Goal: Complete application form: Complete application form

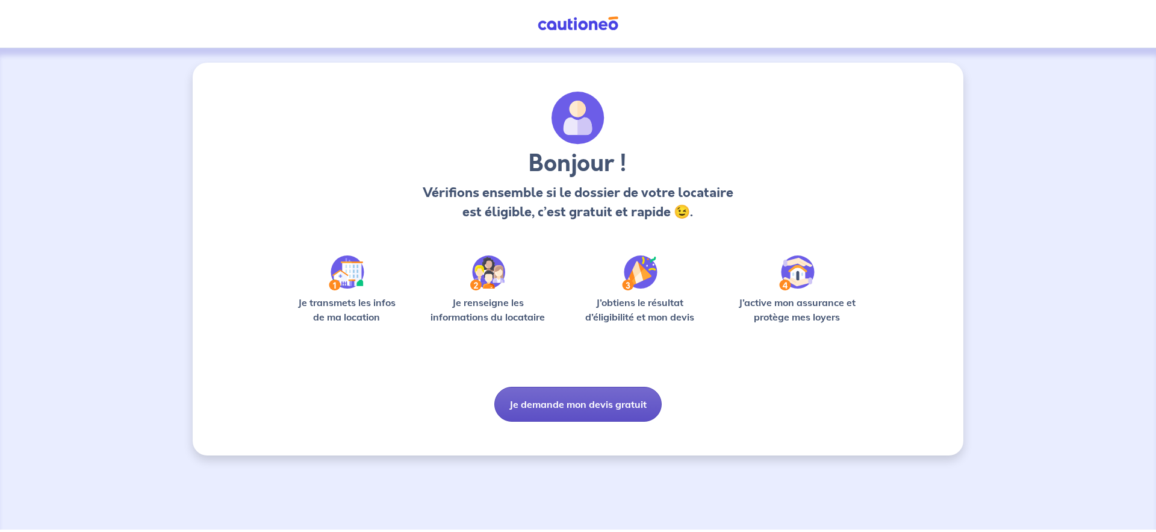
click at [580, 410] on button "Je demande mon devis gratuit" at bounding box center [578, 404] width 167 height 35
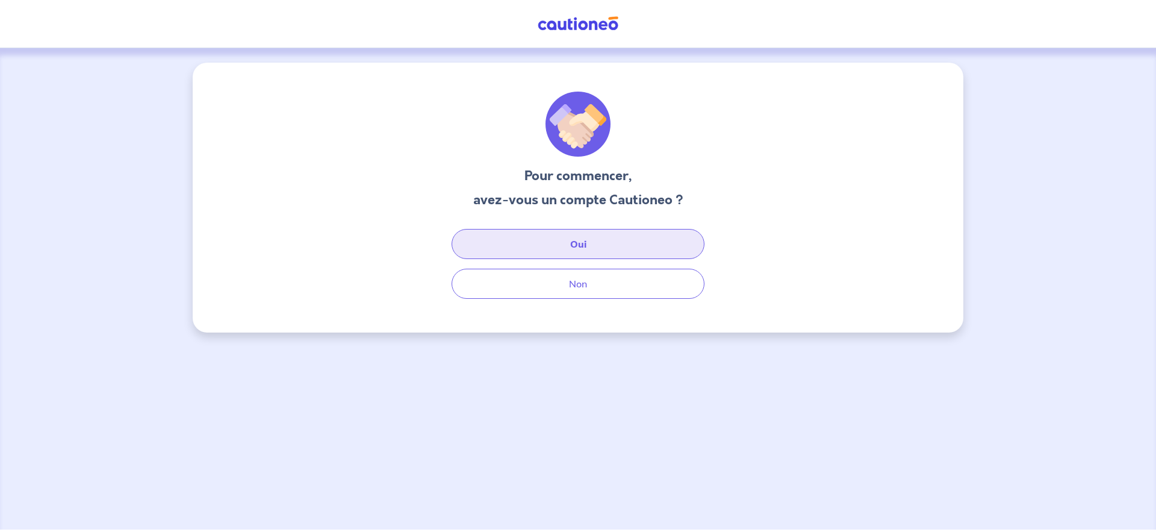
click at [581, 244] on button "Oui" at bounding box center [578, 244] width 253 height 30
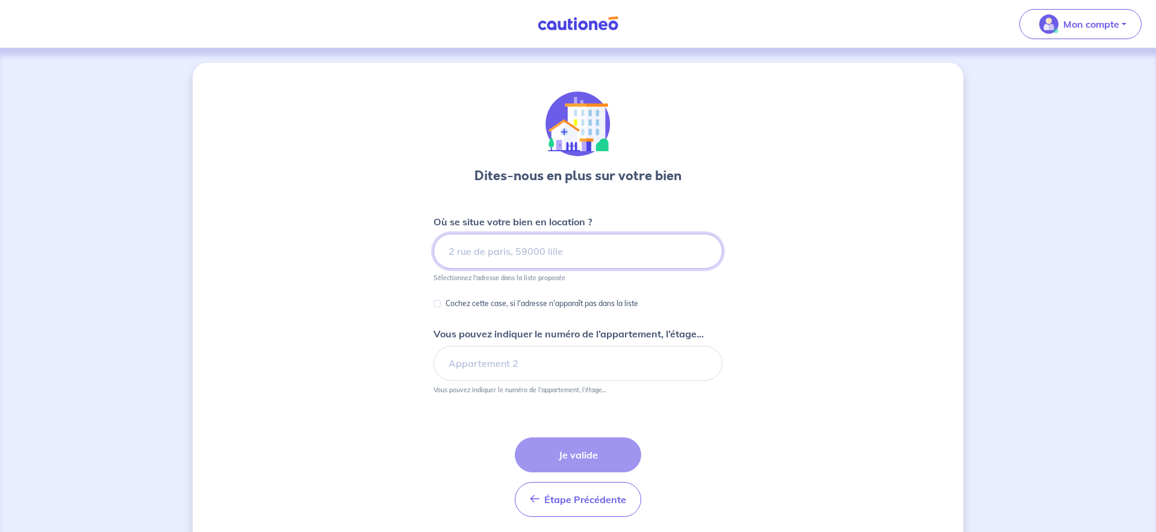
click at [508, 251] on input at bounding box center [578, 251] width 289 height 35
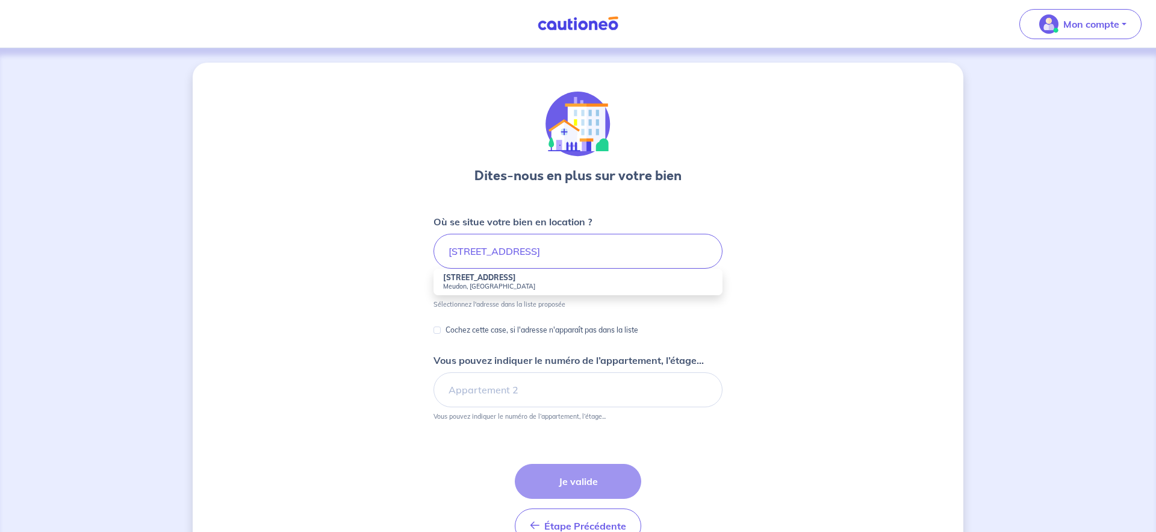
click at [480, 278] on strong "[STREET_ADDRESS]" at bounding box center [479, 277] width 73 height 9
type input "[STREET_ADDRESS]"
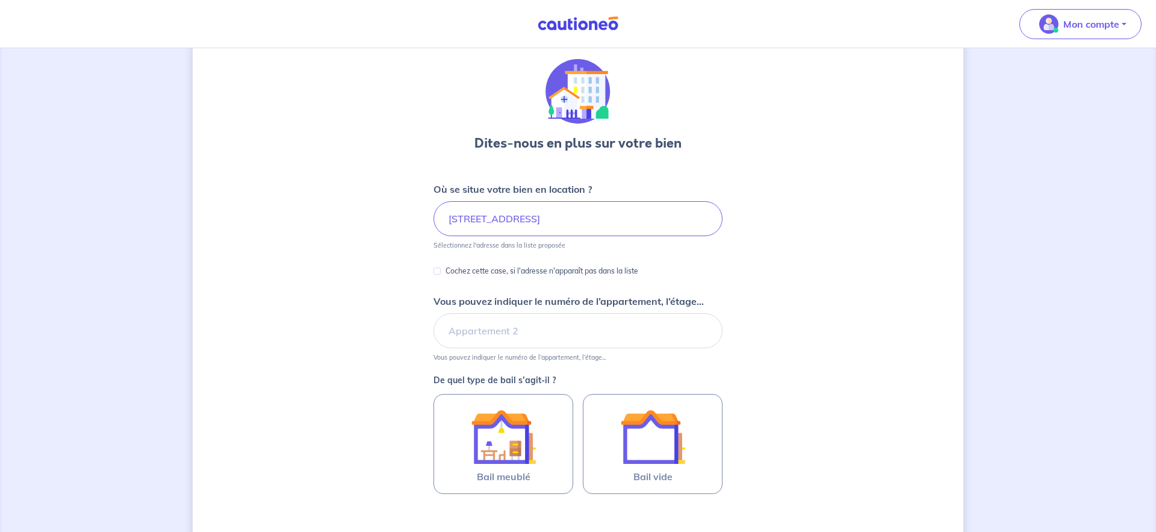
scroll to position [51, 0]
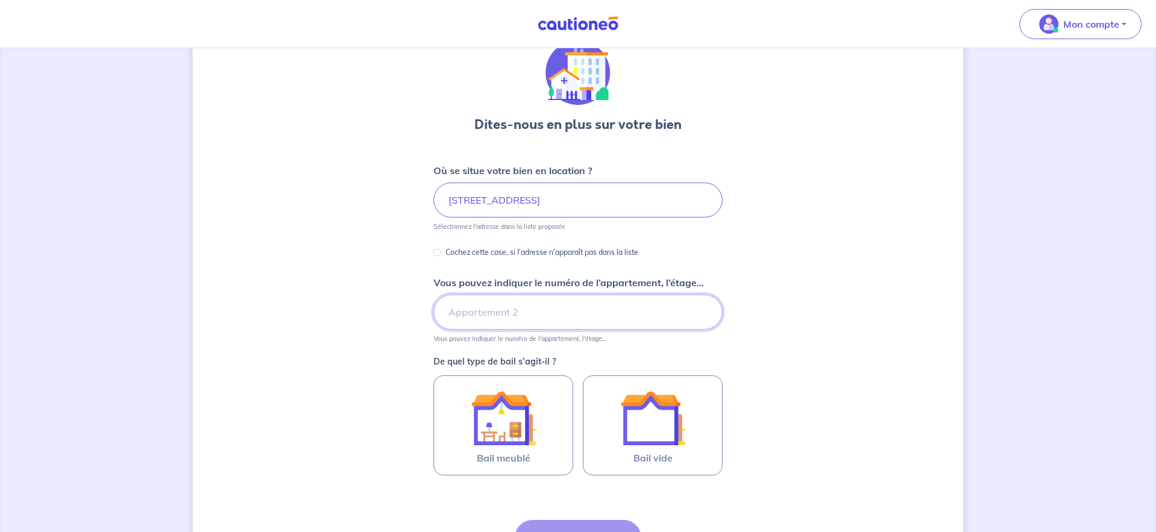
click at [514, 320] on input "Vous pouvez indiquer le numéro de l’appartement, l’étage..." at bounding box center [578, 312] width 289 height 35
click at [778, 325] on div "Dites-nous en plus sur votre bien Où se situe votre bien en location ? [STREET_…" at bounding box center [578, 326] width 771 height 631
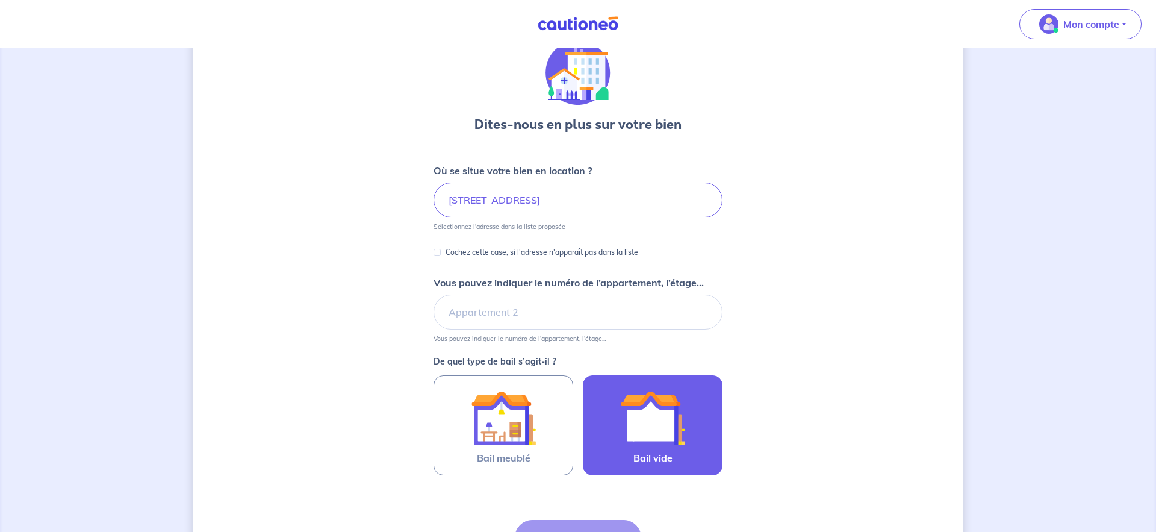
click at [628, 417] on img at bounding box center [652, 417] width 65 height 65
click at [0, 0] on input "Bail vide" at bounding box center [0, 0] width 0 height 0
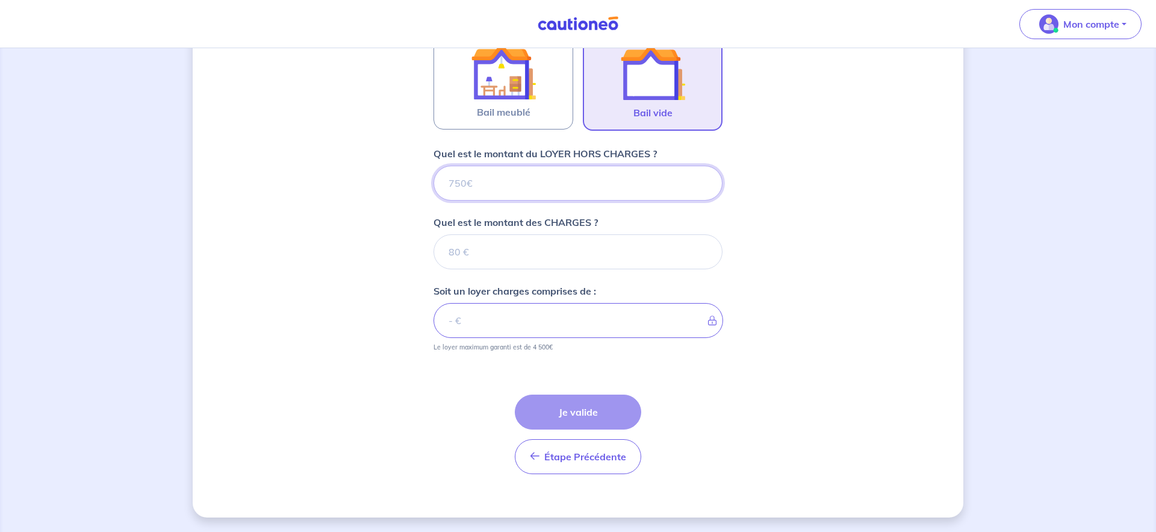
scroll to position [397, 0]
click at [532, 191] on input "Quel est le montant du LOYER HORS CHARGES ?" at bounding box center [578, 183] width 289 height 35
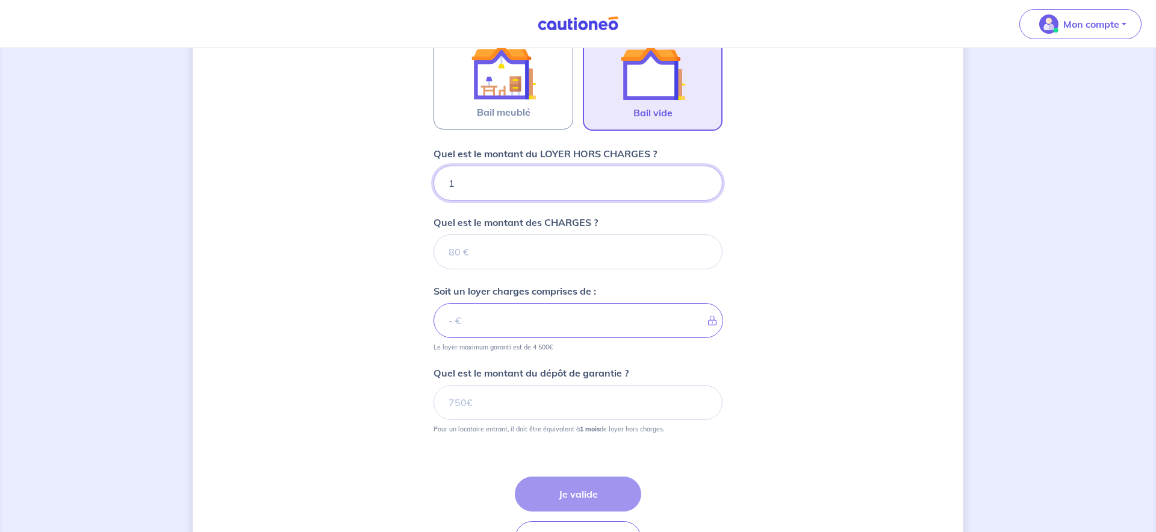
type input "10"
type input "108"
type input "1080"
type input "150"
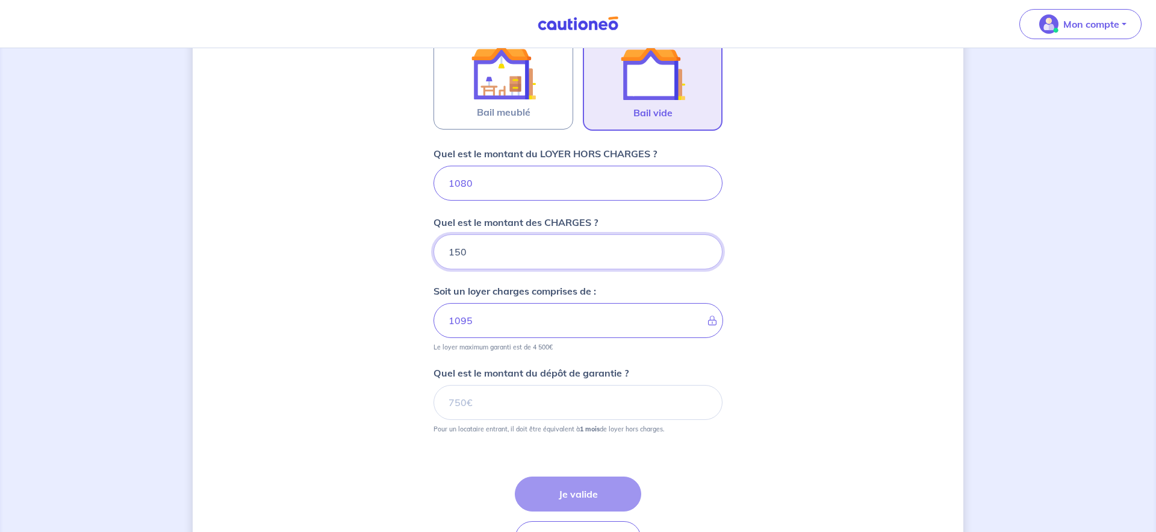
type input "1230"
type input "250"
type input "1330"
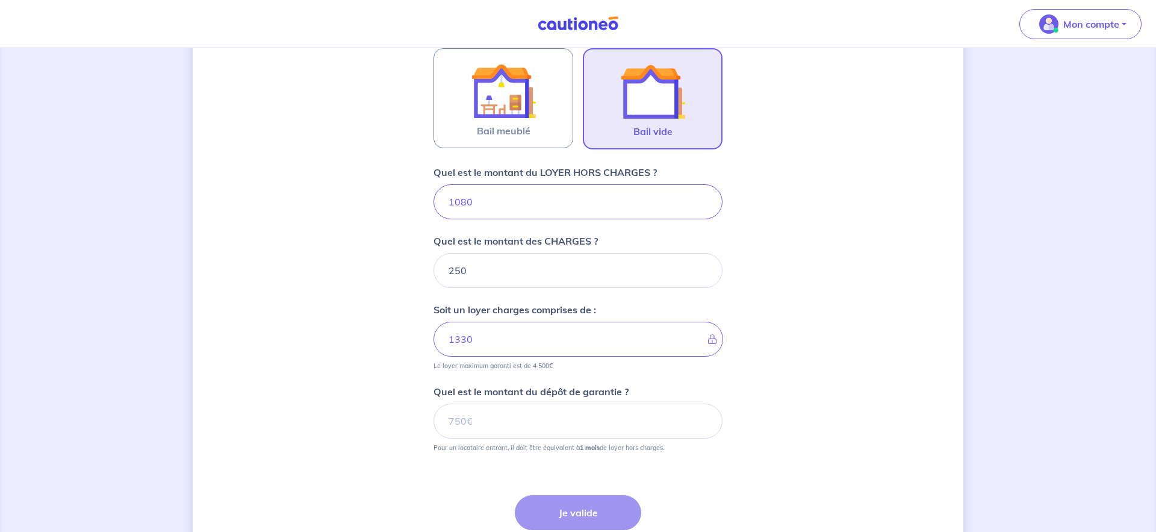
scroll to position [376, 0]
click at [495, 266] on input "250" at bounding box center [578, 272] width 289 height 35
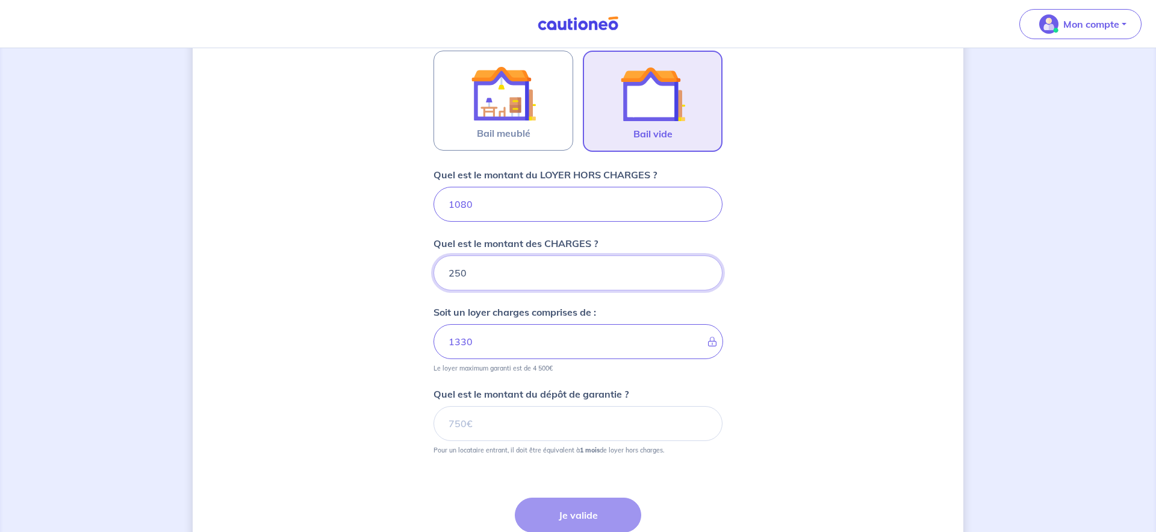
click at [459, 272] on input "250" at bounding box center [578, 272] width 289 height 35
type input "20"
type input "1100"
type input "230"
type input "1310"
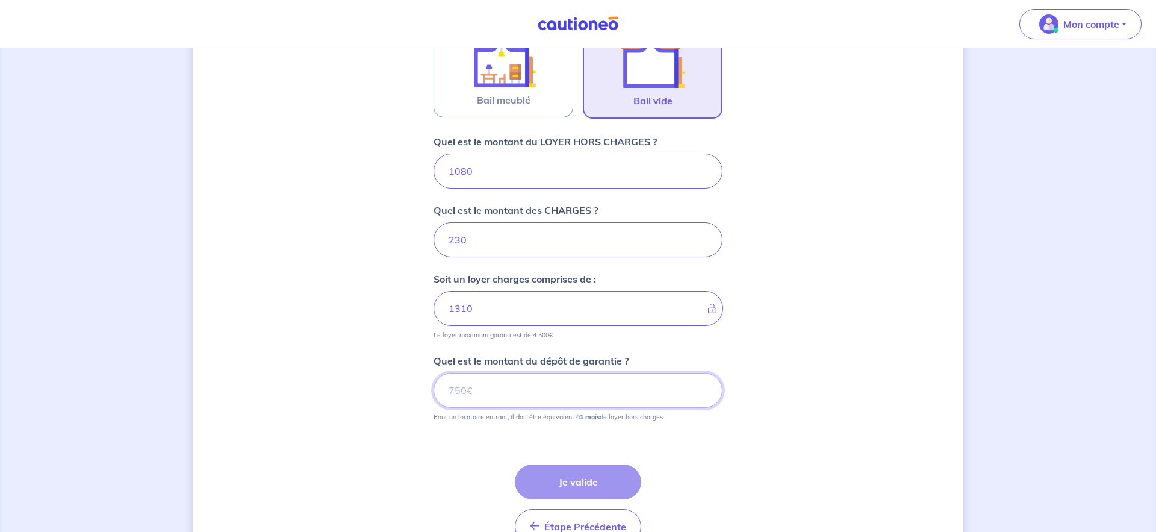
scroll to position [415, 0]
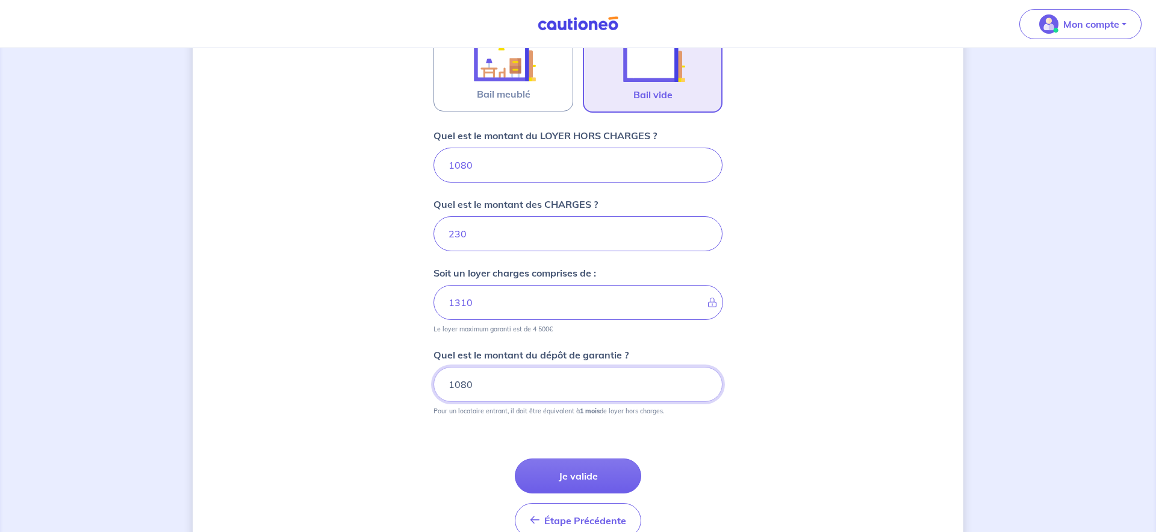
type input "1080"
click at [575, 474] on button "Je valide" at bounding box center [578, 475] width 126 height 35
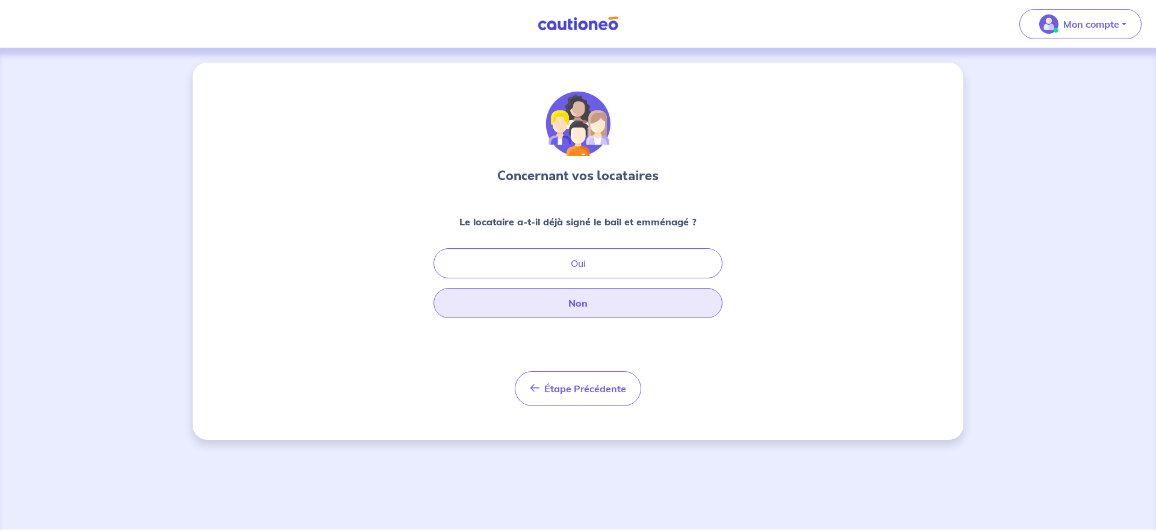
click at [578, 305] on button "Non" at bounding box center [578, 303] width 289 height 30
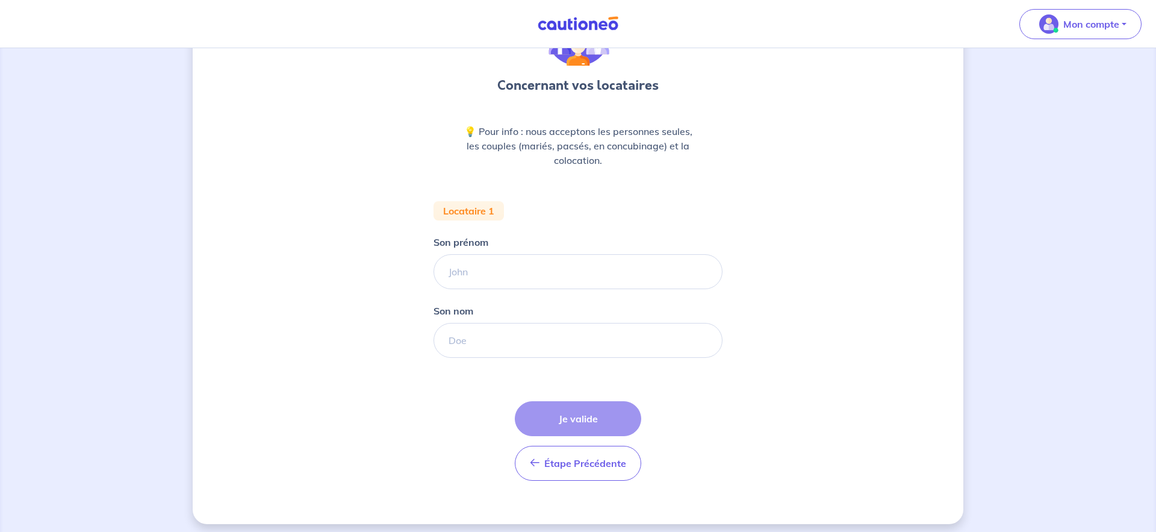
scroll to position [86, 0]
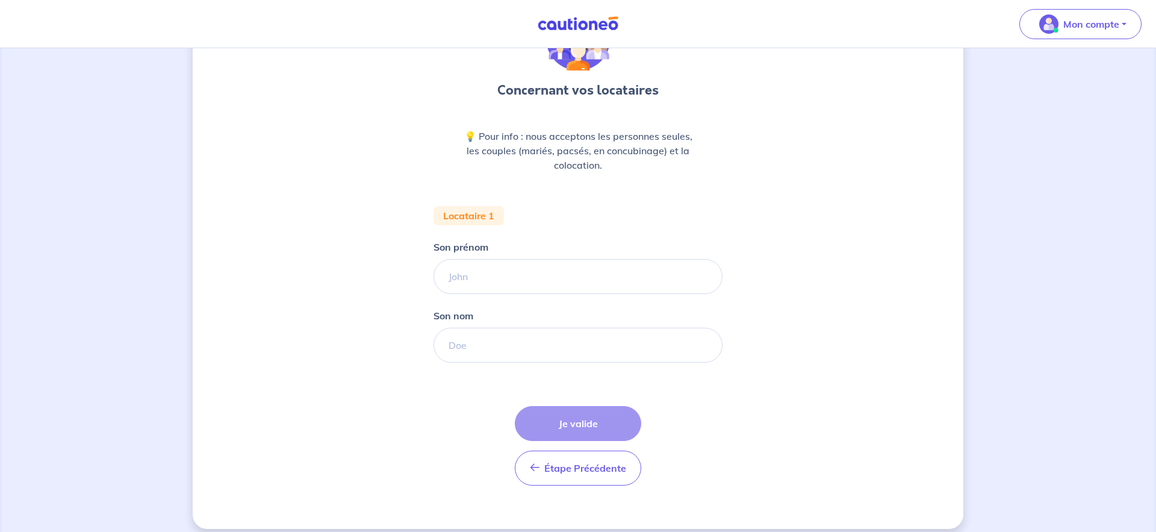
click at [493, 278] on input "Son prénom" at bounding box center [578, 276] width 289 height 35
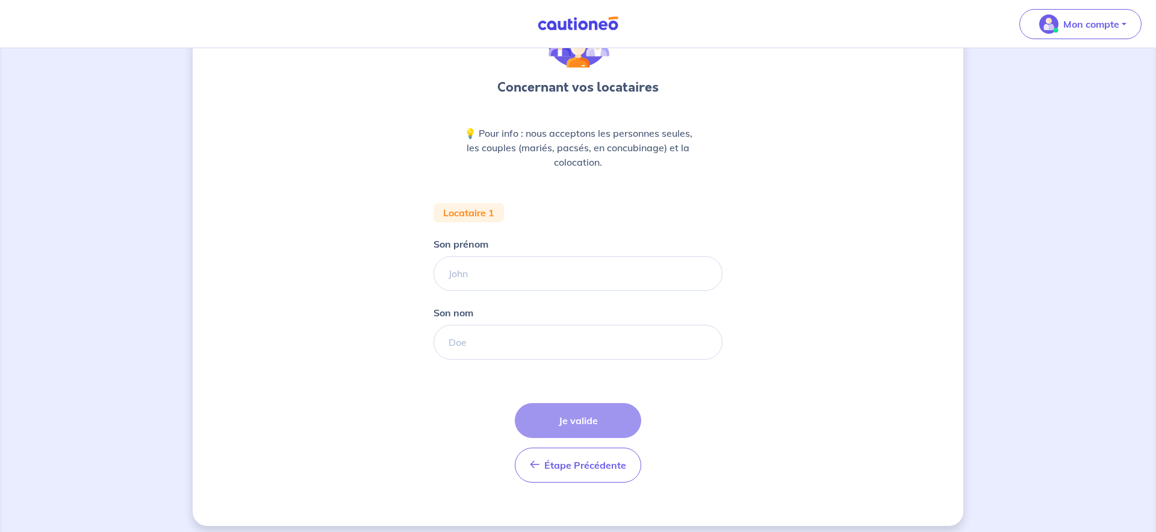
scroll to position [89, 0]
click at [494, 277] on input "Son prénom" at bounding box center [578, 272] width 289 height 35
type input "Rémi"
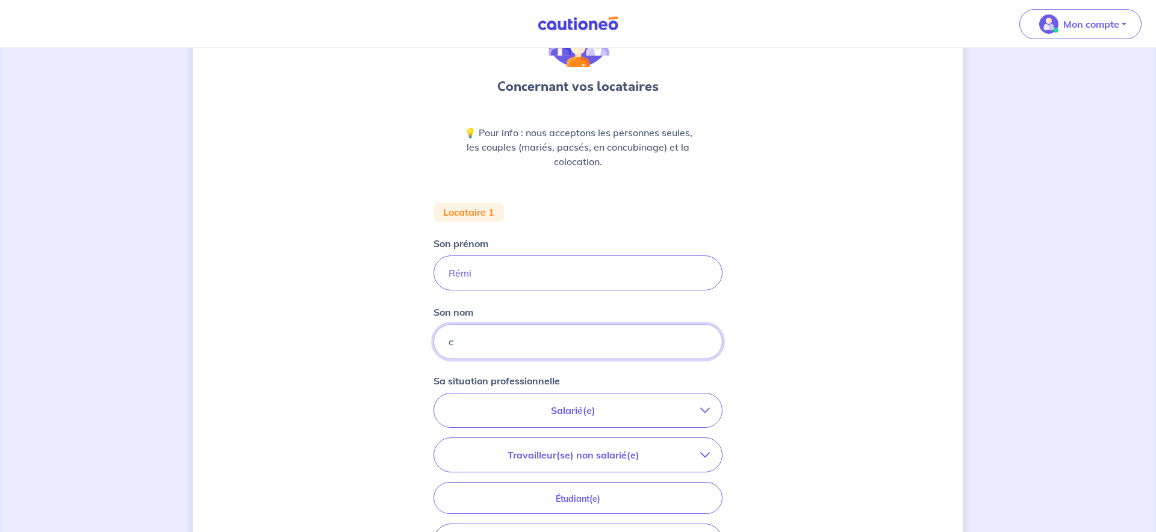
type input "c"
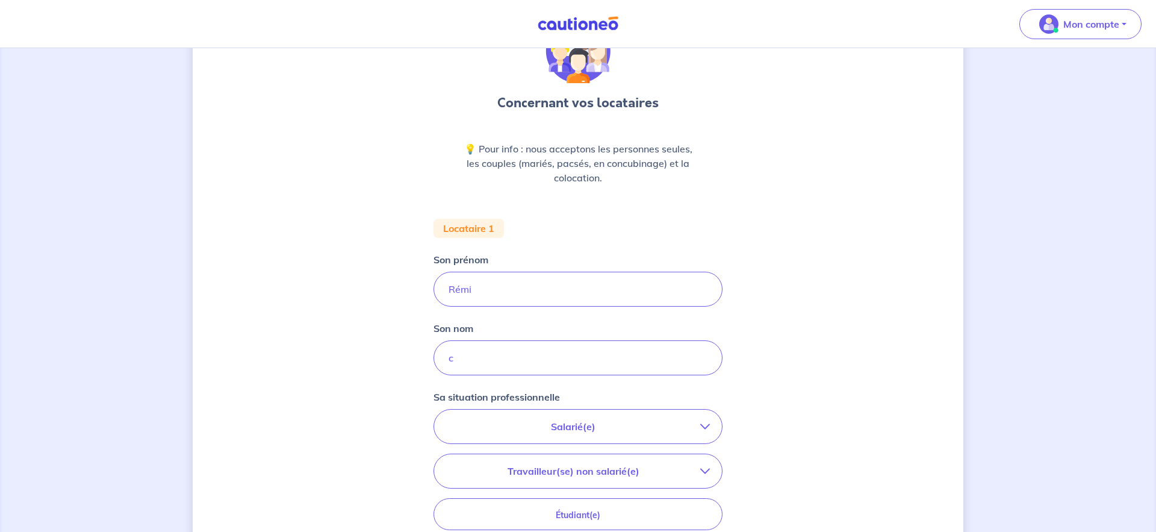
scroll to position [71, 0]
click at [468, 362] on input "c" at bounding box center [578, 359] width 289 height 35
click at [468, 362] on input "Son nom" at bounding box center [578, 359] width 289 height 35
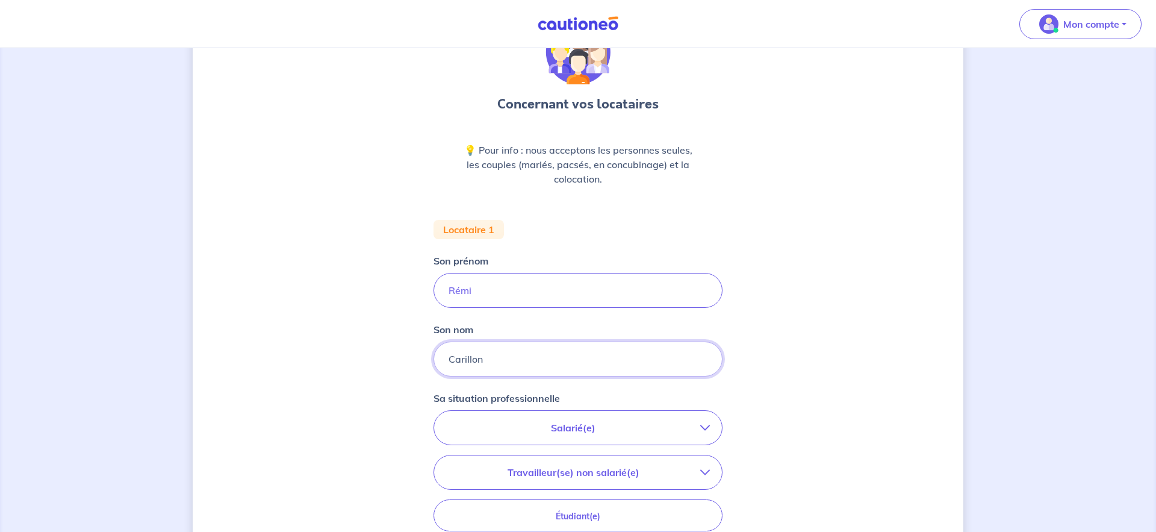
type input "Carillon"
click at [703, 425] on icon "button" at bounding box center [705, 428] width 10 height 10
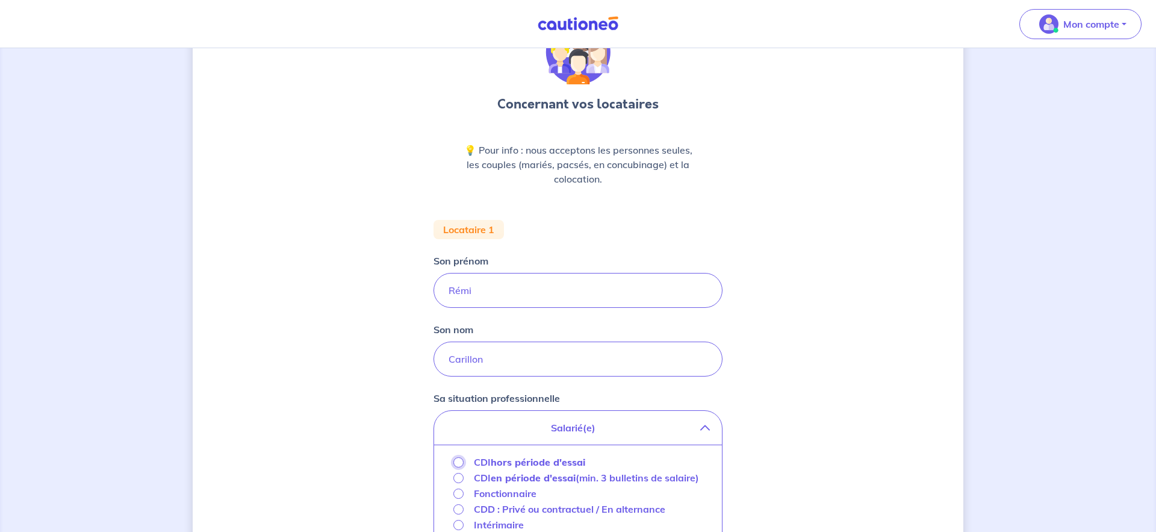
click at [459, 461] on input "CDI hors période d'essai" at bounding box center [459, 462] width 10 height 10
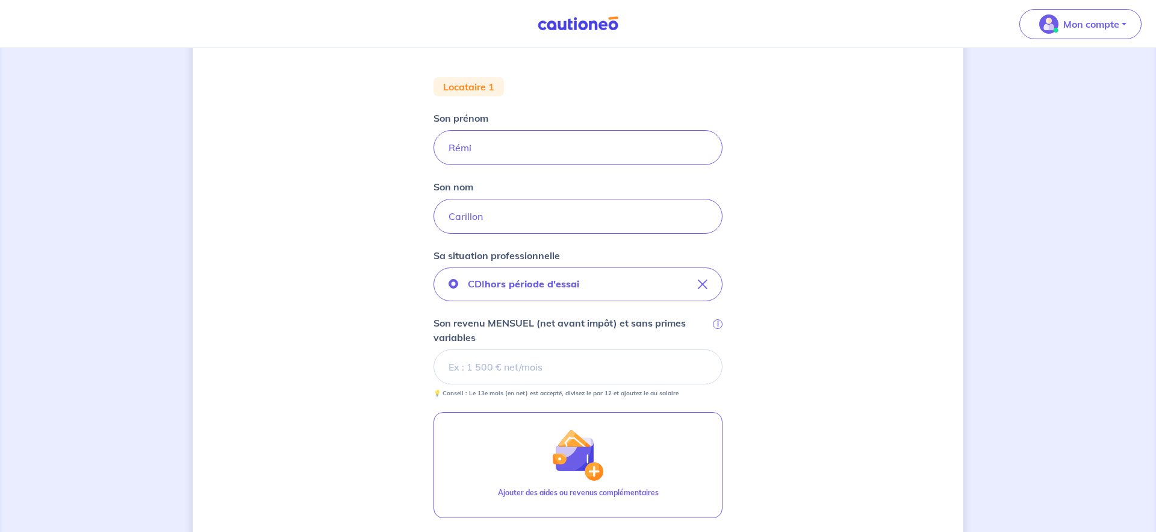
scroll to position [222, 0]
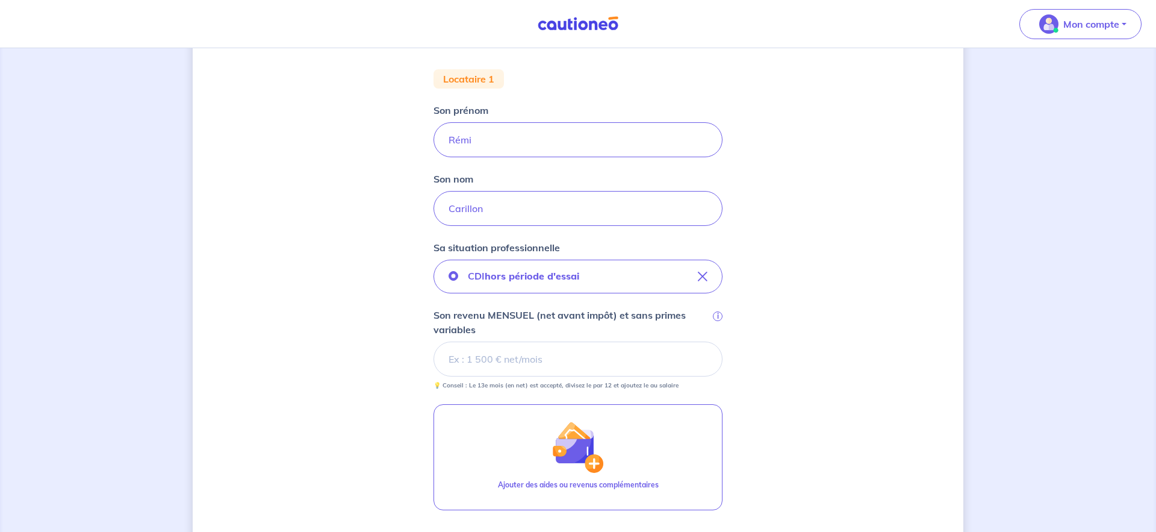
click at [484, 359] on input "Son revenu MENSUEL (net avant impôt) et sans primes variables i" at bounding box center [578, 359] width 289 height 35
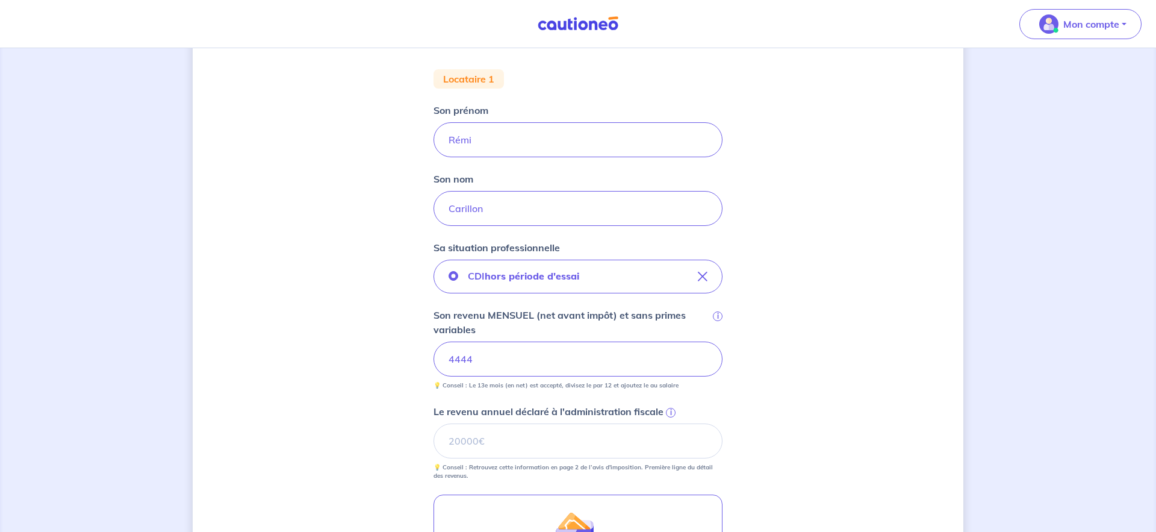
click at [824, 374] on div "Concernant vos locataires 💡 Pour info : nous acceptons les personnes seules, le…" at bounding box center [578, 310] width 771 height 941
click at [514, 438] on input "Le revenu annuel déclaré à l'administration fiscale i" at bounding box center [578, 440] width 289 height 35
type input "48000"
click at [489, 347] on input "4444" at bounding box center [578, 359] width 289 height 35
click at [784, 401] on div "Concernant vos locataires 💡 Pour info : nous acceptons les personnes seules, le…" at bounding box center [578, 310] width 771 height 941
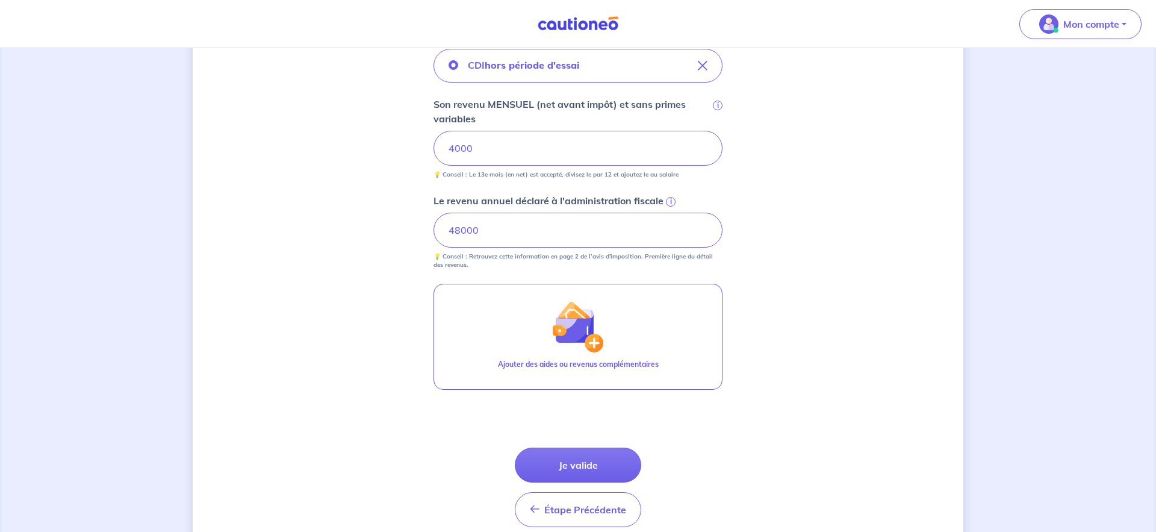
scroll to position [486, 0]
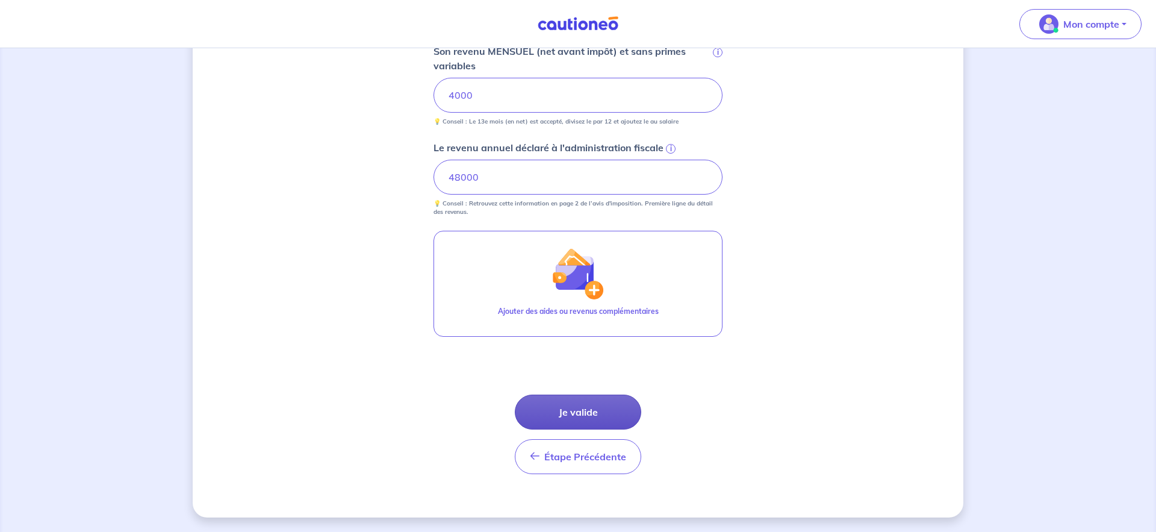
click at [590, 406] on button "Je valide" at bounding box center [578, 412] width 126 height 35
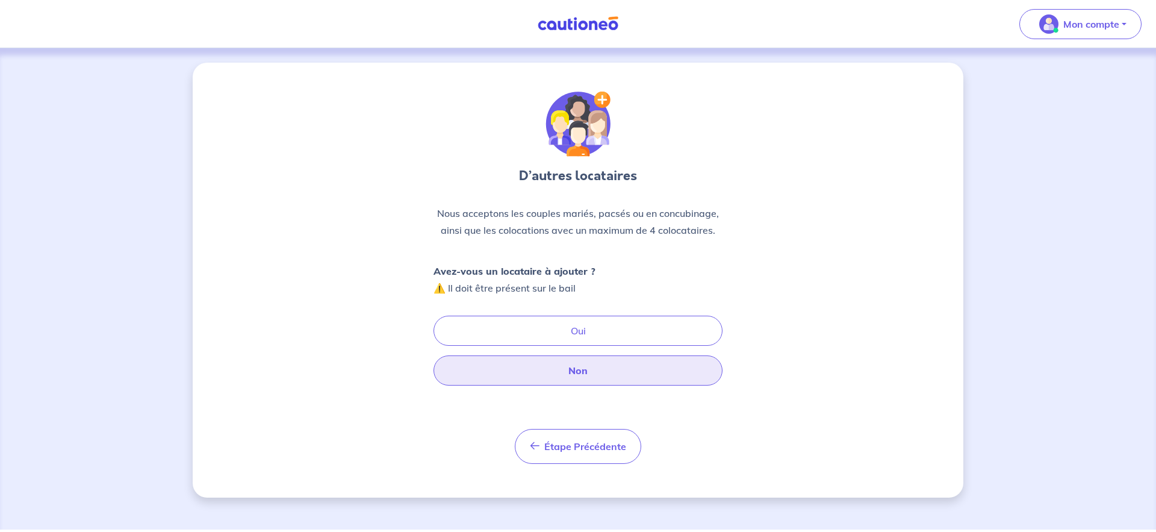
click at [584, 365] on button "Non" at bounding box center [578, 370] width 289 height 30
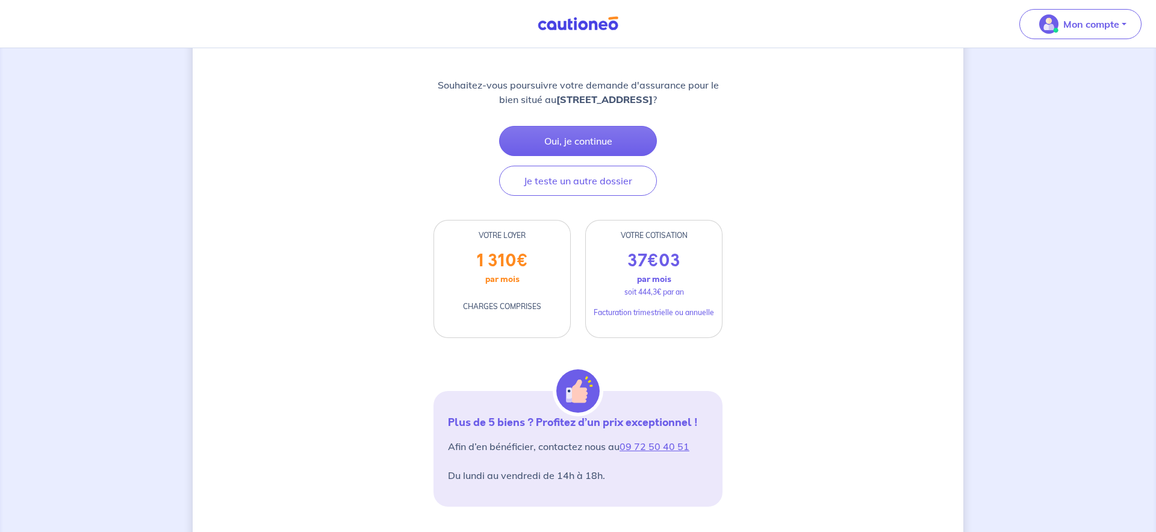
scroll to position [135, 0]
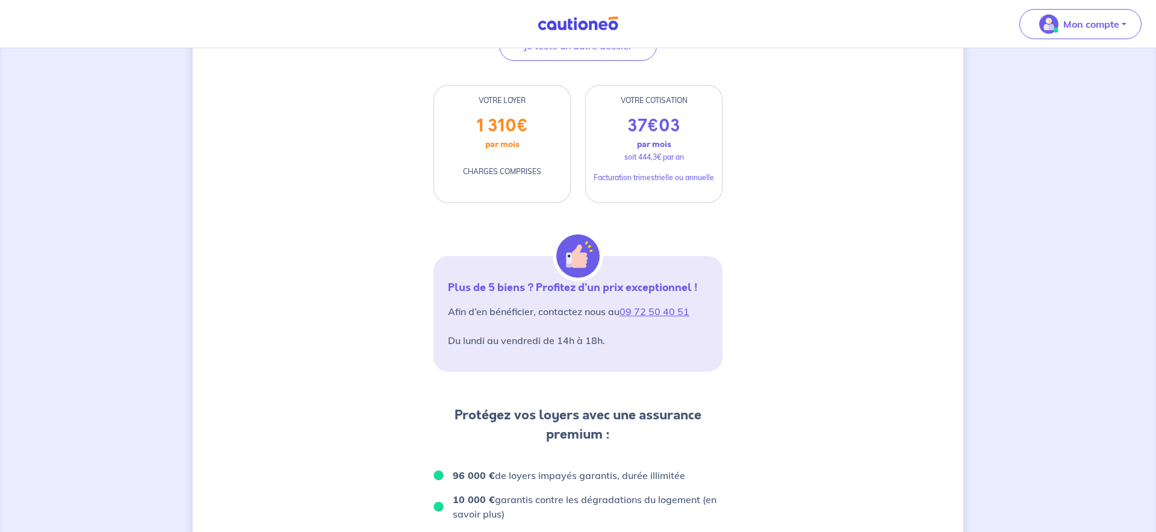
scroll to position [299, 0]
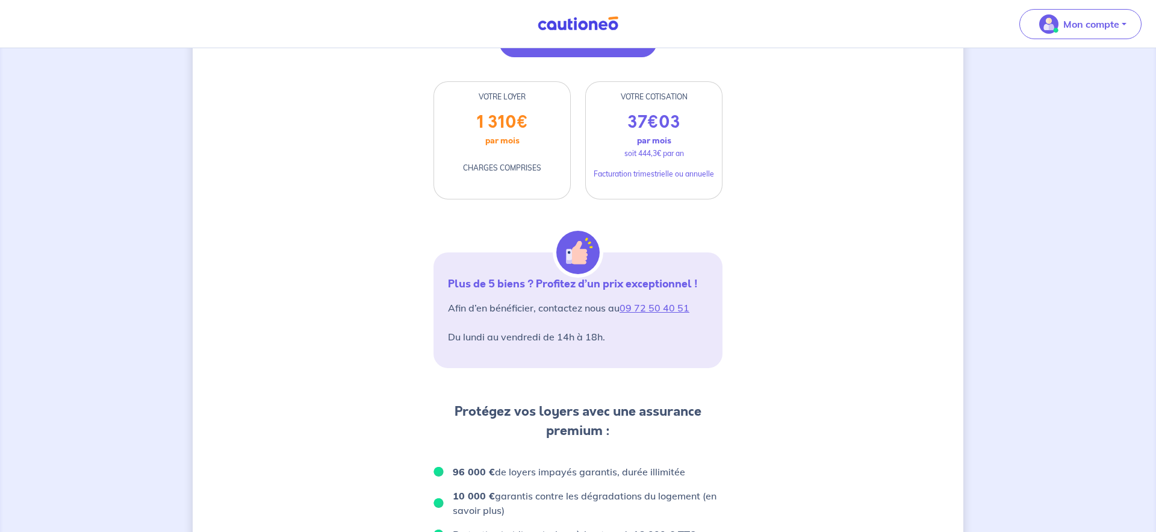
click at [579, 57] on button "Je teste un autre dossier" at bounding box center [578, 42] width 158 height 30
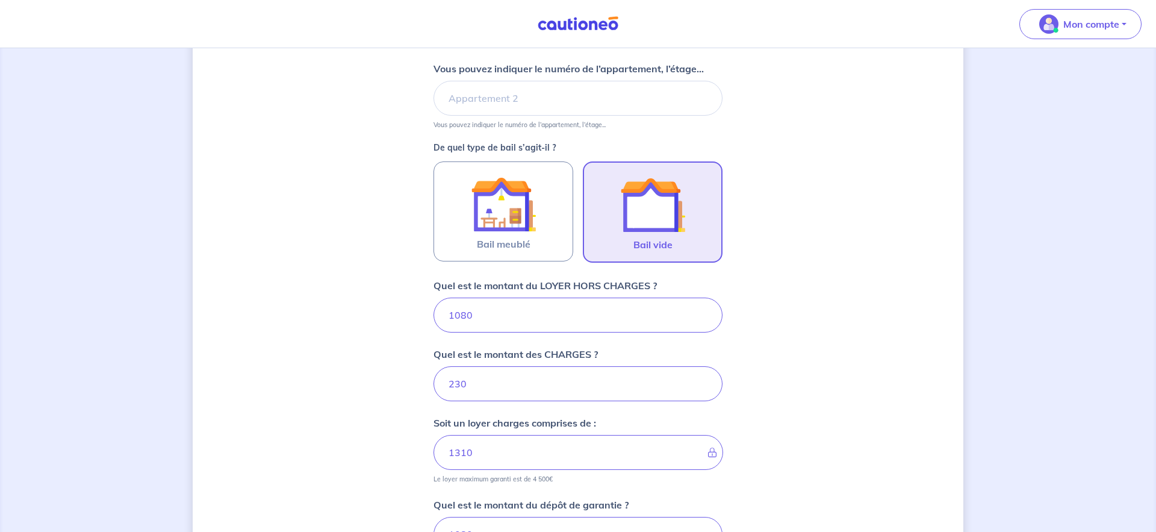
scroll to position [269, 0]
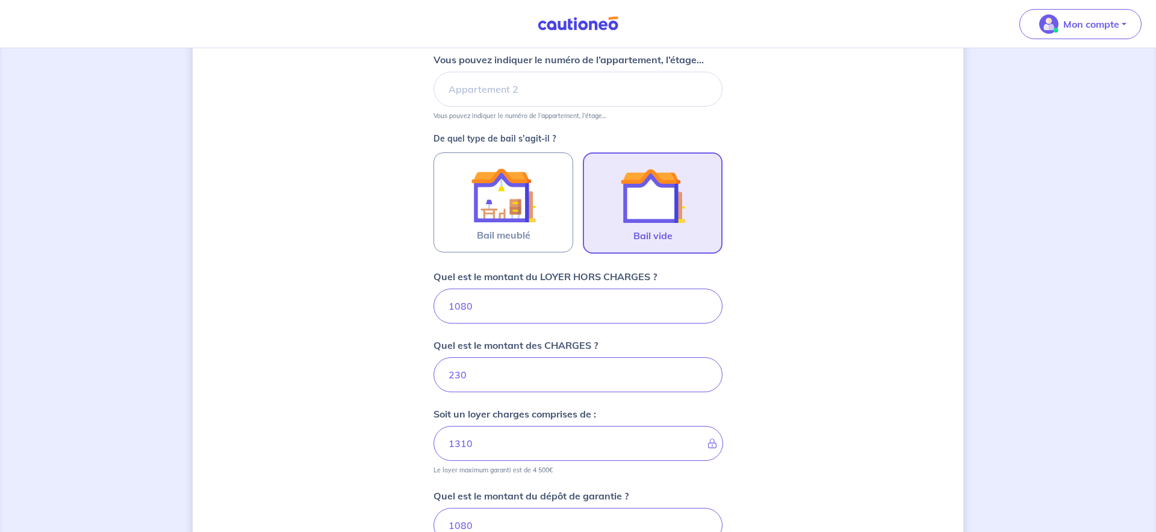
click at [648, 212] on img at bounding box center [652, 195] width 65 height 65
click at [0, 0] on input "Bail vide" at bounding box center [0, 0] width 0 height 0
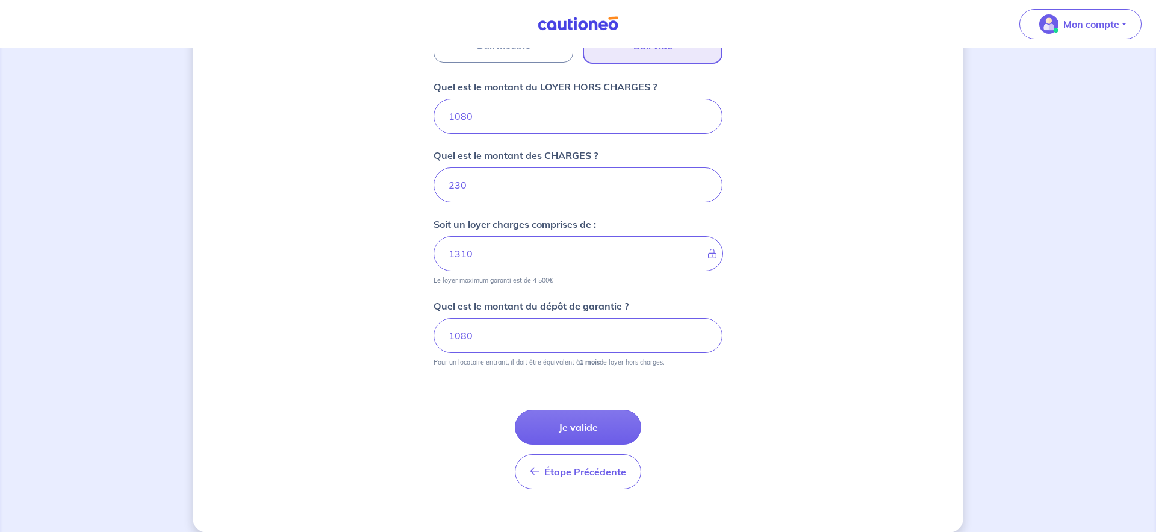
scroll to position [479, 0]
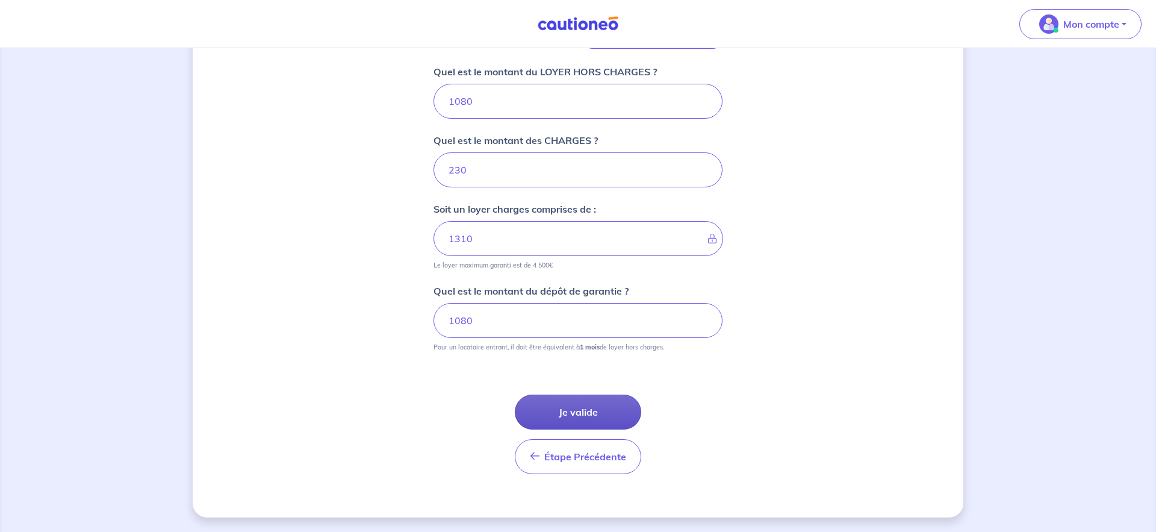
click at [582, 413] on button "Je valide" at bounding box center [578, 412] width 126 height 35
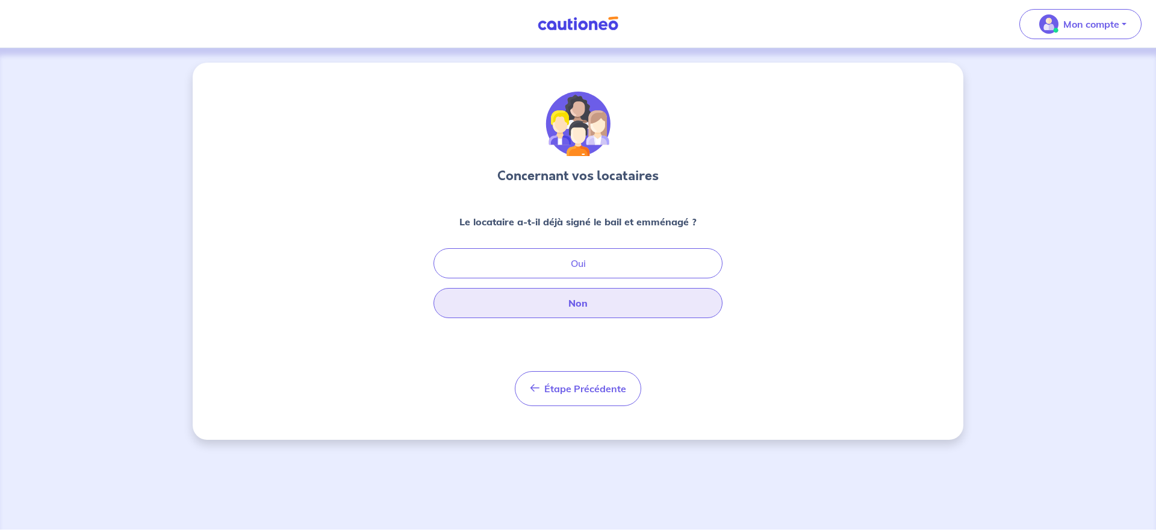
click at [582, 307] on button "Non" at bounding box center [578, 303] width 289 height 30
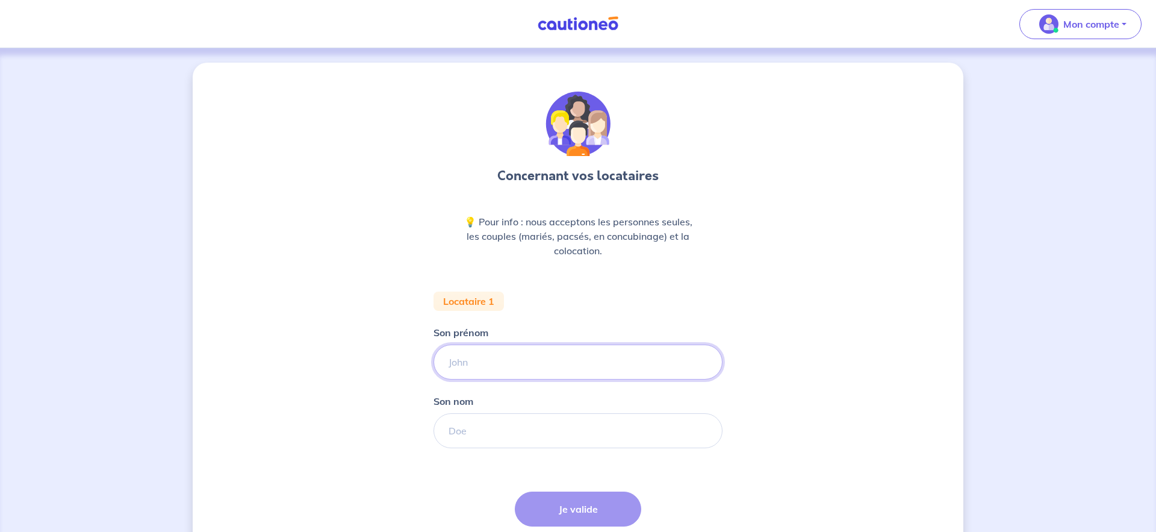
click at [528, 357] on input "Son prénom" at bounding box center [578, 362] width 289 height 35
click at [528, 358] on input "Son prénom" at bounding box center [578, 362] width 289 height 35
type input "Rémi"
click at [495, 428] on input "Son nom" at bounding box center [578, 430] width 289 height 35
drag, startPoint x: 491, startPoint y: 434, endPoint x: 461, endPoint y: 433, distance: 29.5
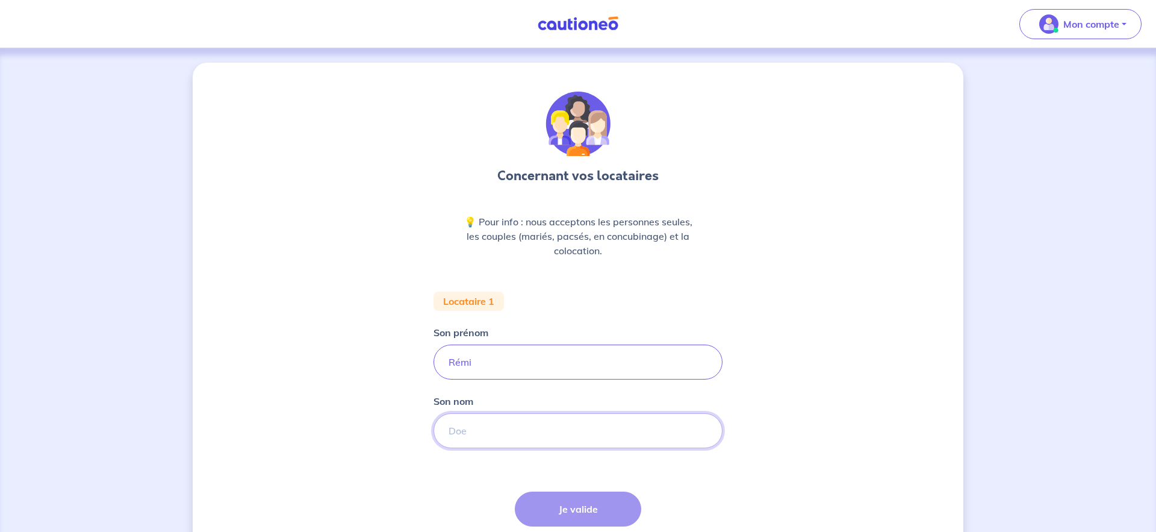
click at [491, 434] on input "Son nom" at bounding box center [578, 430] width 289 height 35
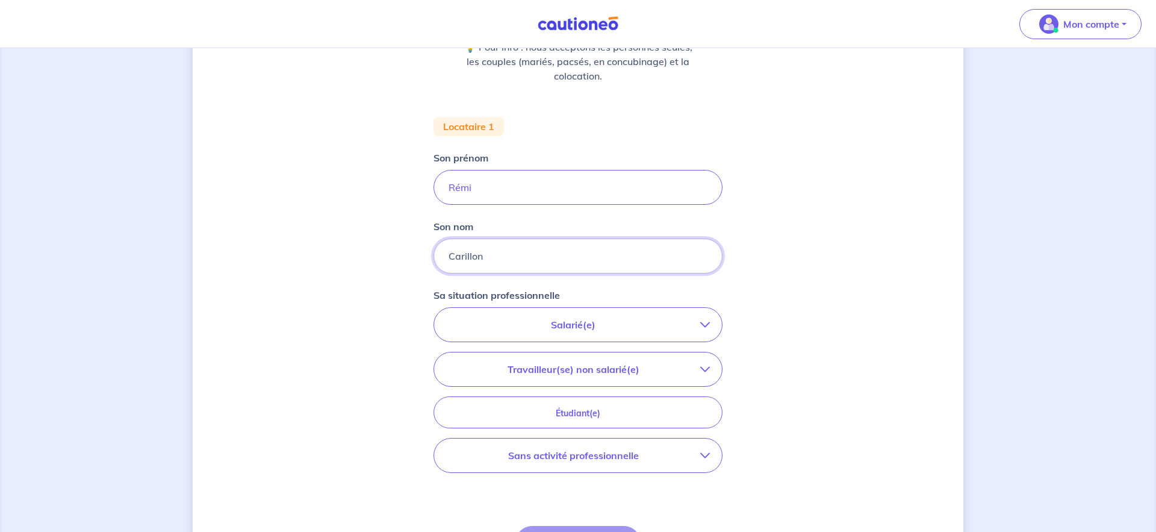
scroll to position [174, 0]
type input "Carillon"
click at [705, 325] on icon "button" at bounding box center [705, 325] width 10 height 10
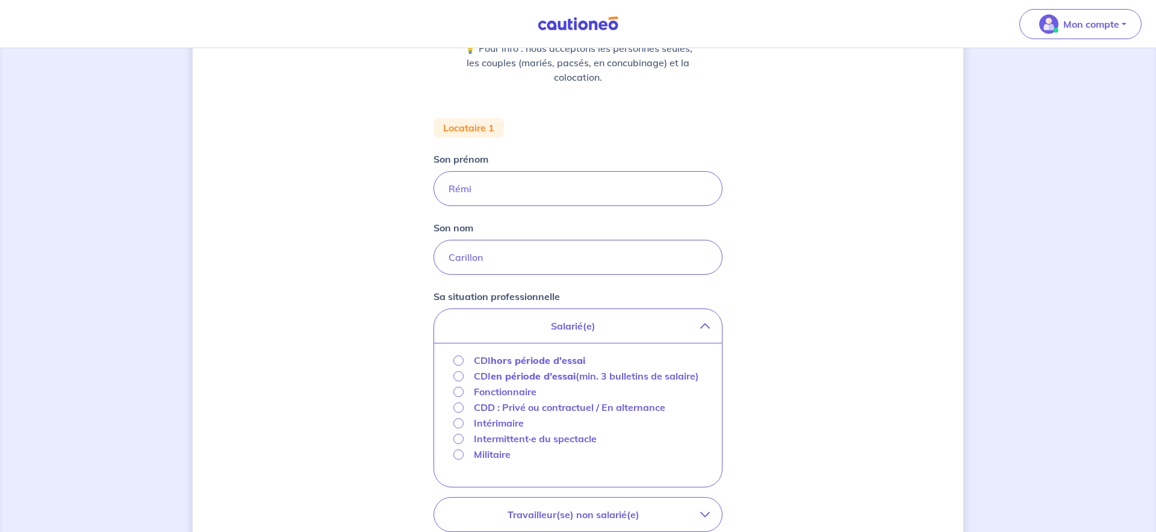
scroll to position [175, 0]
click at [461, 361] on input "CDI hors période d'essai" at bounding box center [459, 364] width 10 height 10
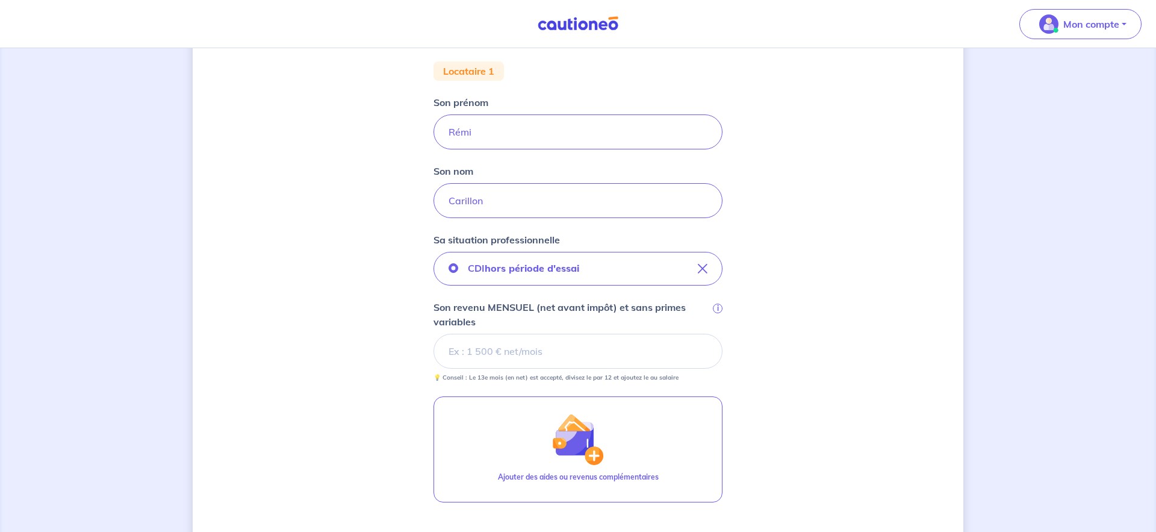
scroll to position [257, 0]
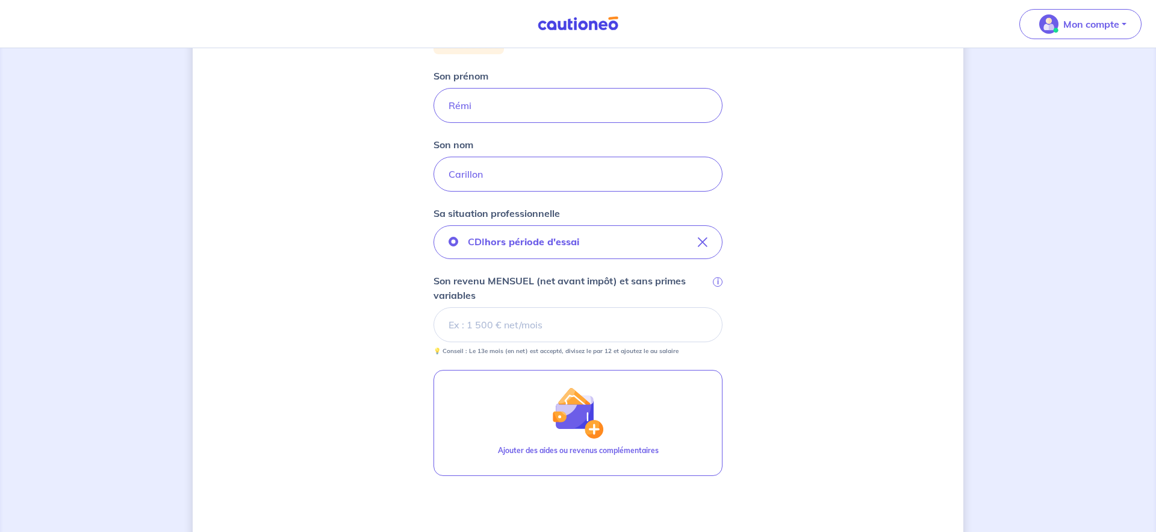
click at [501, 328] on input "Son revenu MENSUEL (net avant impôt) et sans primes variables i" at bounding box center [578, 324] width 289 height 35
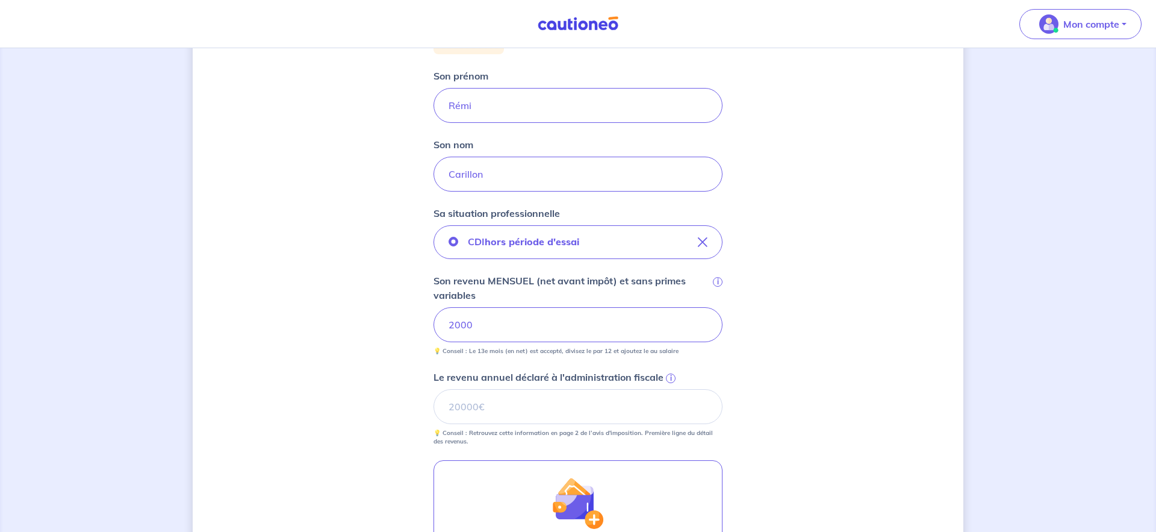
scroll to position [257, 0]
click at [485, 407] on input "Le revenu annuel déclaré à l'administration fiscale i" at bounding box center [578, 405] width 289 height 35
type input "24000"
click at [761, 320] on div "Concernant vos locataires 💡 Pour info : nous acceptons les personnes seules, le…" at bounding box center [578, 275] width 771 height 941
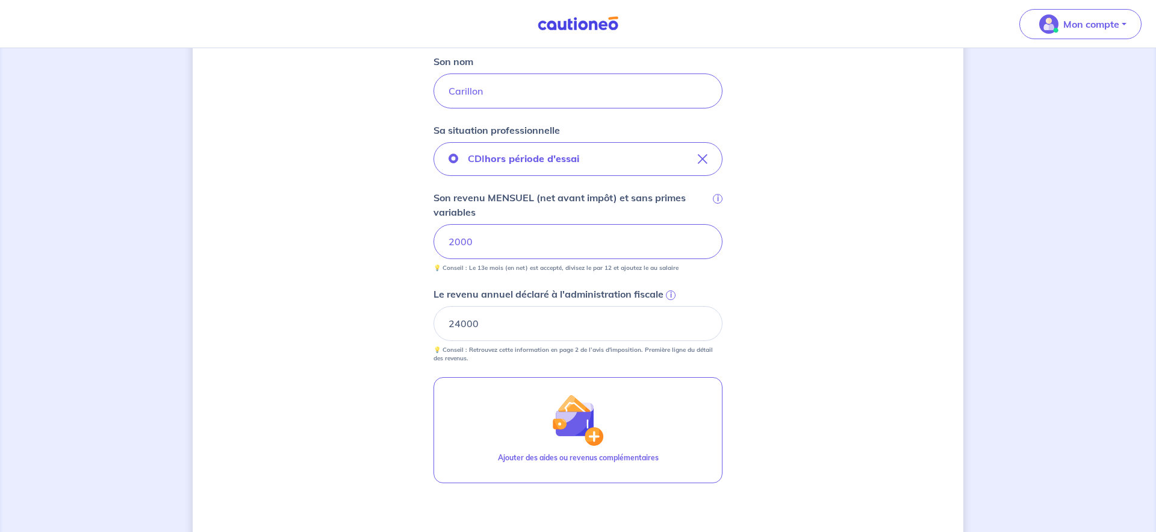
scroll to position [486, 0]
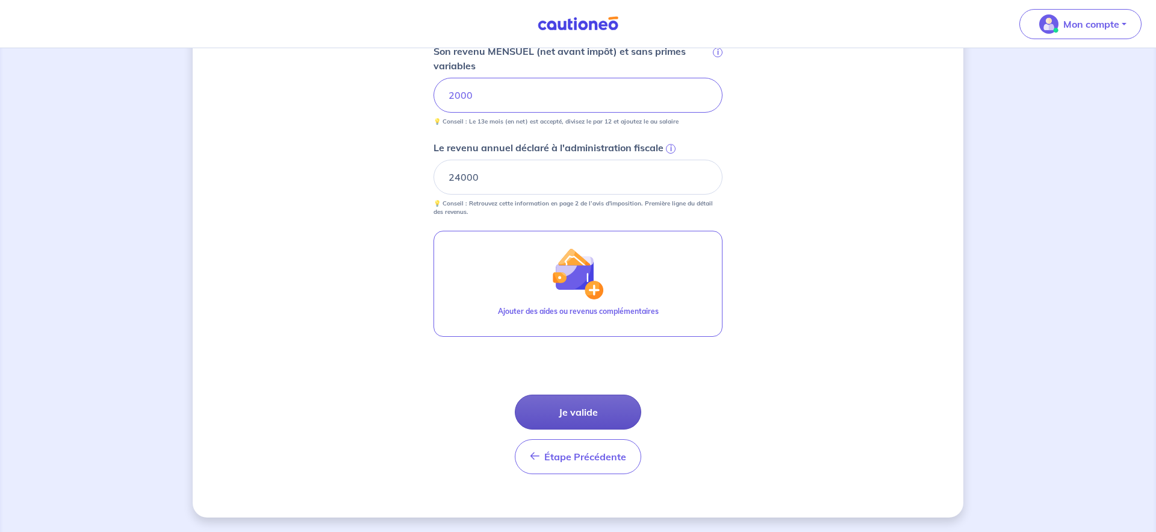
click at [590, 407] on button "Je valide" at bounding box center [578, 412] width 126 height 35
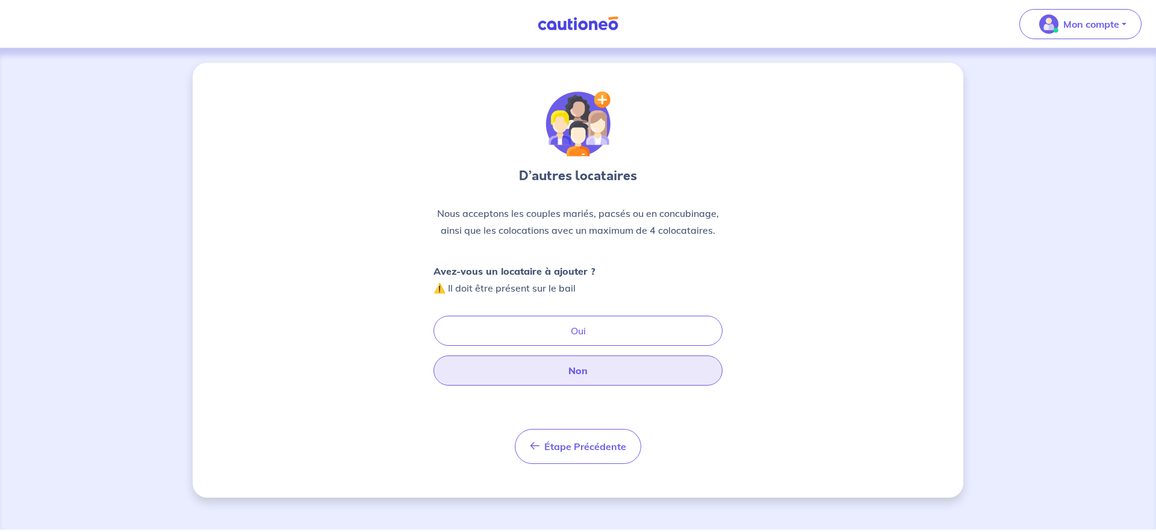
click at [578, 371] on button "Non" at bounding box center [578, 370] width 289 height 30
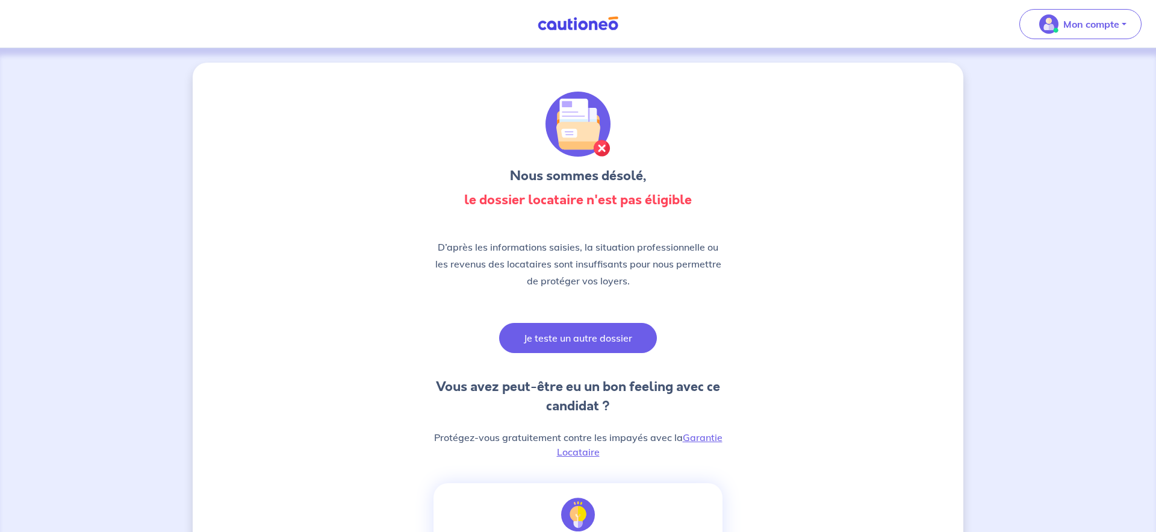
click at [578, 342] on button "Je teste un autre dossier" at bounding box center [578, 338] width 158 height 30
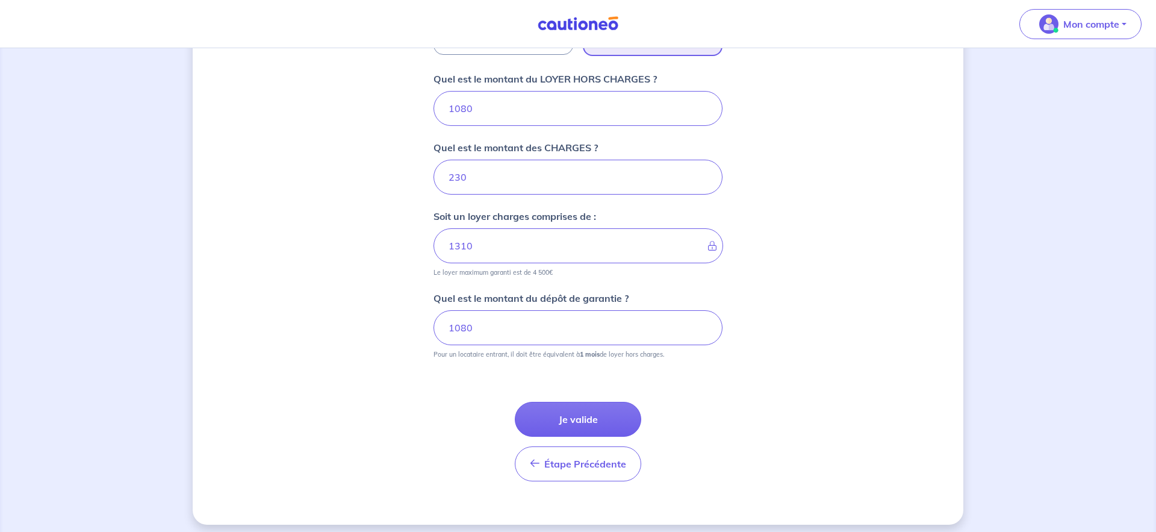
scroll to position [479, 0]
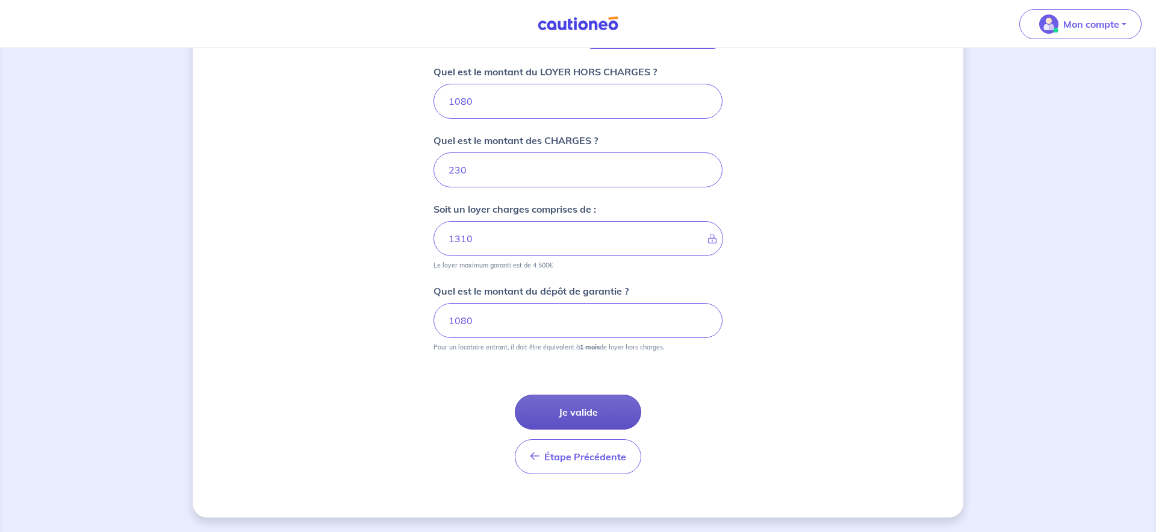
click at [581, 410] on button "Je valide" at bounding box center [578, 412] width 126 height 35
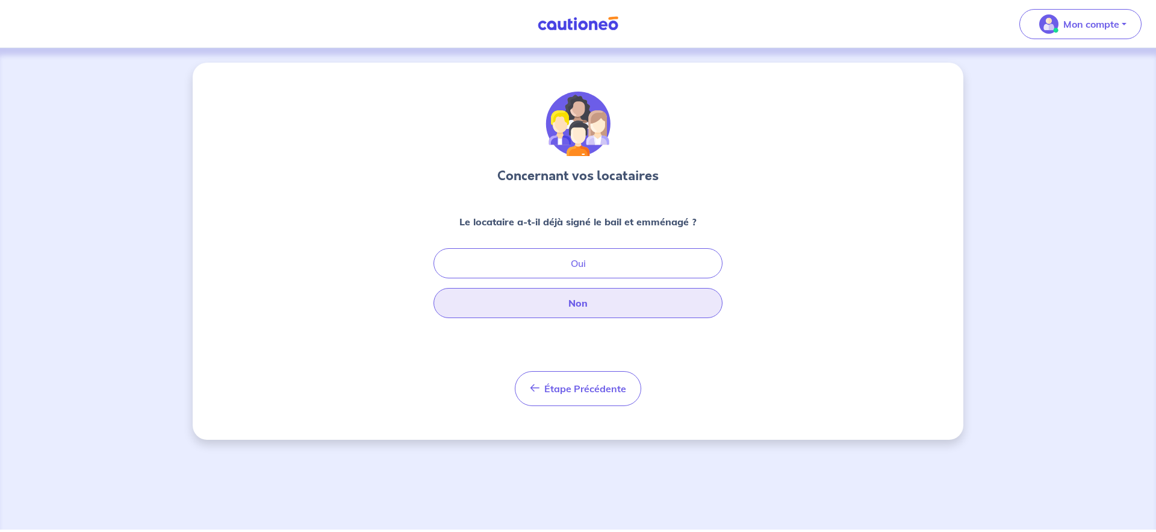
click at [579, 302] on button "Non" at bounding box center [578, 303] width 289 height 30
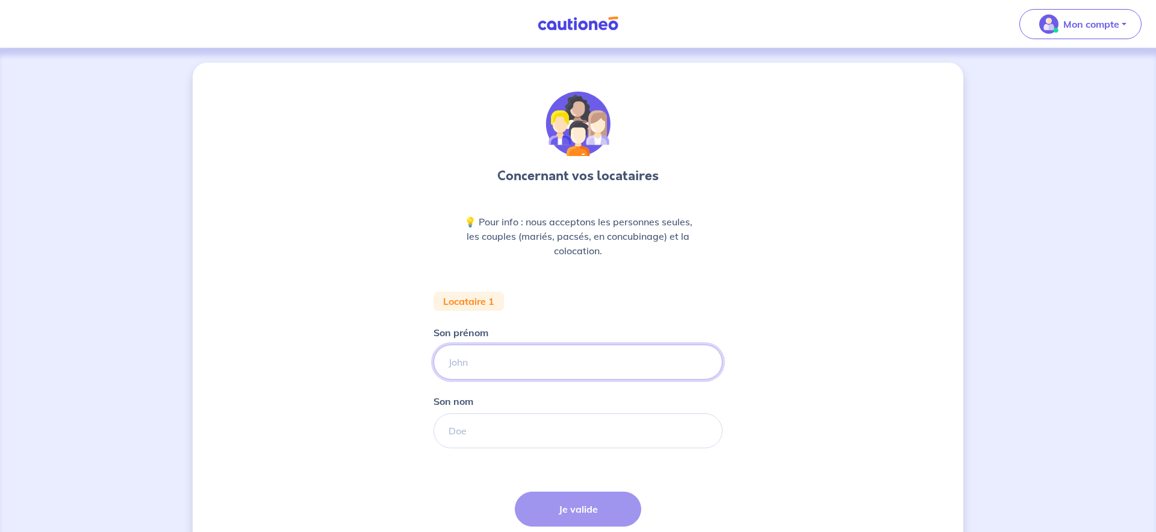
click at [501, 369] on input "Son prénom" at bounding box center [578, 362] width 289 height 35
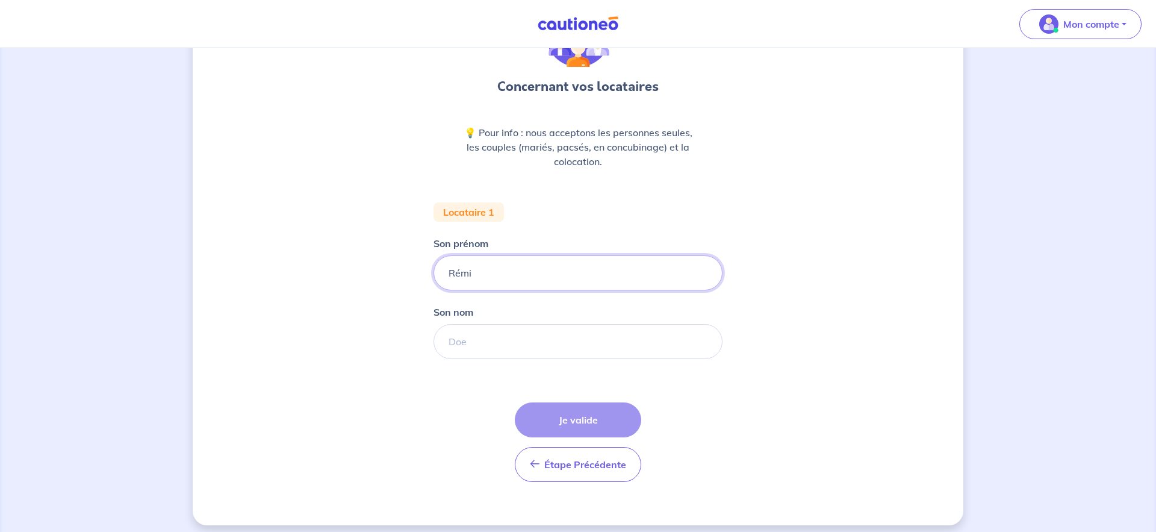
scroll to position [97, 0]
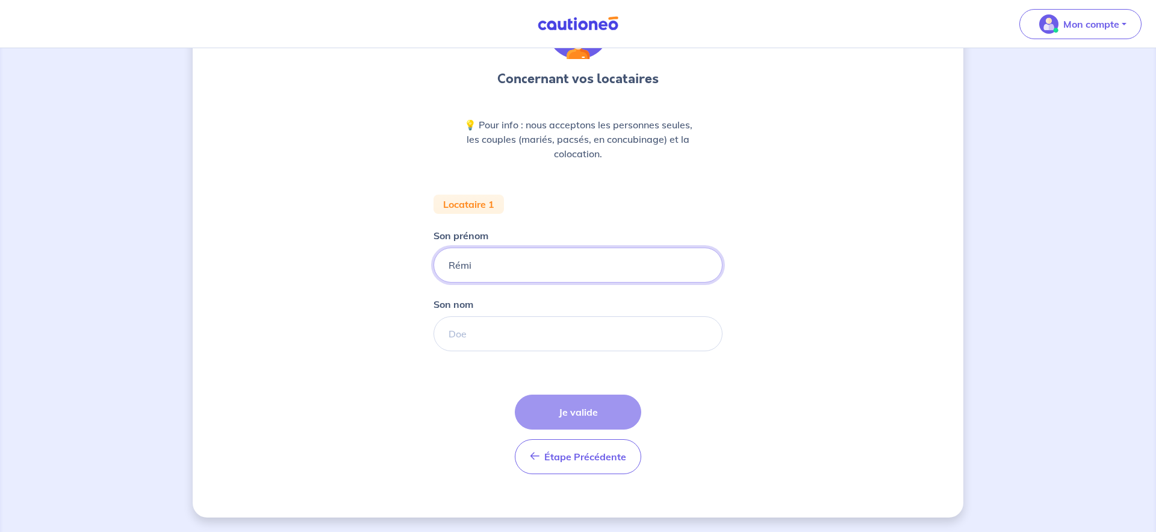
type input "Rémi"
click at [463, 332] on input "Son nom" at bounding box center [578, 333] width 289 height 35
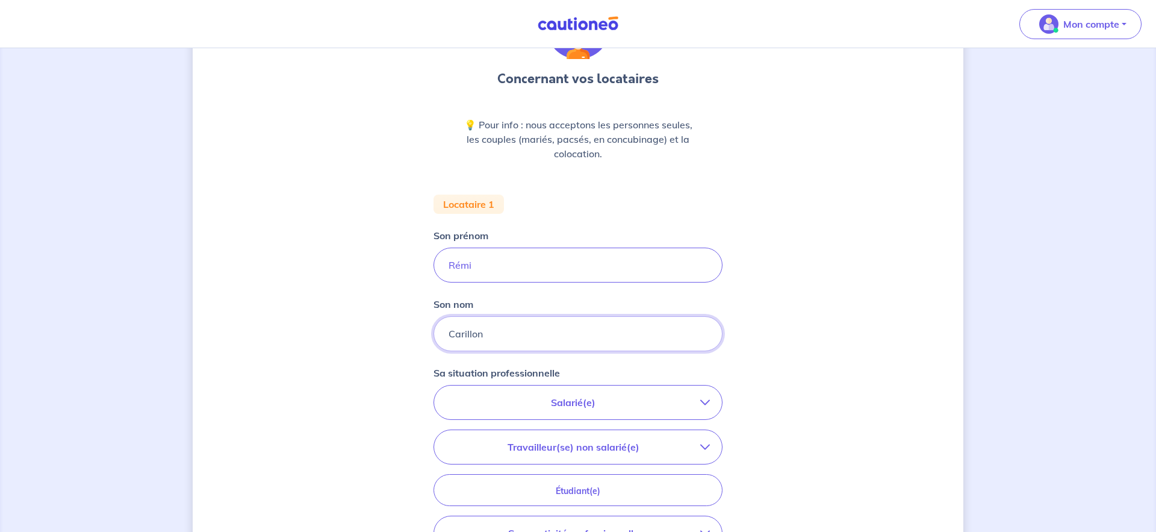
type input "Carillon"
click at [570, 401] on p "Salarié(e)" at bounding box center [573, 402] width 254 height 14
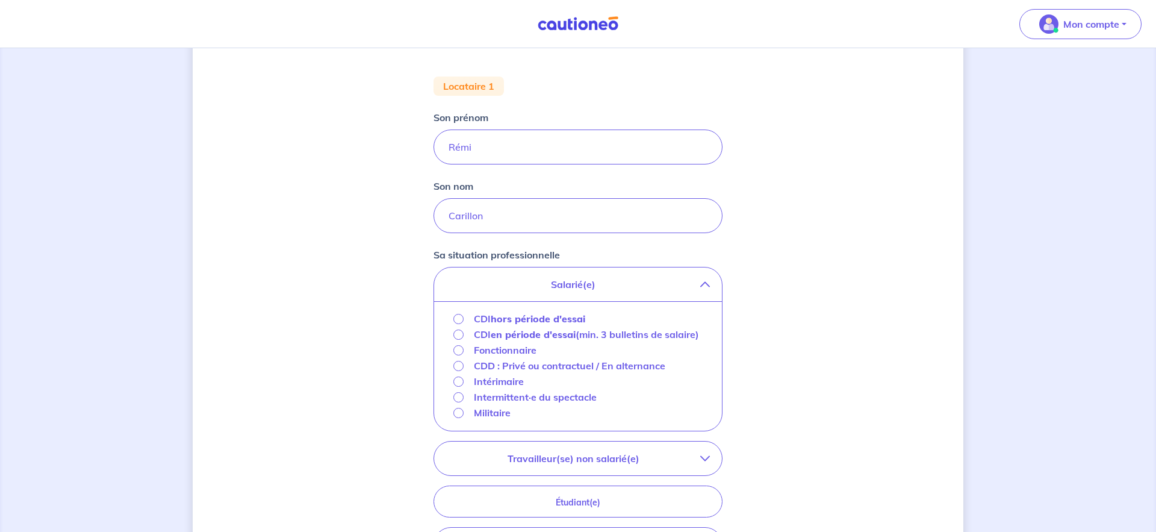
scroll to position [217, 0]
click at [460, 316] on input "CDI hors période d'essai" at bounding box center [459, 316] width 10 height 10
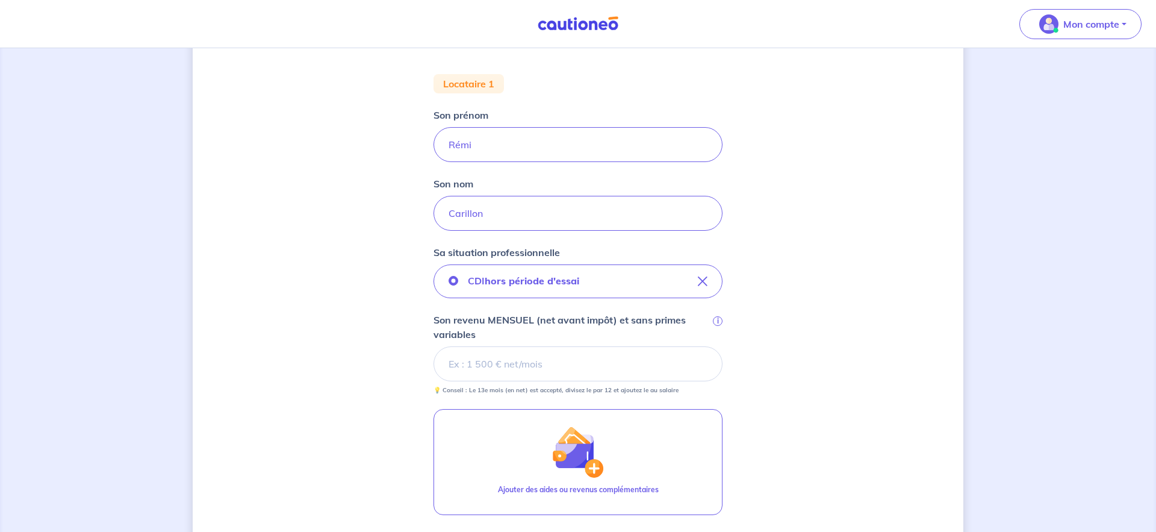
click at [499, 359] on input "Son revenu MENSUEL (net avant impôt) et sans primes variables i" at bounding box center [578, 363] width 289 height 35
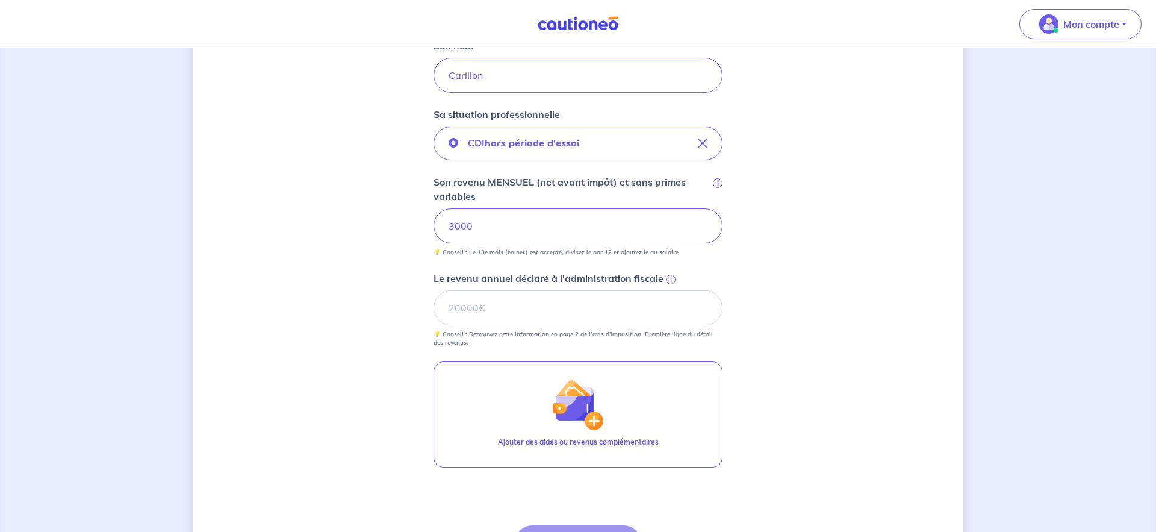
scroll to position [486, 0]
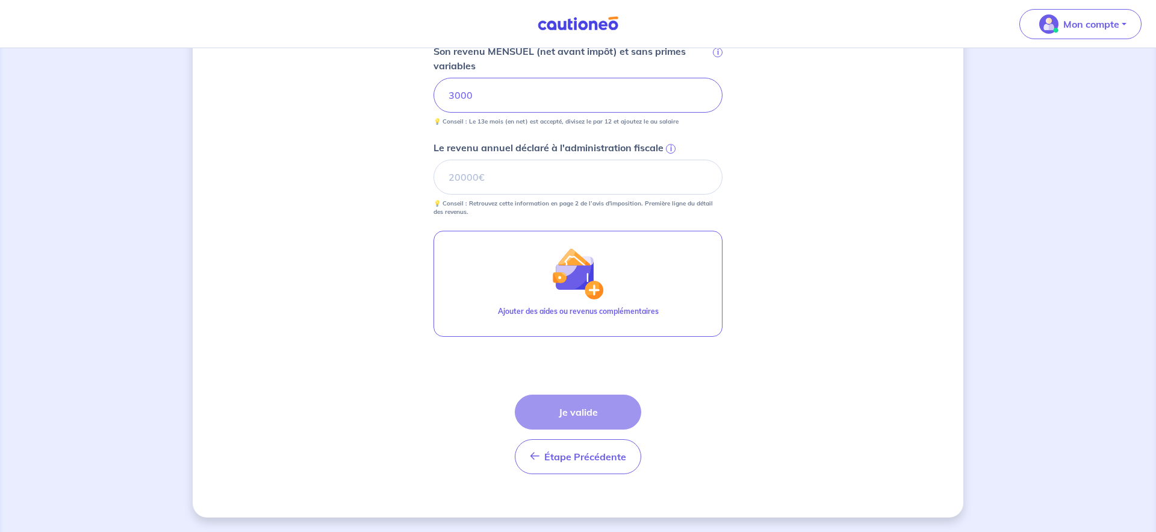
click at [559, 413] on div "Étape Précédente Précédent Je valide Je valide" at bounding box center [578, 435] width 126 height 80
click at [470, 166] on input "Le revenu annuel déclaré à l'administration fiscale i" at bounding box center [578, 177] width 289 height 35
type input "2"
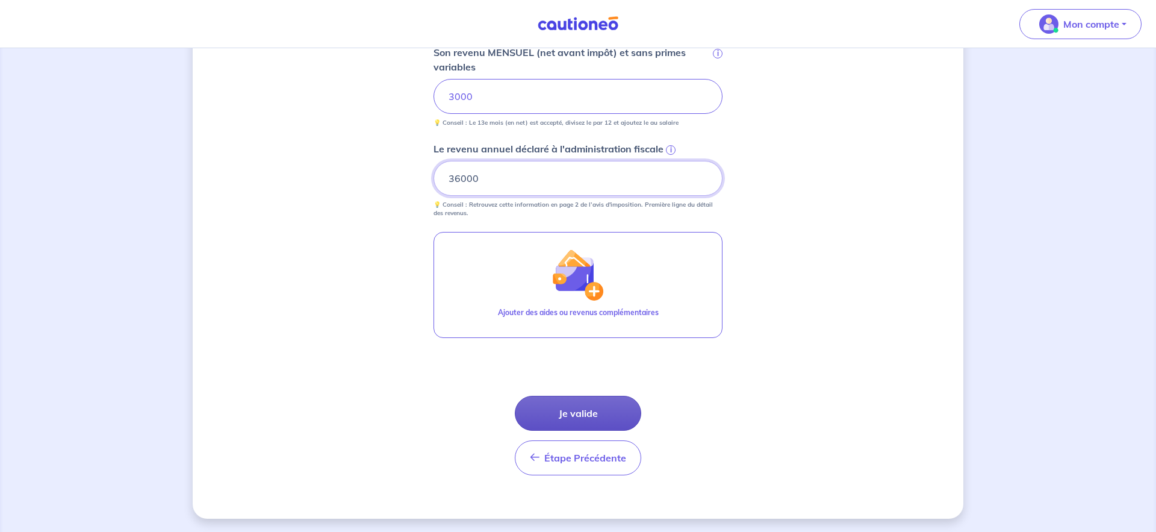
type input "36000"
click at [587, 417] on button "Je valide" at bounding box center [578, 413] width 126 height 35
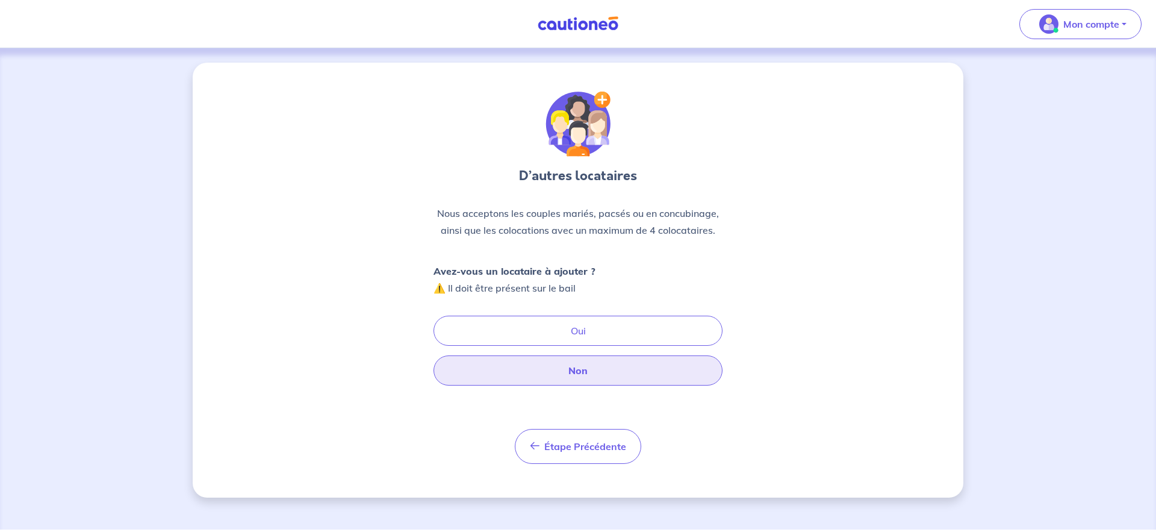
click at [574, 372] on button "Non" at bounding box center [578, 370] width 289 height 30
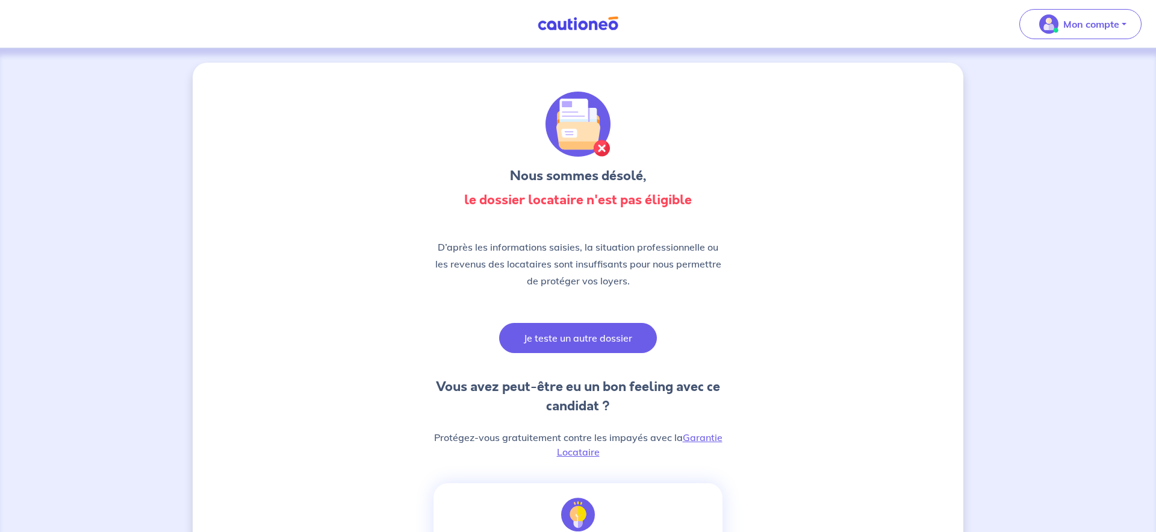
click at [571, 342] on button "Je teste un autre dossier" at bounding box center [578, 338] width 158 height 30
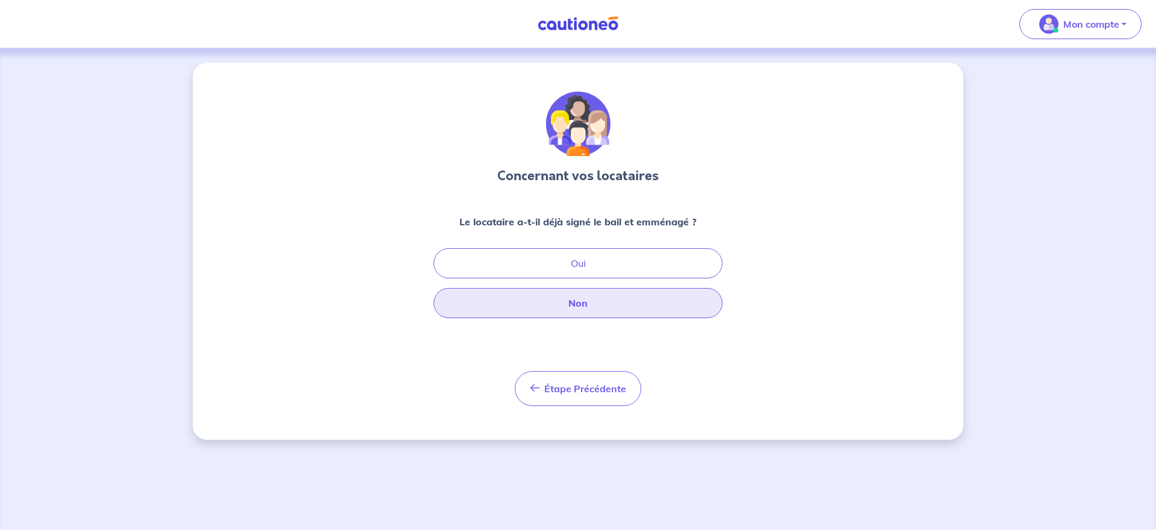
click at [580, 301] on button "Non" at bounding box center [578, 303] width 289 height 30
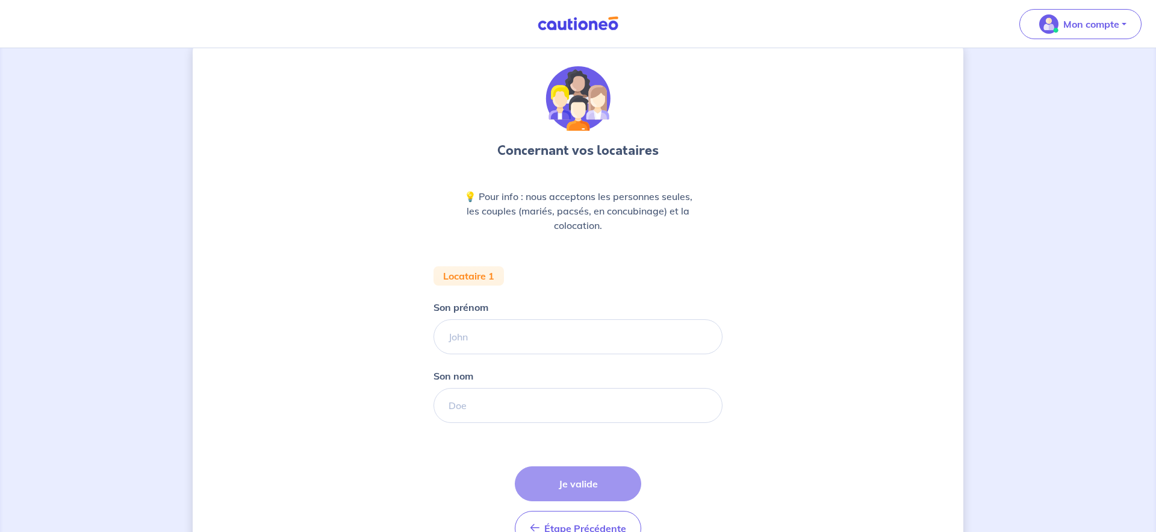
click at [481, 339] on input "Son prénom" at bounding box center [578, 336] width 289 height 35
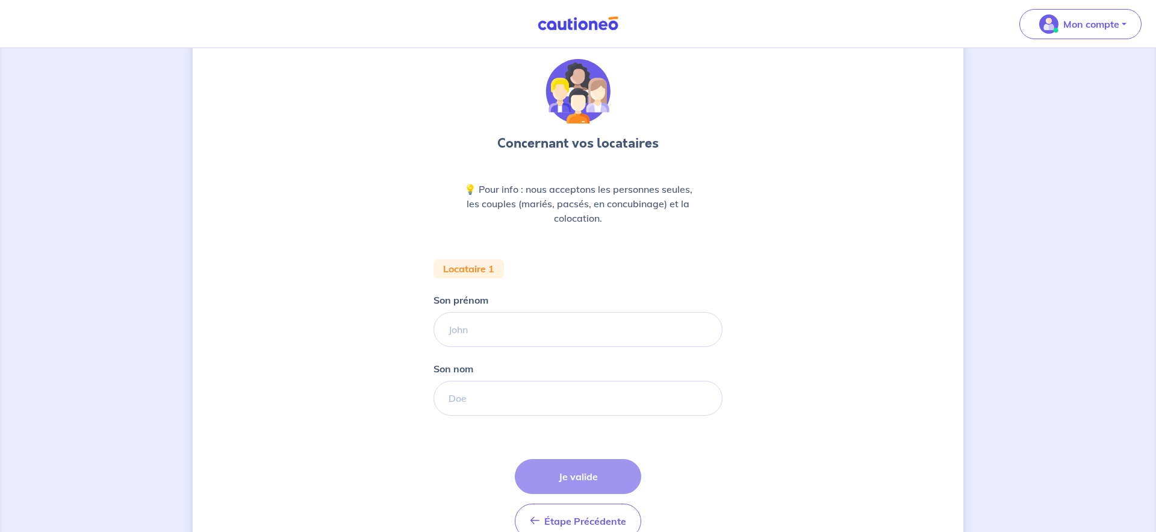
scroll to position [38, 0]
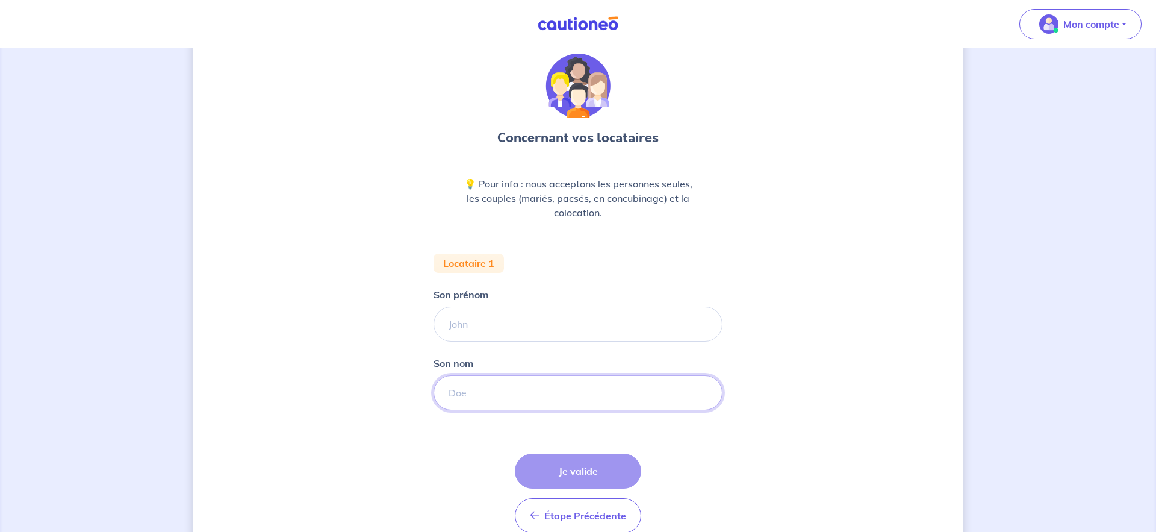
click at [479, 400] on input "Son nom" at bounding box center [578, 392] width 289 height 35
type input "Carillon"
click at [481, 325] on input "Son prénom" at bounding box center [578, 324] width 289 height 35
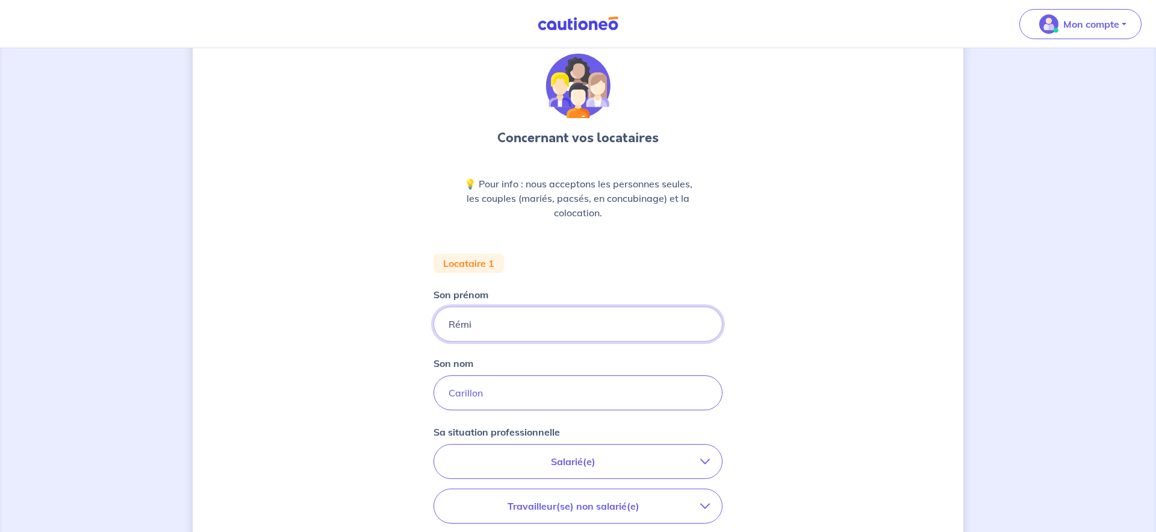
type input "Rémi"
click at [586, 464] on p "Salarié(e)" at bounding box center [573, 461] width 254 height 14
click at [517, 493] on strong "hors période d'essai" at bounding box center [538, 496] width 95 height 12
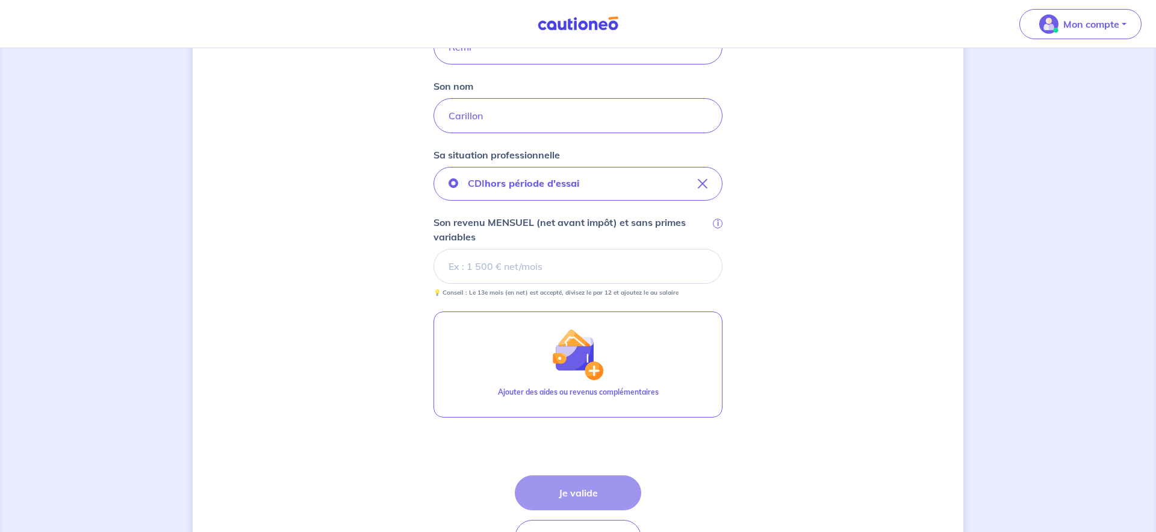
scroll to position [316, 0]
click at [502, 265] on input "Son revenu MENSUEL (net avant impôt) et sans primes variables i" at bounding box center [578, 265] width 289 height 35
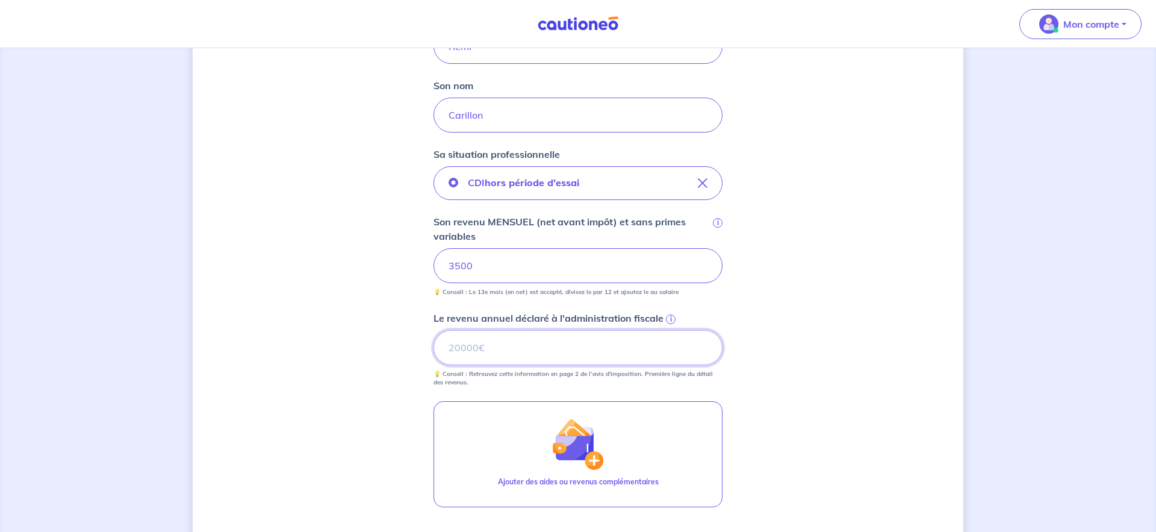
scroll to position [315, 0]
click at [546, 355] on input "Le revenu annuel déclaré à l'administration fiscale i" at bounding box center [578, 348] width 289 height 35
type input "42000"
click at [822, 420] on div "Concernant vos locataires 💡 Pour info : nous acceptons les personnes seules, le…" at bounding box center [578, 218] width 771 height 941
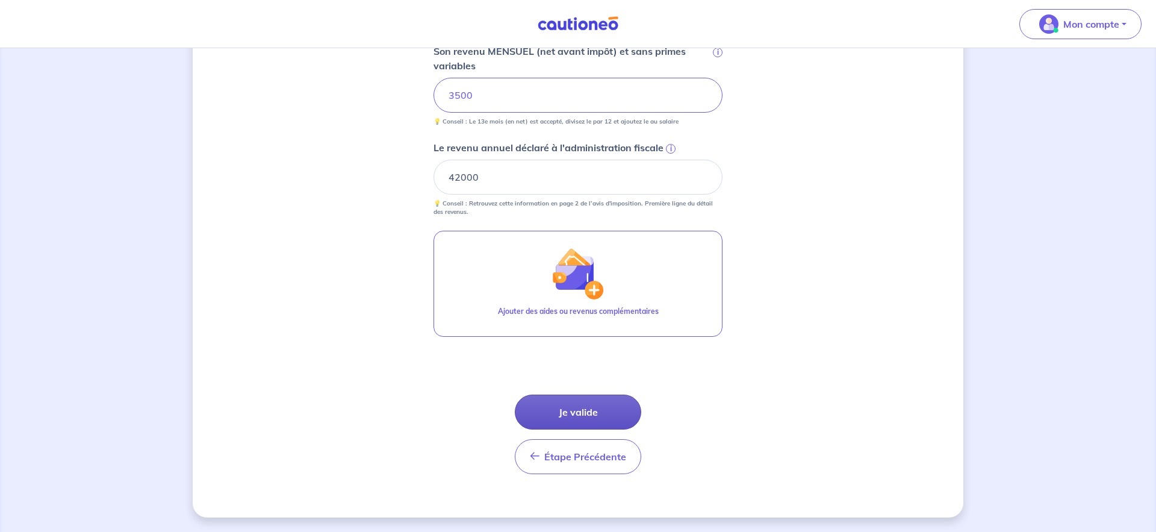
click at [578, 409] on button "Je valide" at bounding box center [578, 412] width 126 height 35
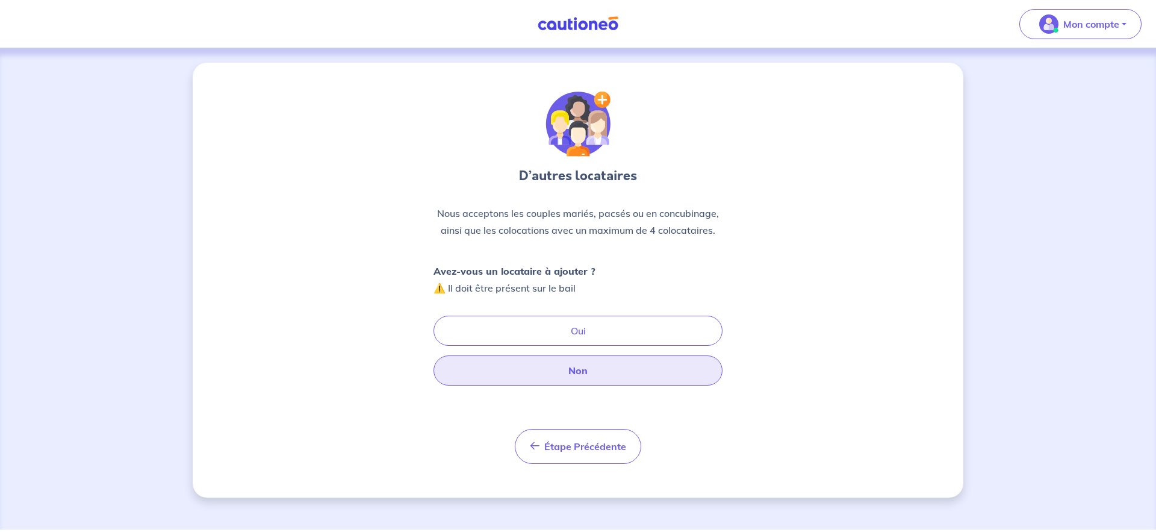
click at [578, 381] on button "Non" at bounding box center [578, 370] width 289 height 30
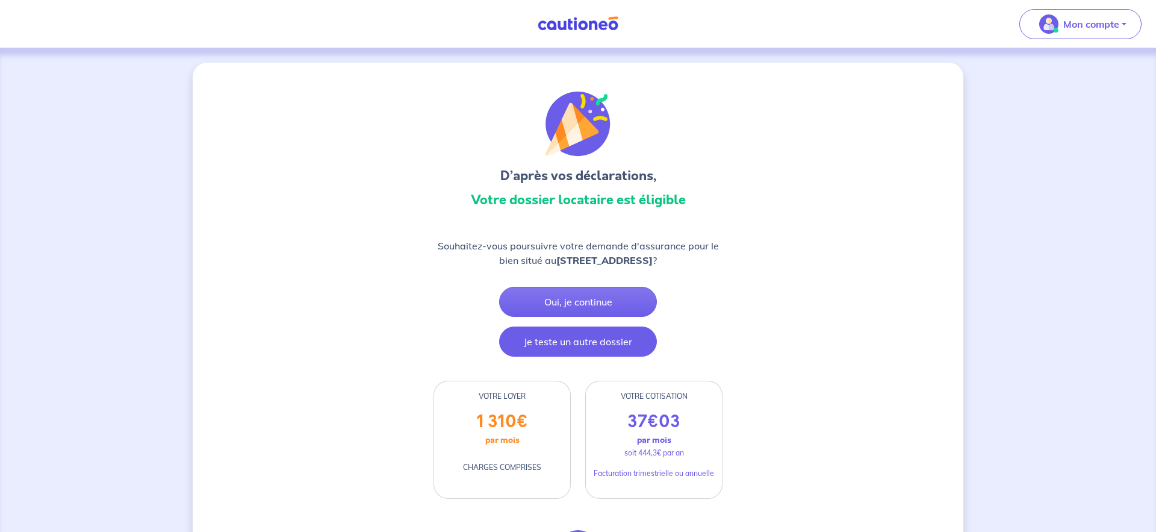
click at [578, 349] on button "Je teste un autre dossier" at bounding box center [578, 341] width 158 height 30
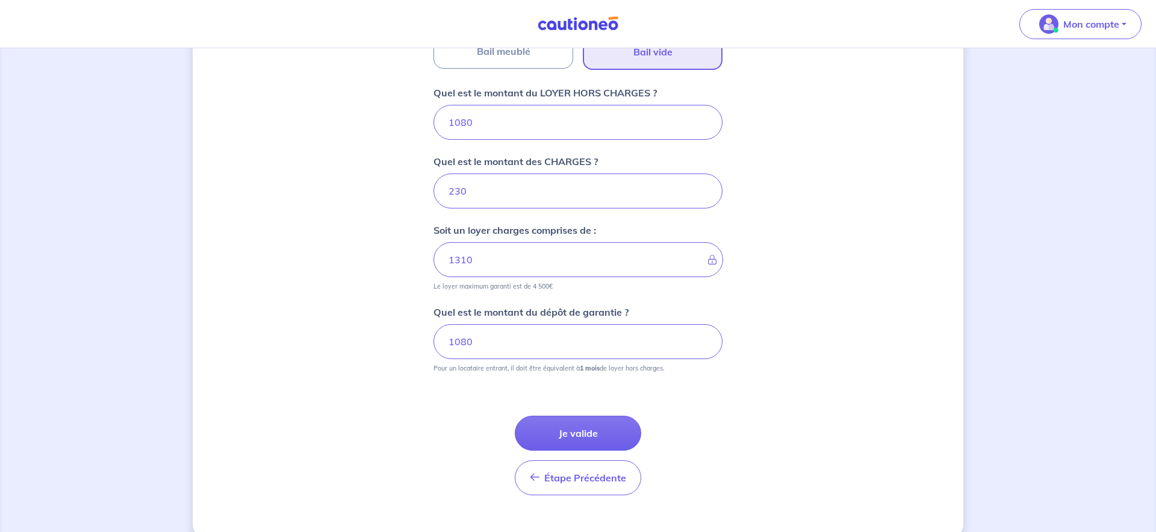
scroll to position [479, 0]
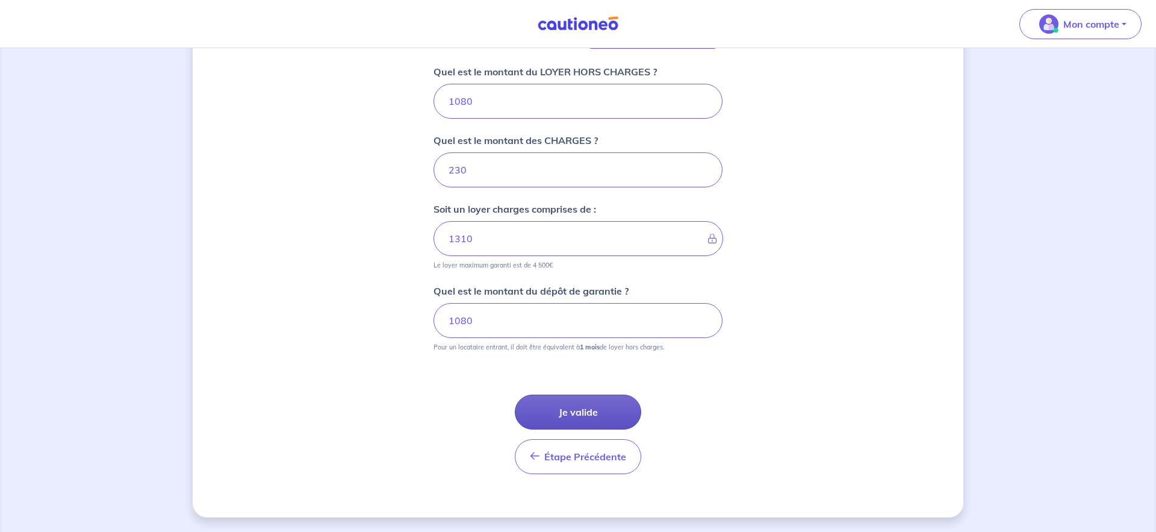
click at [584, 406] on button "Je valide" at bounding box center [578, 412] width 126 height 35
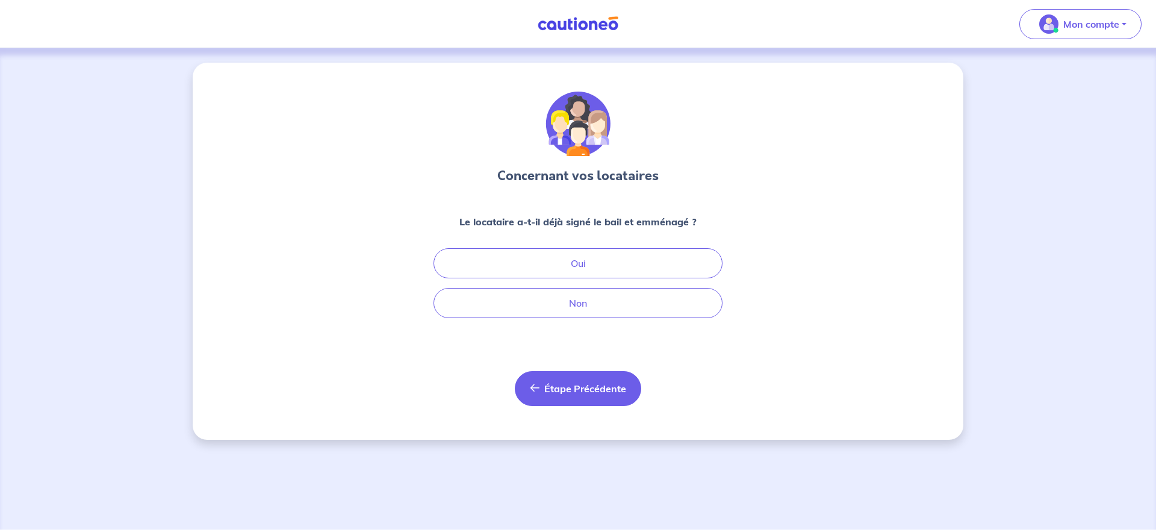
click at [537, 388] on icon "button" at bounding box center [535, 388] width 10 height 10
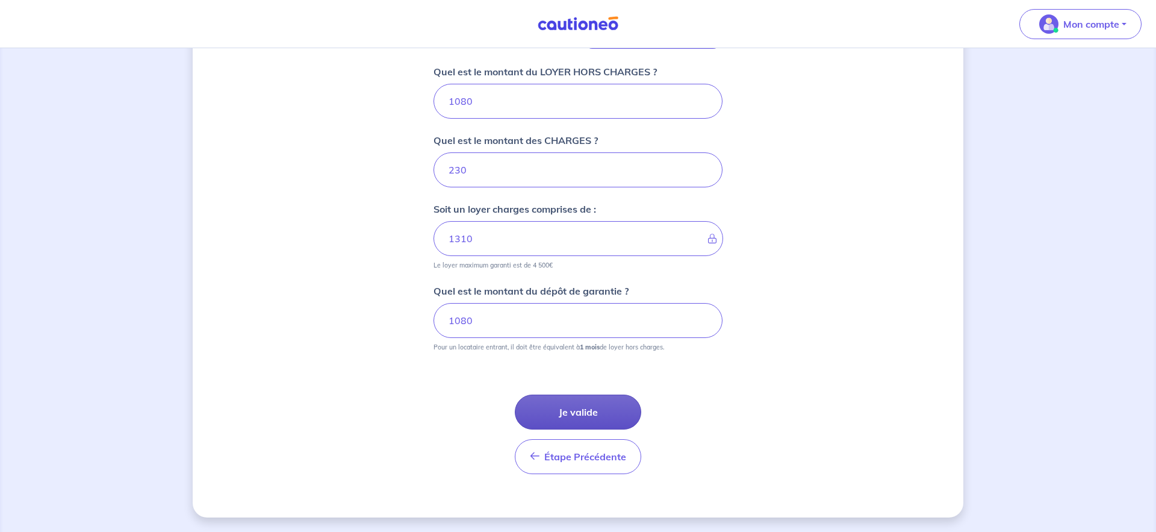
scroll to position [478, 0]
click at [595, 398] on button "Je valide" at bounding box center [578, 412] width 126 height 35
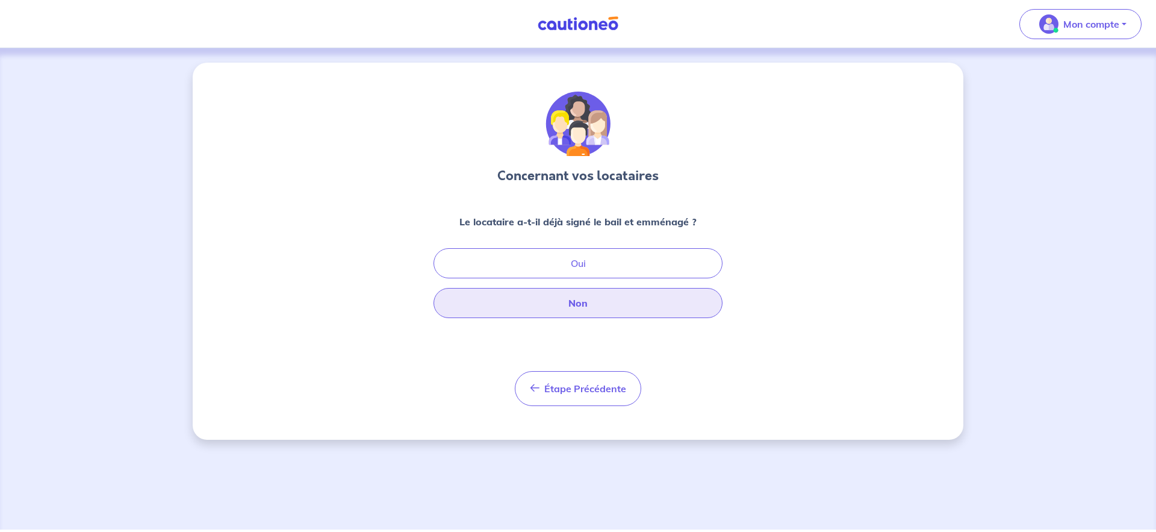
click at [585, 306] on button "Non" at bounding box center [578, 303] width 289 height 30
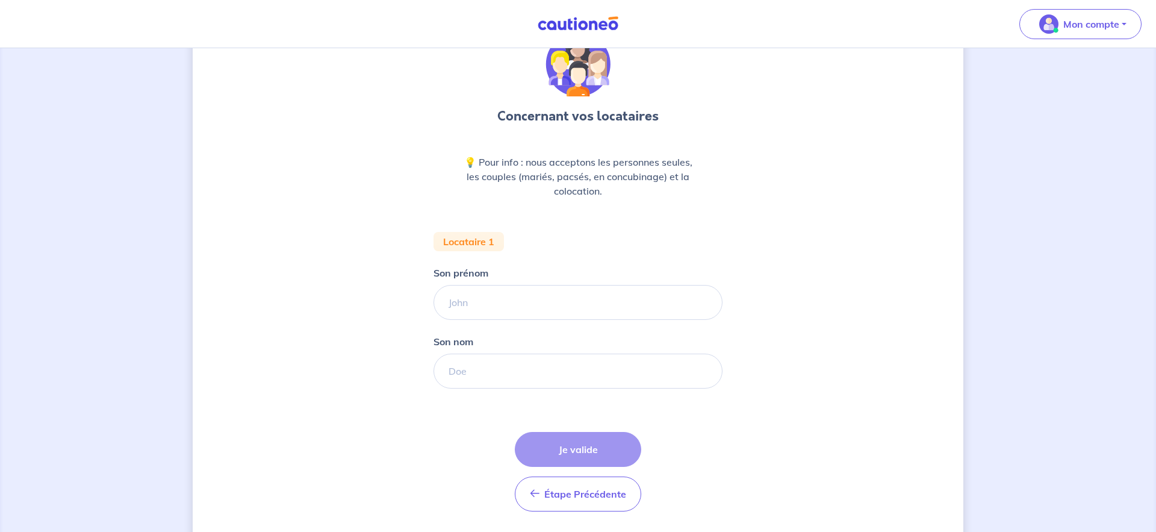
scroll to position [48, 0]
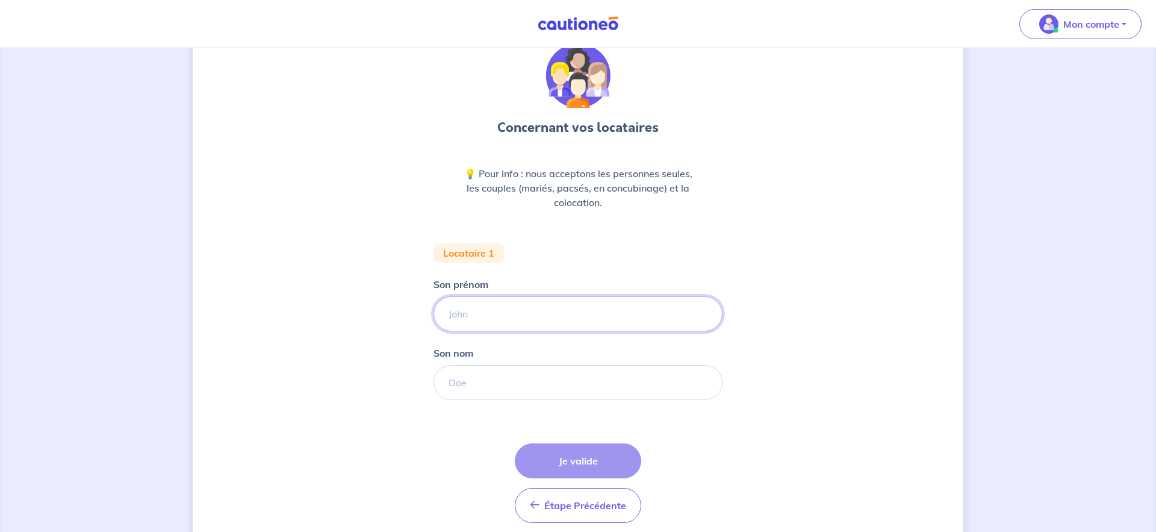
click at [564, 303] on input "Son prénom" at bounding box center [578, 313] width 289 height 35
click at [466, 313] on input "Son prénom" at bounding box center [578, 313] width 289 height 35
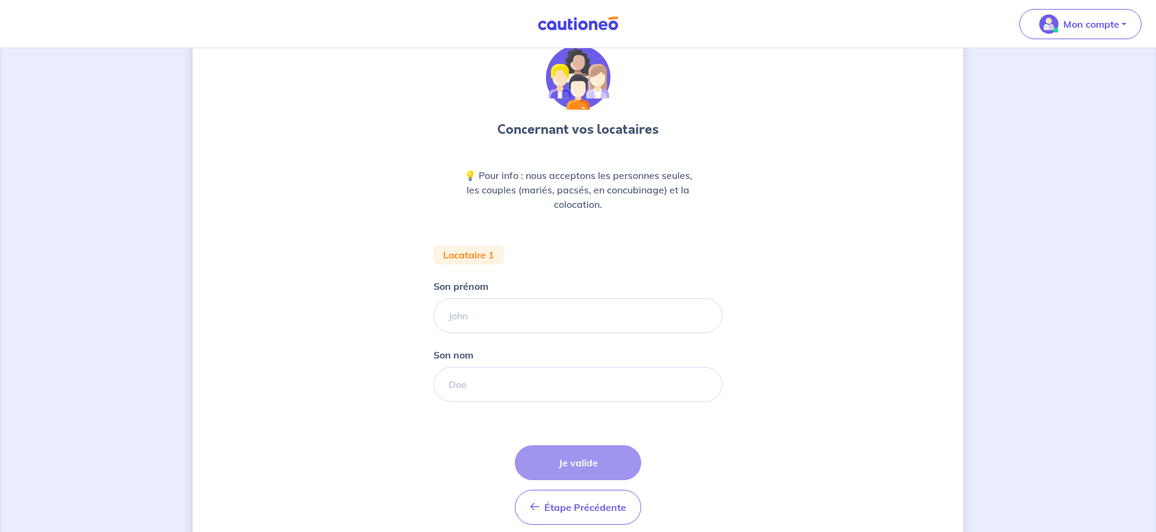
click at [455, 320] on input "Son prénom" at bounding box center [578, 315] width 289 height 35
click at [461, 380] on input "Son nom" at bounding box center [578, 385] width 289 height 35
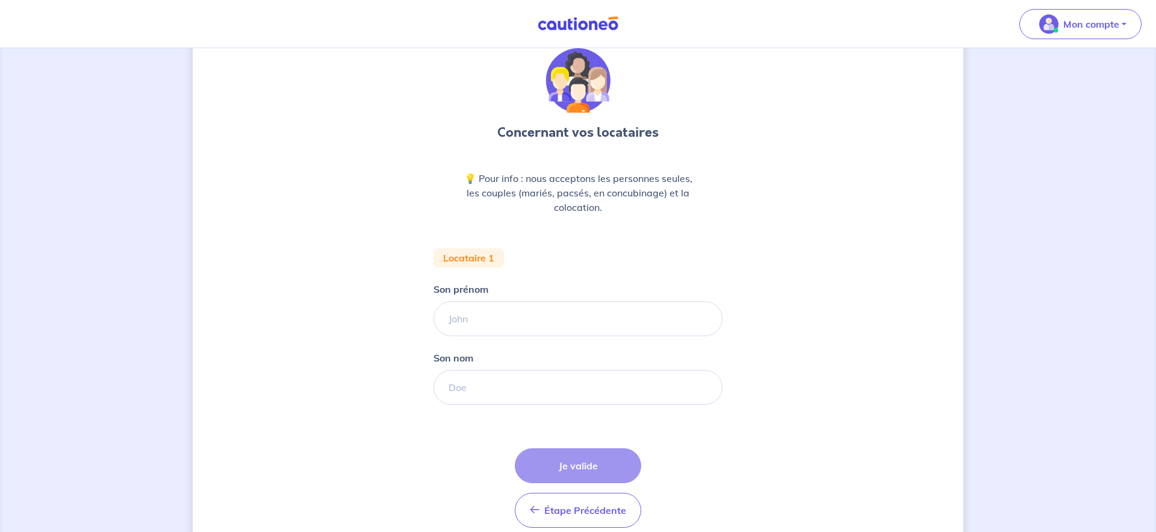
scroll to position [45, 0]
click at [462, 386] on input "Son nom" at bounding box center [578, 385] width 289 height 35
click at [469, 392] on input "Son nom" at bounding box center [578, 384] width 289 height 35
click at [469, 392] on input "Son nom" at bounding box center [578, 385] width 289 height 35
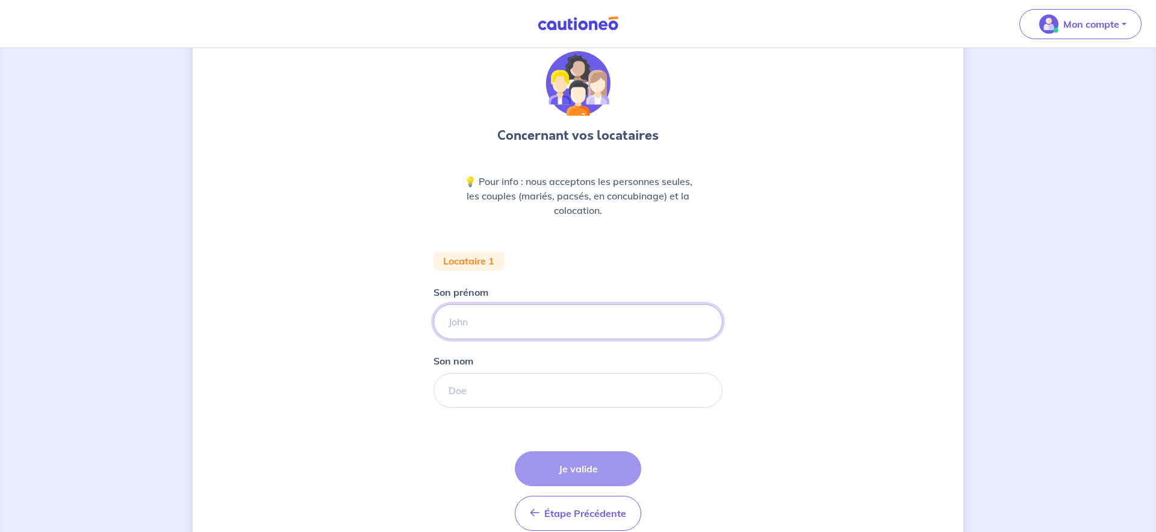
click at [478, 329] on input "Son prénom" at bounding box center [578, 321] width 289 height 35
type input "Rémi"
click at [469, 390] on input "Son nom" at bounding box center [578, 390] width 289 height 35
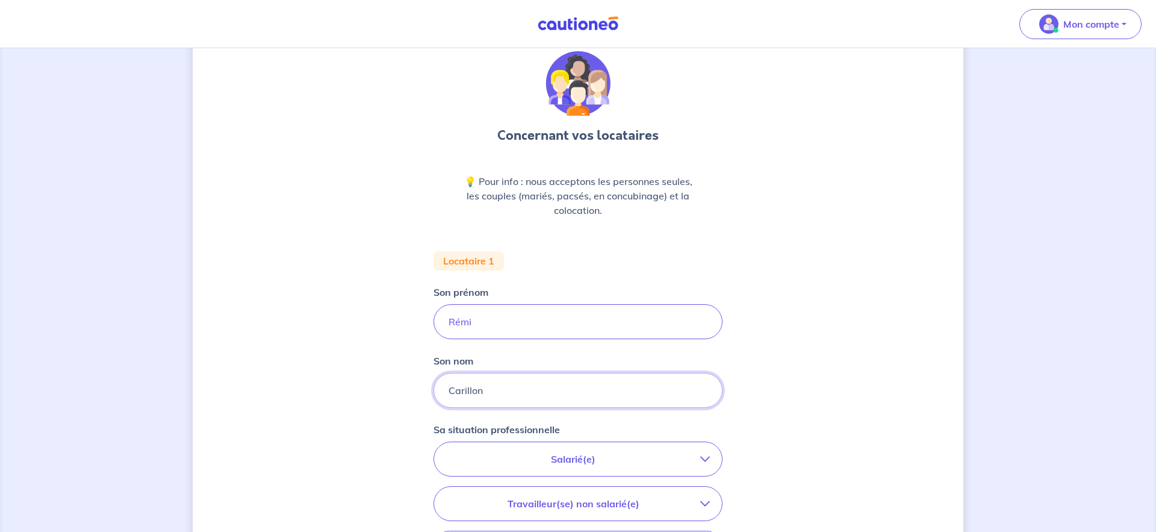
type input "Carillon"
click at [578, 457] on p "Salarié(e)" at bounding box center [573, 459] width 254 height 14
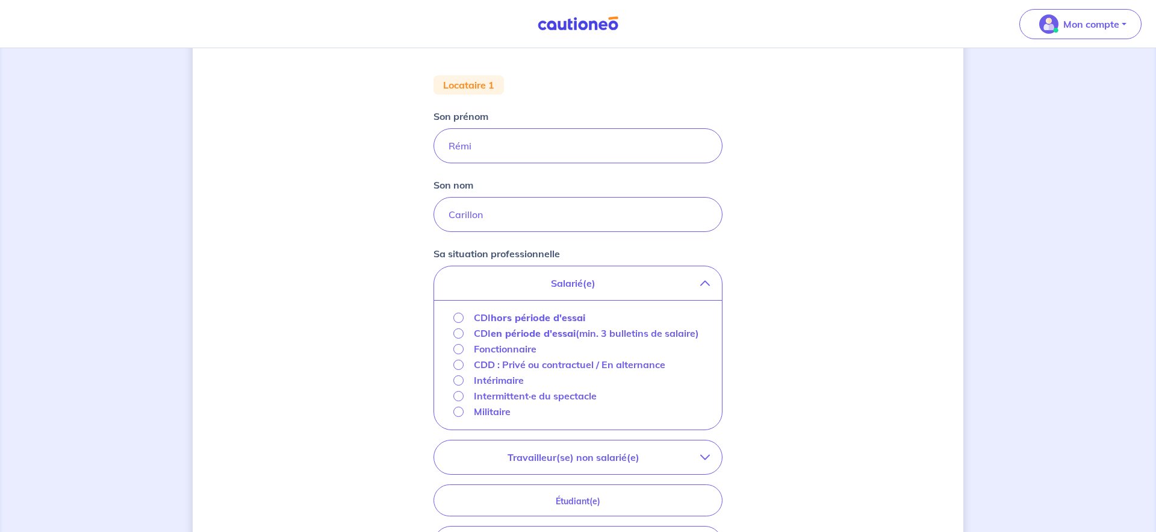
click at [536, 323] on strong "hors période d'essai" at bounding box center [538, 317] width 95 height 12
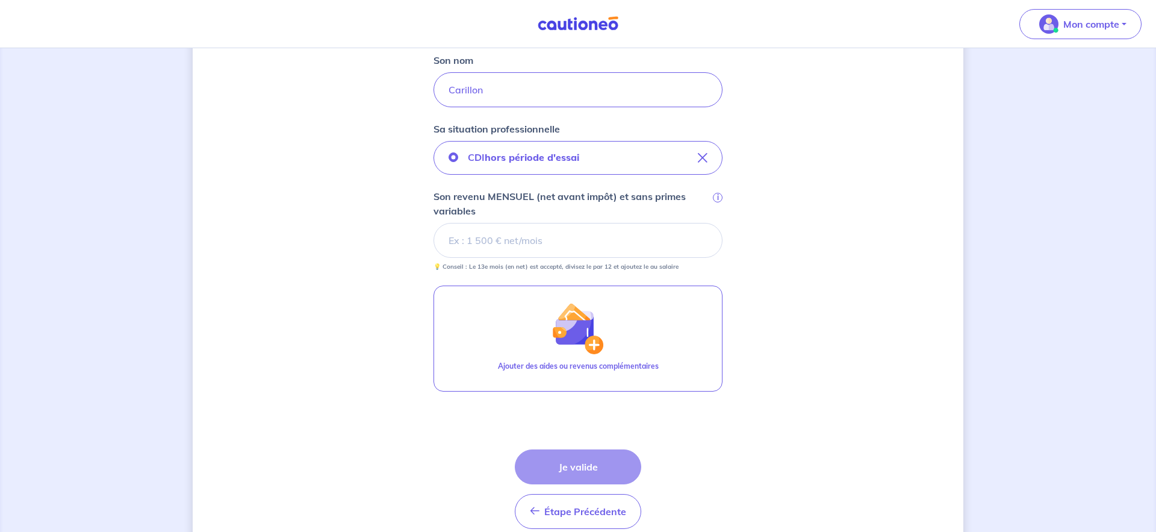
click at [513, 240] on input "Son revenu MENSUEL (net avant impôt) et sans primes variables i" at bounding box center [578, 240] width 289 height 35
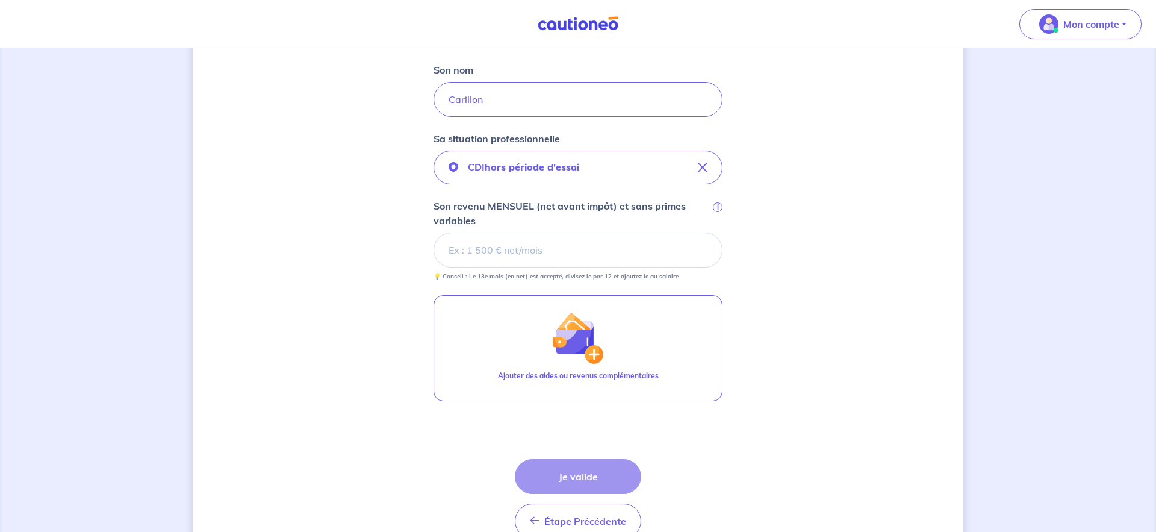
click at [510, 241] on input "Son revenu MENSUEL (net avant impôt) et sans primes variables i" at bounding box center [578, 249] width 289 height 35
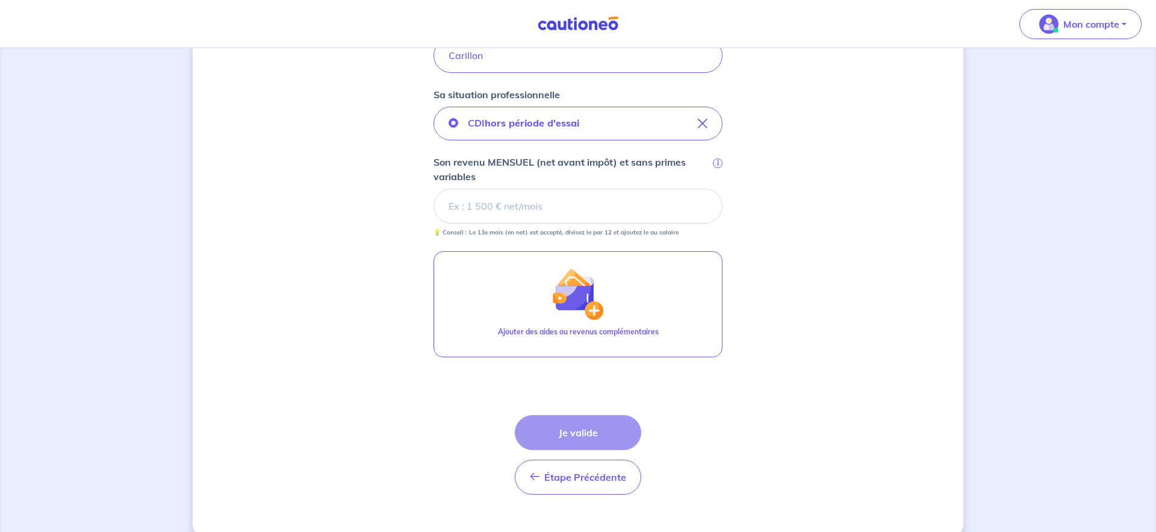
scroll to position [385, 0]
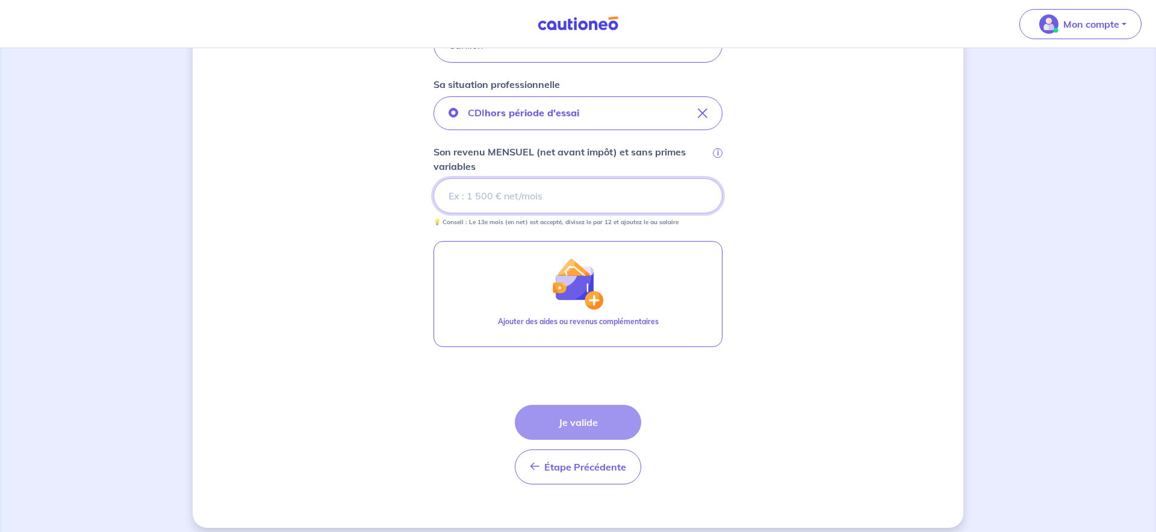
click at [470, 202] on input "Son revenu MENSUEL (net avant impôt) et sans primes variables i" at bounding box center [578, 195] width 289 height 35
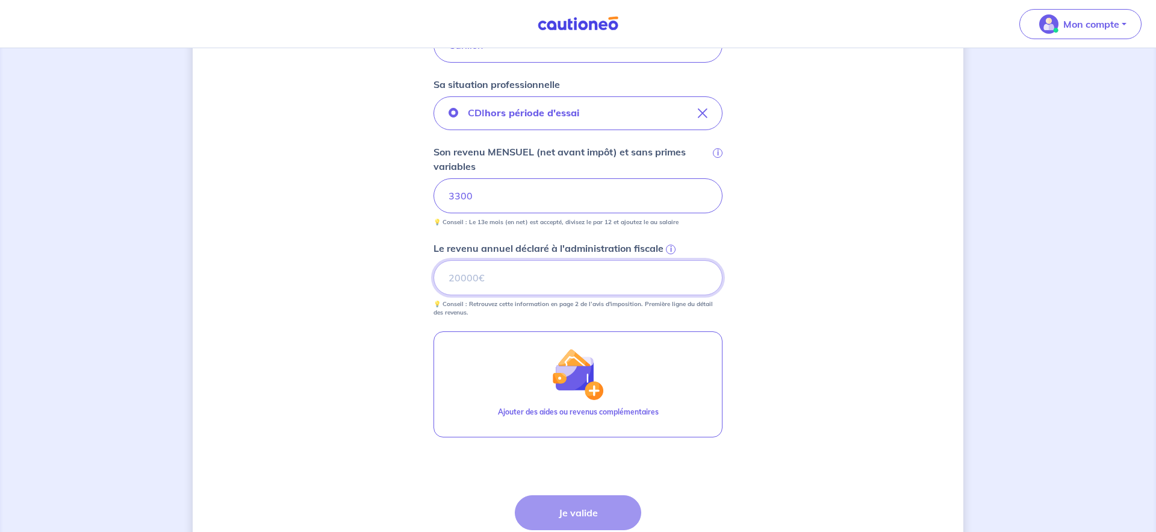
scroll to position [385, 0]
click at [493, 279] on input "Le revenu annuel déclaré à l'administration fiscale i" at bounding box center [578, 278] width 289 height 35
type input "39600"
click at [820, 326] on div "Concernant vos locataires 💡 Pour info : nous acceptons les personnes seules, le…" at bounding box center [578, 148] width 771 height 941
click at [588, 513] on button "Je valide" at bounding box center [578, 513] width 126 height 35
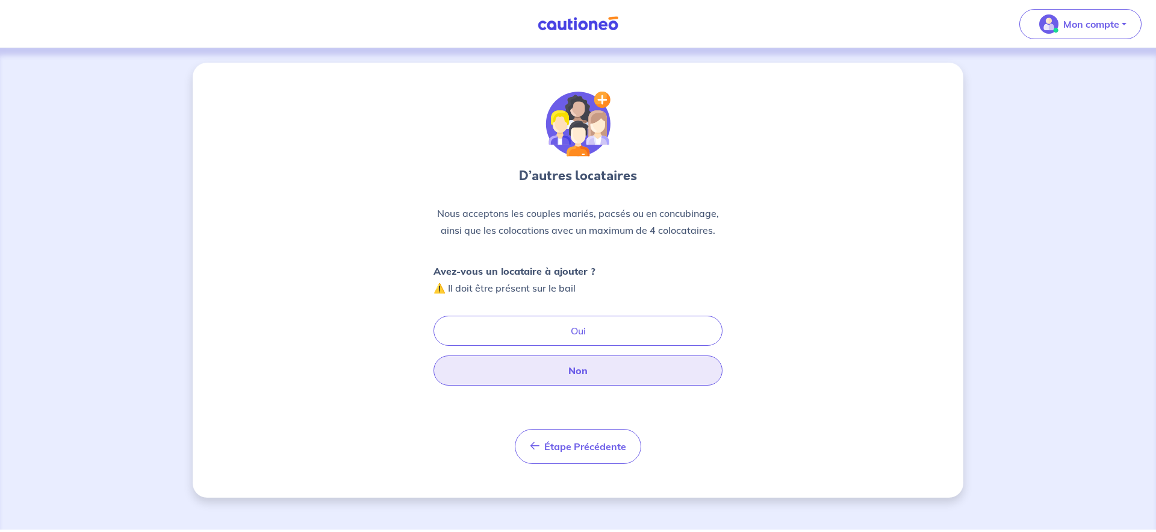
click at [591, 376] on button "Non" at bounding box center [578, 370] width 289 height 30
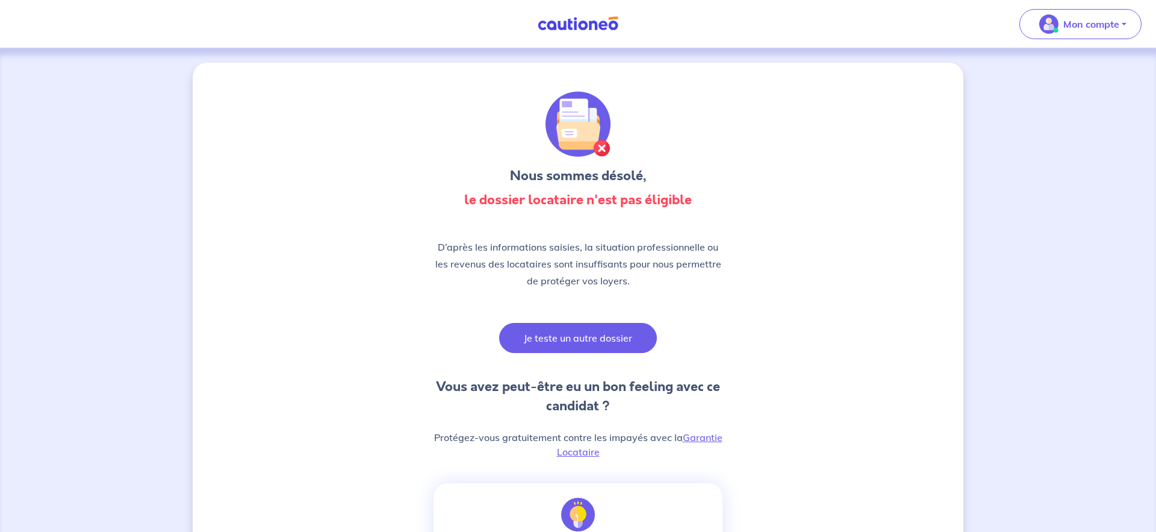
click at [587, 336] on button "Je teste un autre dossier" at bounding box center [578, 338] width 158 height 30
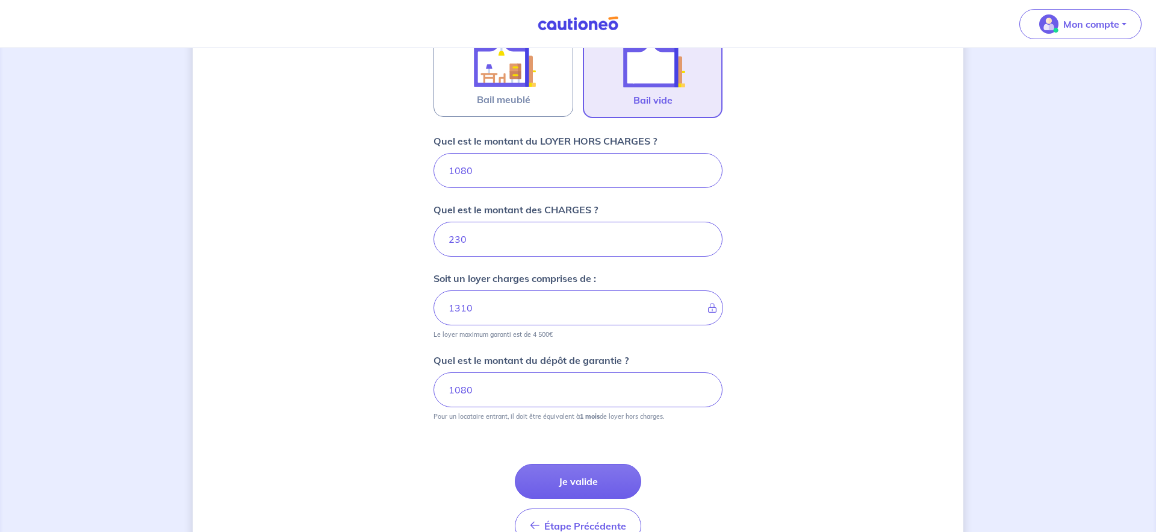
scroll to position [470, 0]
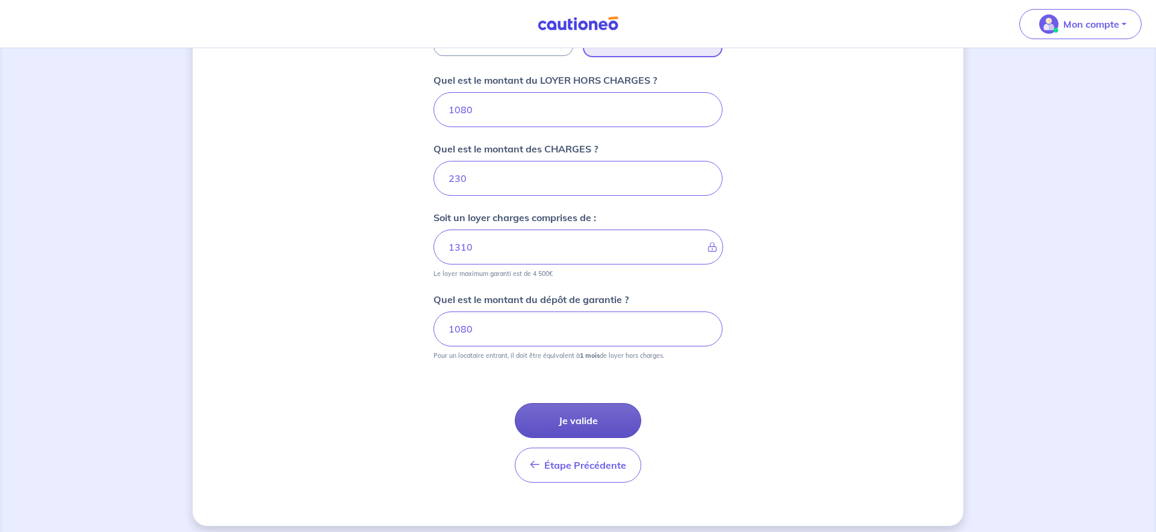
click at [576, 423] on button "Je valide" at bounding box center [578, 420] width 126 height 35
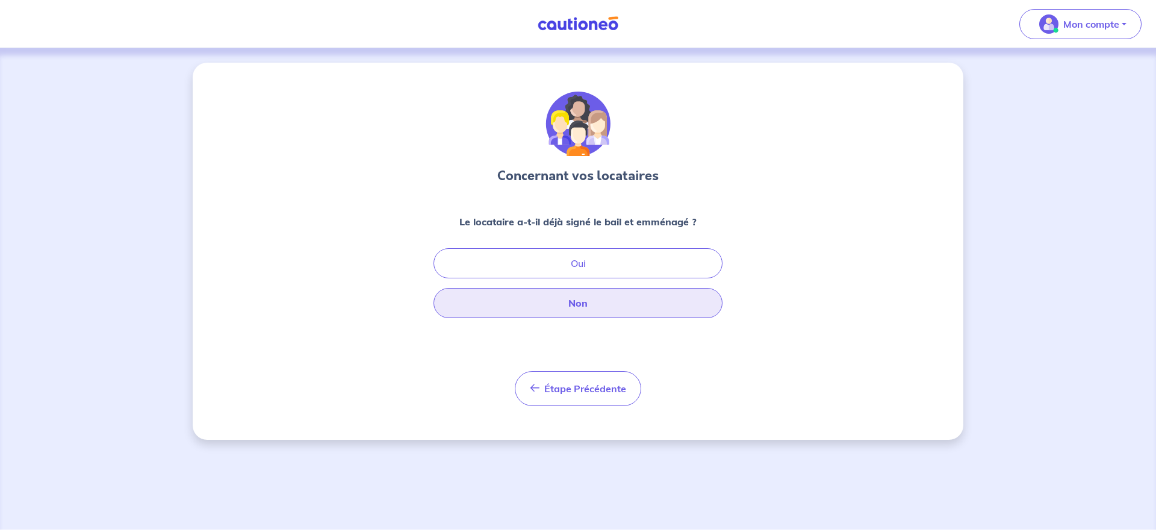
click at [585, 309] on button "Non" at bounding box center [578, 303] width 289 height 30
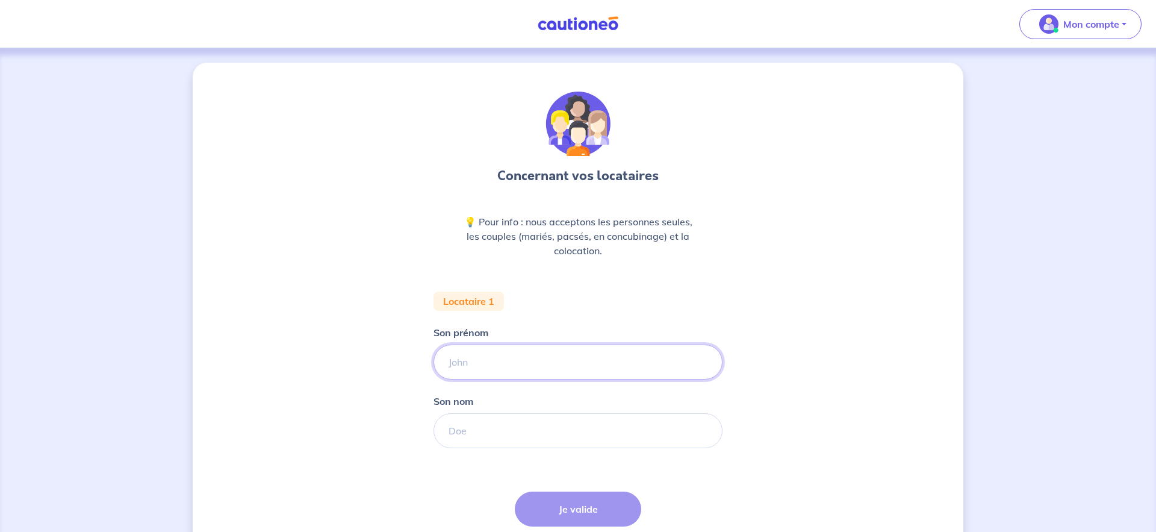
click at [540, 345] on input "Son prénom" at bounding box center [578, 362] width 289 height 35
click at [534, 358] on input "Son prénom" at bounding box center [578, 362] width 289 height 35
type input "Rémi"
click at [490, 436] on input "Son nom" at bounding box center [578, 430] width 289 height 35
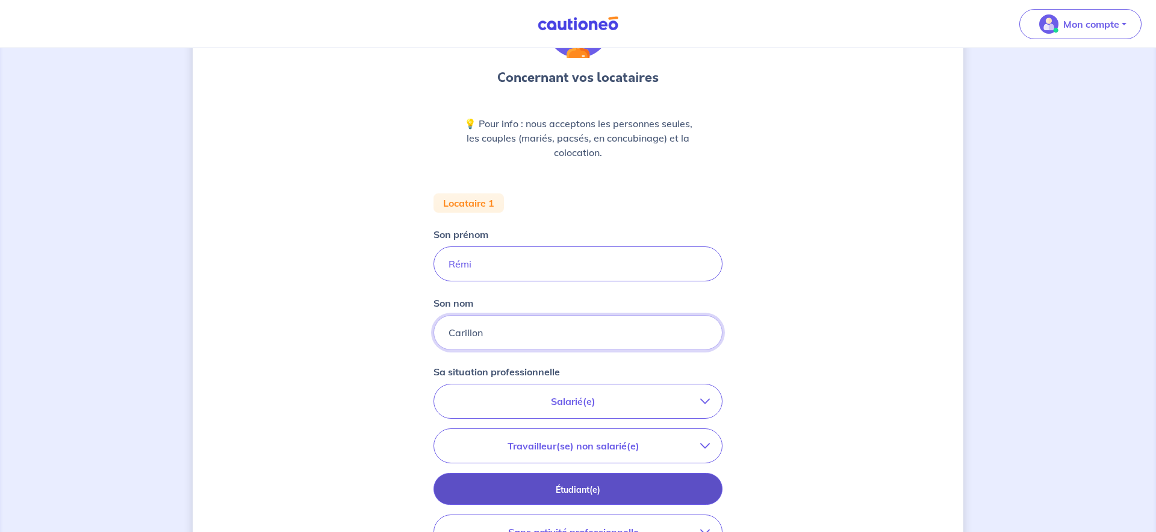
scroll to position [119, 0]
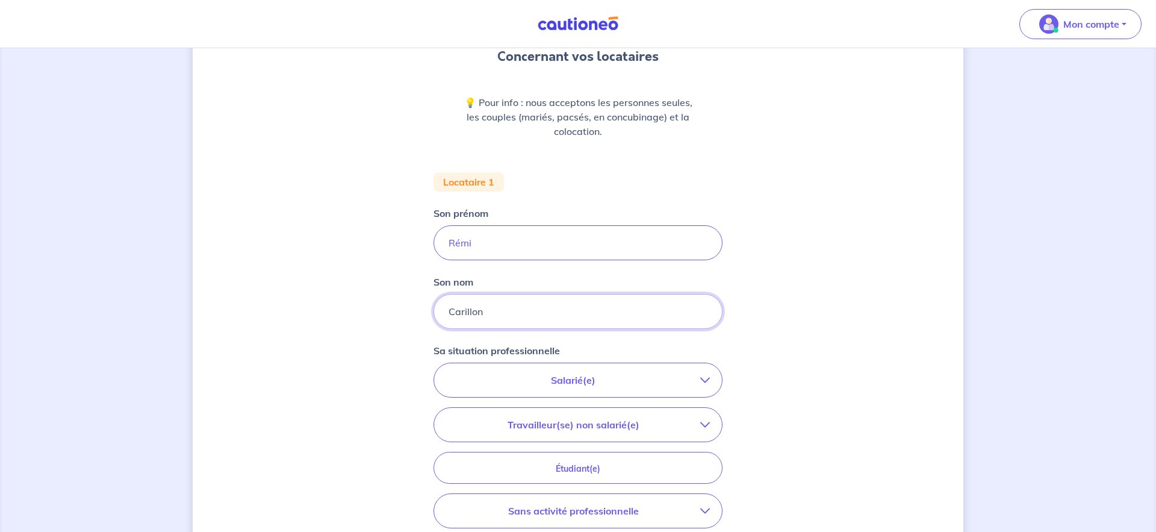
type input "Carillon"
click at [589, 381] on p "Salarié(e)" at bounding box center [573, 380] width 254 height 14
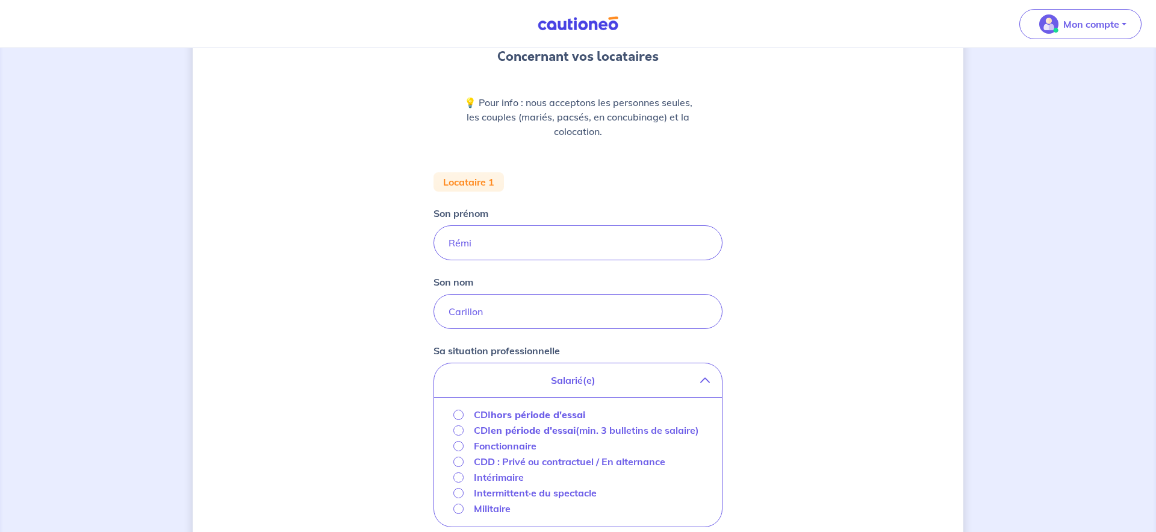
click at [555, 414] on strong "hors période d'essai" at bounding box center [538, 414] width 95 height 12
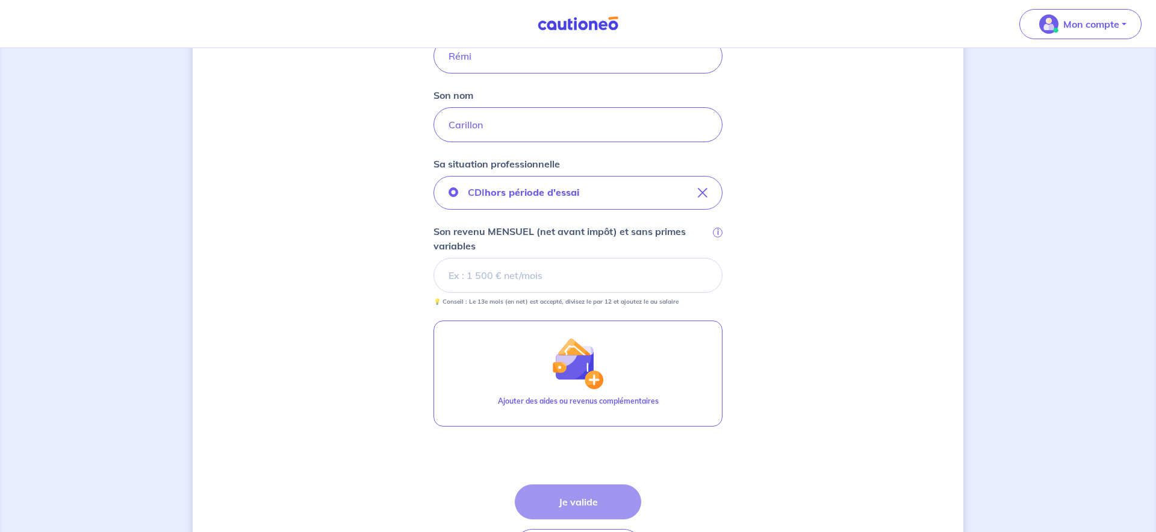
scroll to position [396, 0]
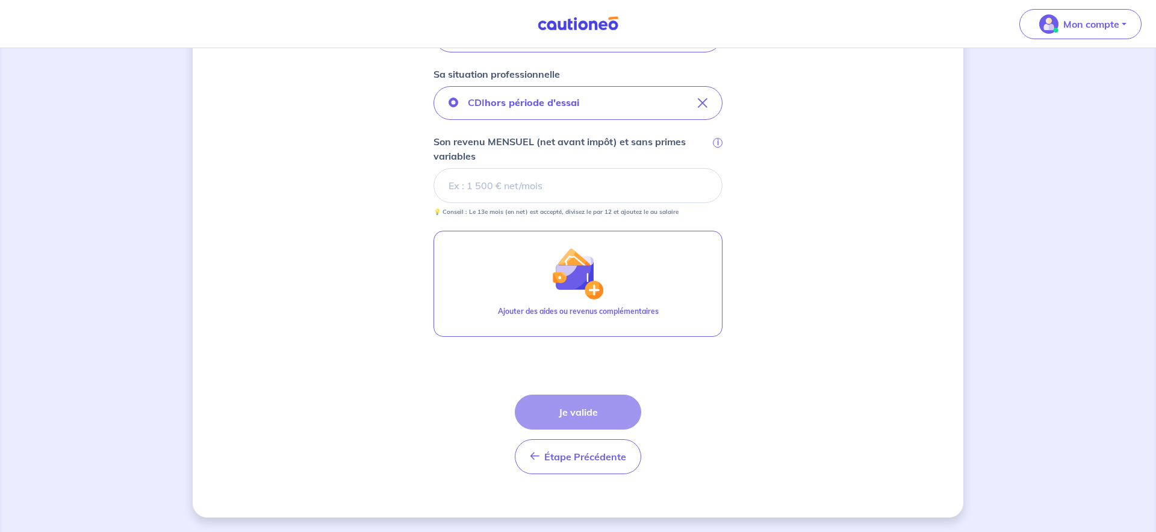
click at [513, 193] on input "Son revenu MENSUEL (net avant impôt) et sans primes variables i" at bounding box center [578, 185] width 289 height 35
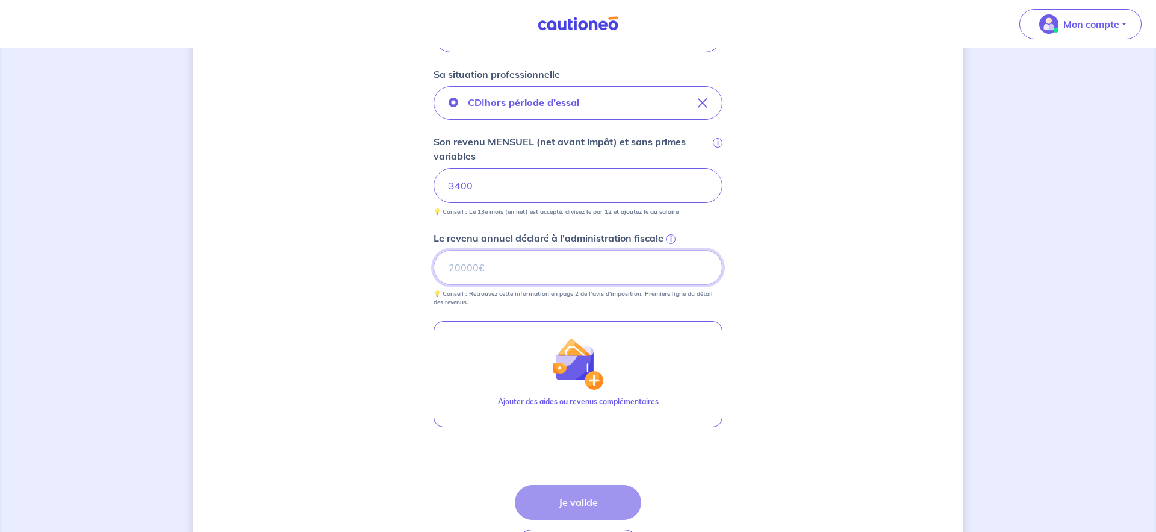
click at [491, 267] on input "Le revenu annuel déclaré à l'administration fiscale i" at bounding box center [578, 267] width 289 height 35
type input "40800"
click at [764, 287] on div "Concernant vos locataires 💡 Pour info : nous acceptons les personnes seules, le…" at bounding box center [578, 137] width 771 height 941
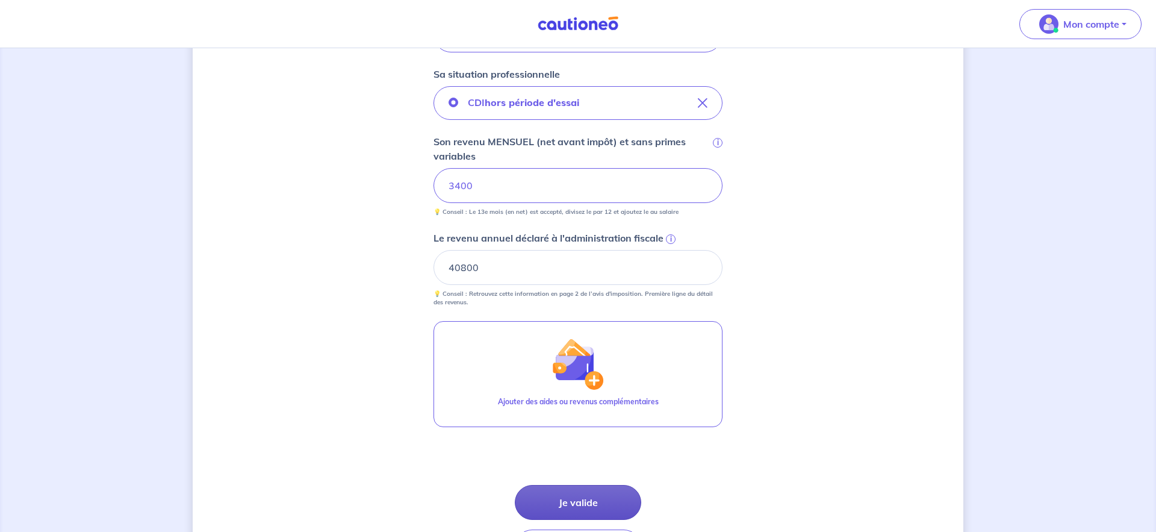
click at [585, 499] on button "Je valide" at bounding box center [578, 502] width 126 height 35
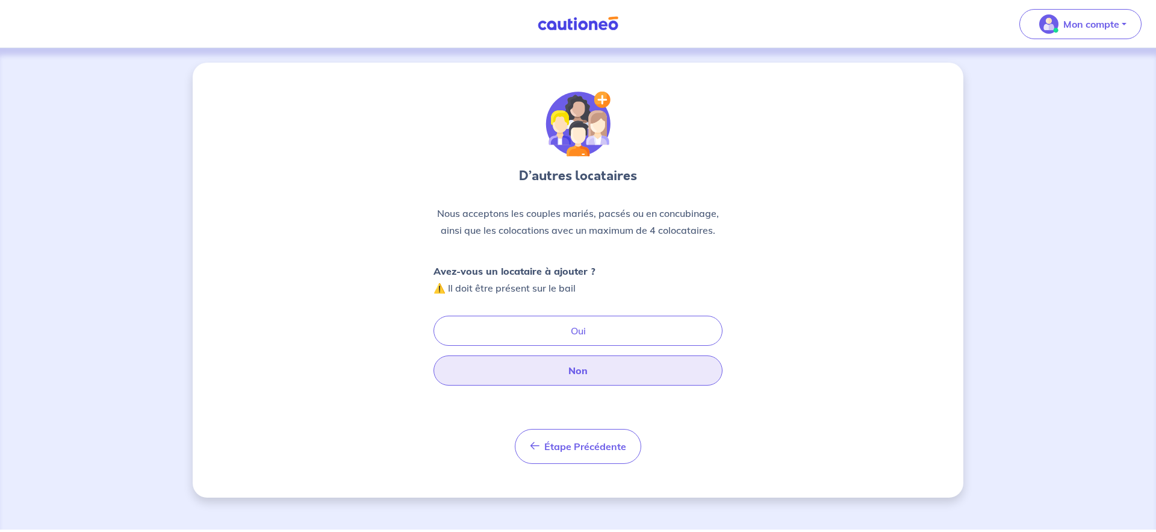
click at [585, 375] on button "Non" at bounding box center [578, 370] width 289 height 30
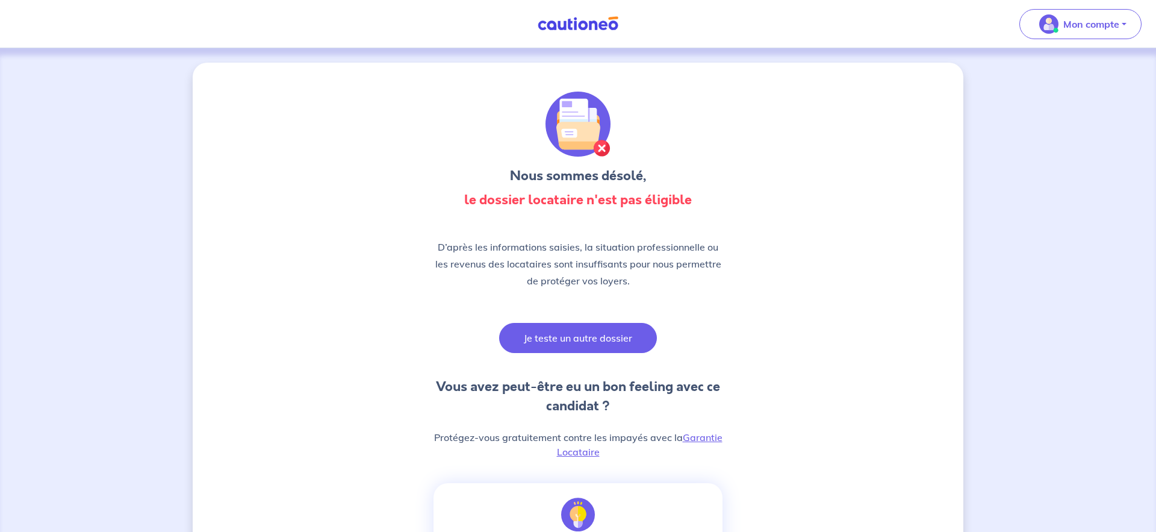
click at [572, 332] on button "Je teste un autre dossier" at bounding box center [578, 338] width 158 height 30
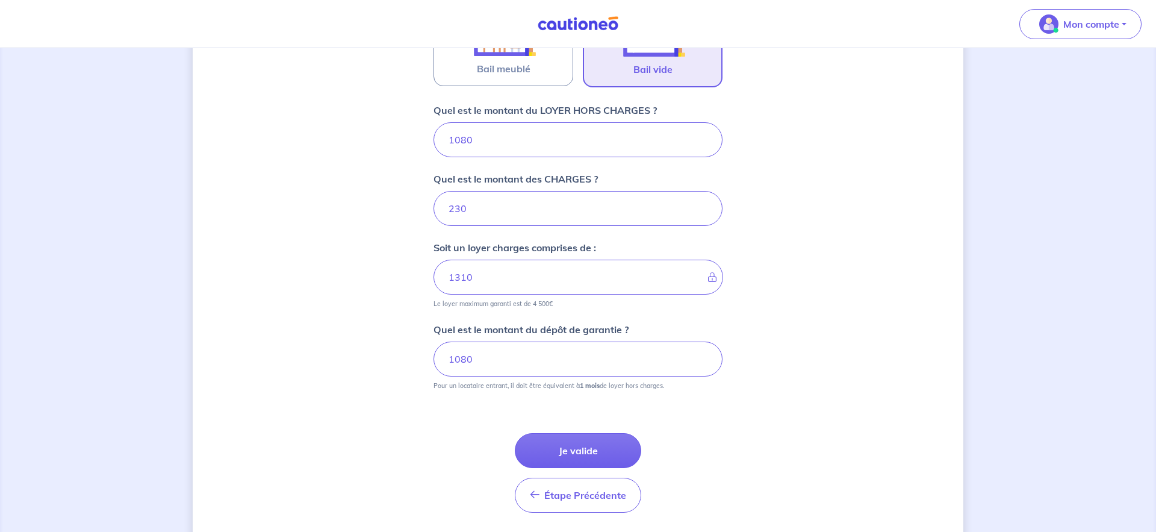
scroll to position [479, 0]
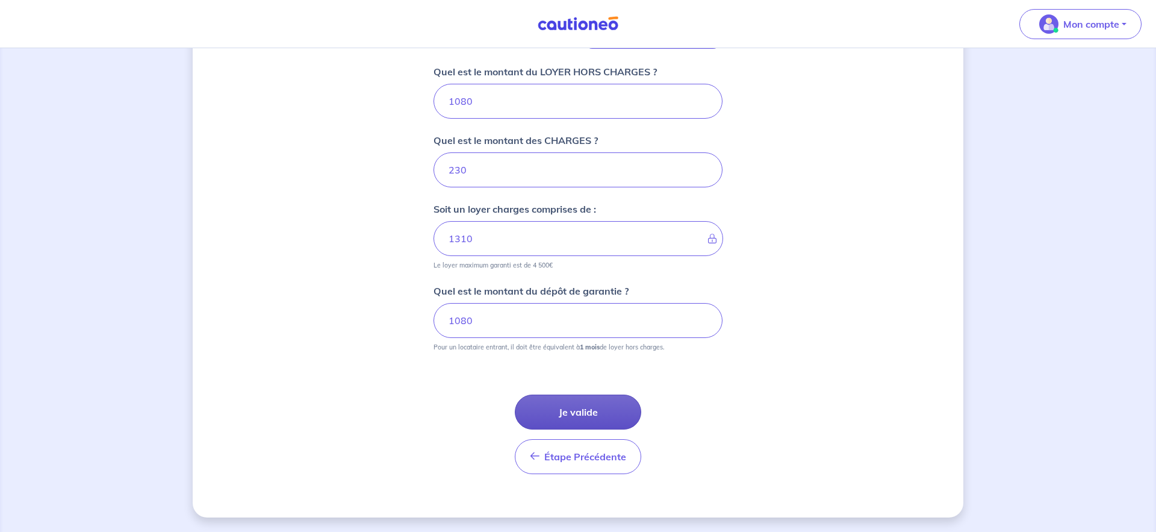
click at [576, 404] on button "Je valide" at bounding box center [578, 412] width 126 height 35
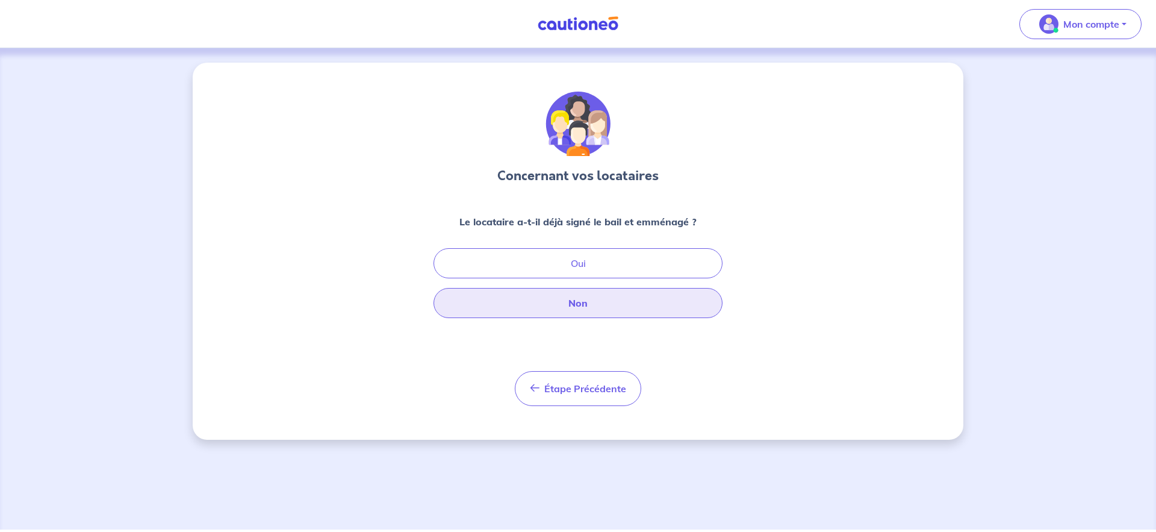
click at [576, 302] on button "Non" at bounding box center [578, 303] width 289 height 30
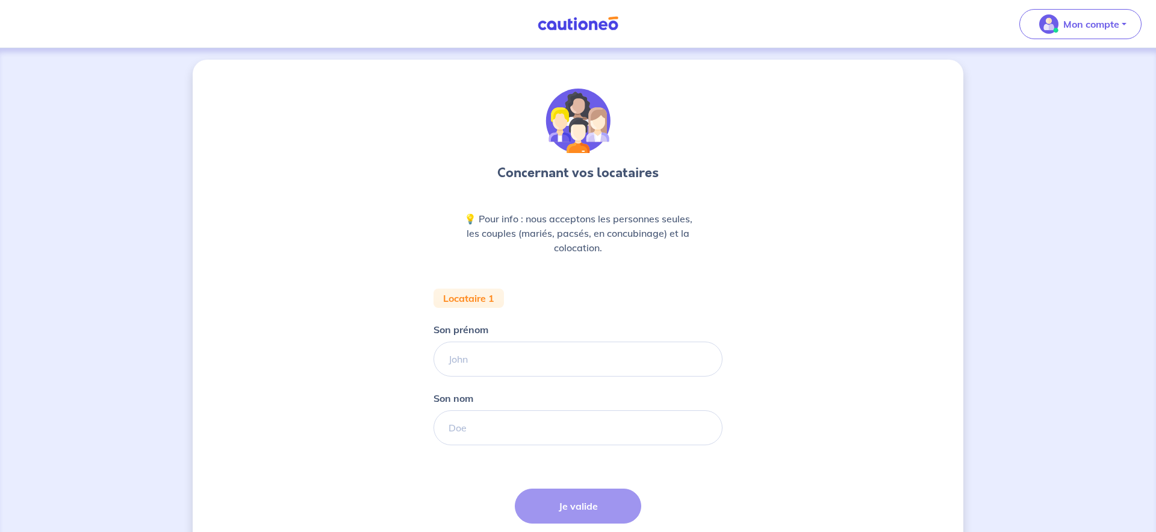
scroll to position [1, 0]
click at [543, 352] on input "Son prénom" at bounding box center [578, 360] width 289 height 35
click at [543, 351] on input "Son prénom" at bounding box center [578, 362] width 289 height 35
click at [472, 369] on input "Son prénom" at bounding box center [578, 360] width 289 height 35
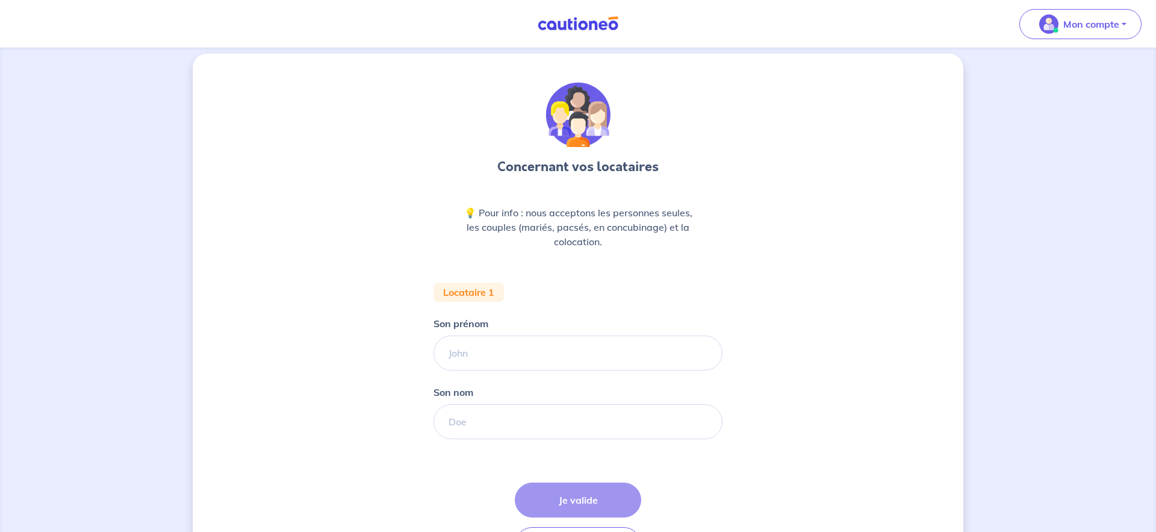
click at [458, 422] on input "Son nom" at bounding box center [578, 421] width 289 height 35
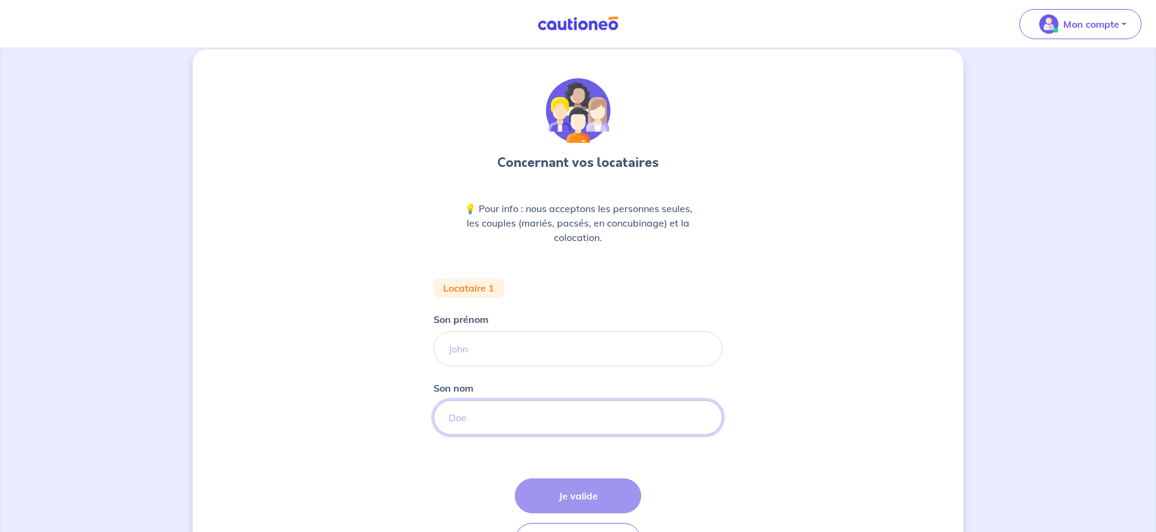
click at [467, 420] on input "Son nom" at bounding box center [578, 417] width 289 height 35
click at [492, 351] on input "Son prénom" at bounding box center [578, 348] width 289 height 35
type input "Rémi"
click at [481, 410] on input "Son nom" at bounding box center [578, 417] width 289 height 35
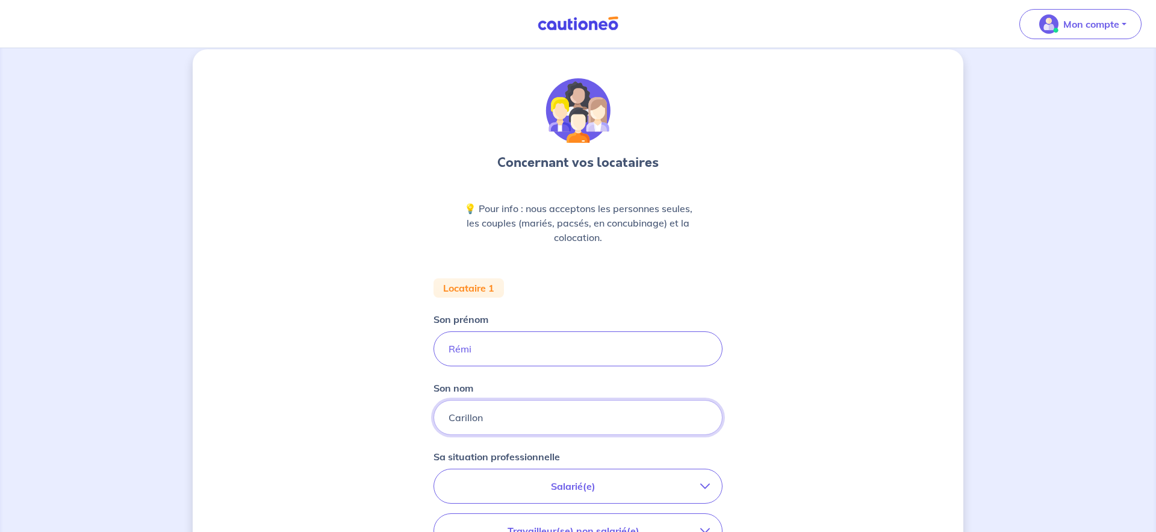
type input "Carillon"
click at [571, 488] on p "Salarié(e)" at bounding box center [573, 486] width 254 height 14
click at [578, 518] on strong "hors période d'essai" at bounding box center [538, 520] width 95 height 12
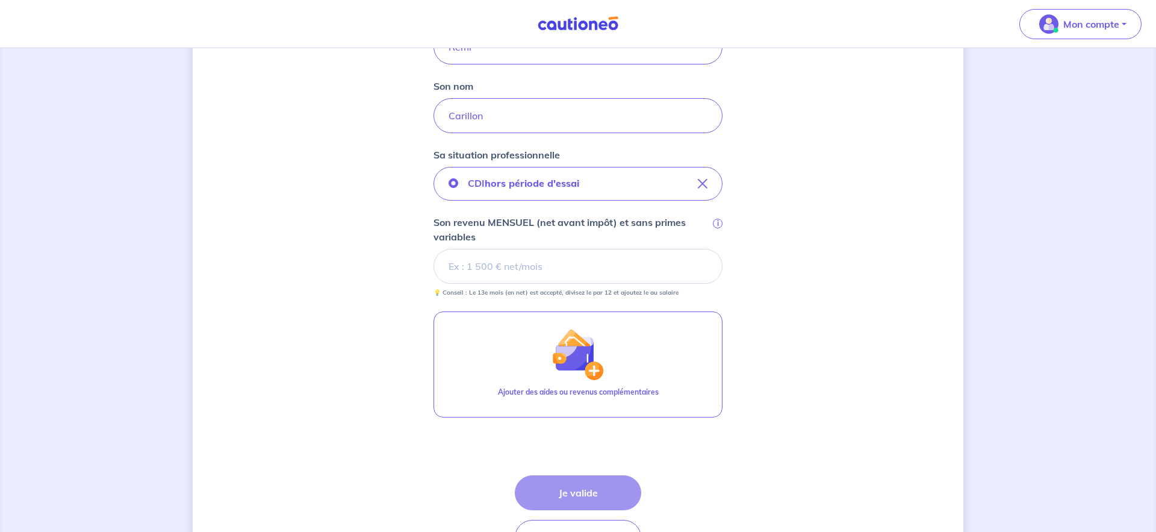
scroll to position [316, 0]
click at [493, 267] on input "Son revenu MENSUEL (net avant impôt) et sans primes variables i" at bounding box center [578, 265] width 289 height 35
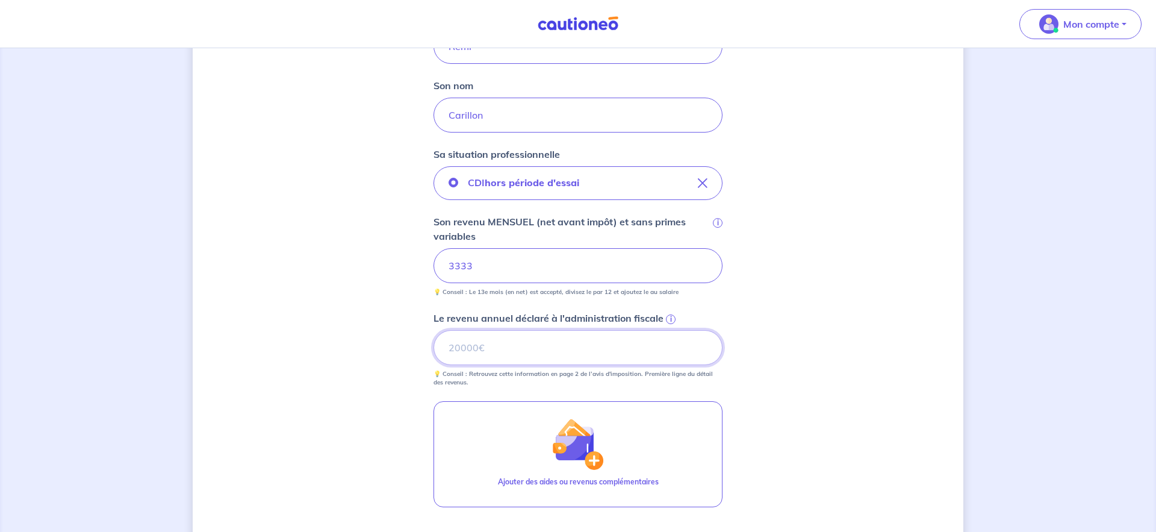
scroll to position [315, 0]
click at [494, 343] on input "Le revenu annuel déclaré à l'administration fiscale i" at bounding box center [578, 348] width 289 height 35
type input "39999"
click at [809, 274] on div "Concernant vos locataires 💡 Pour info : nous acceptons les personnes seules, le…" at bounding box center [578, 218] width 771 height 941
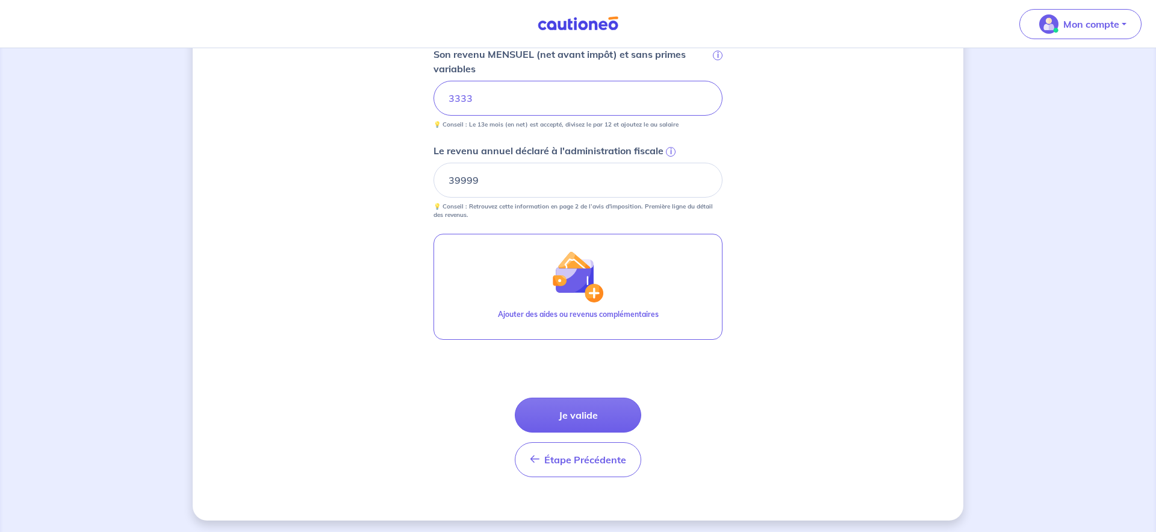
scroll to position [486, 0]
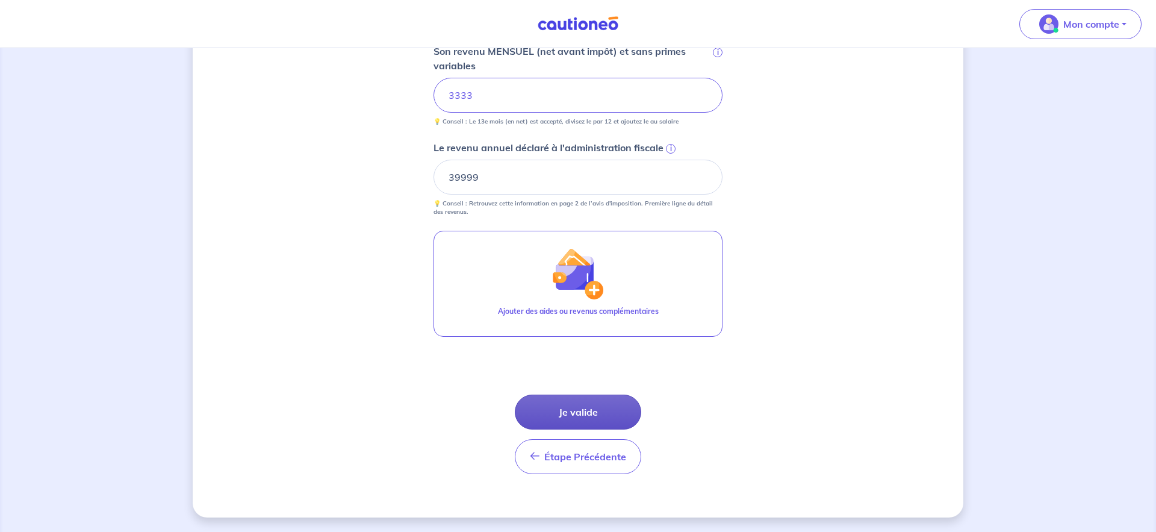
click at [580, 411] on button "Je valide" at bounding box center [578, 412] width 126 height 35
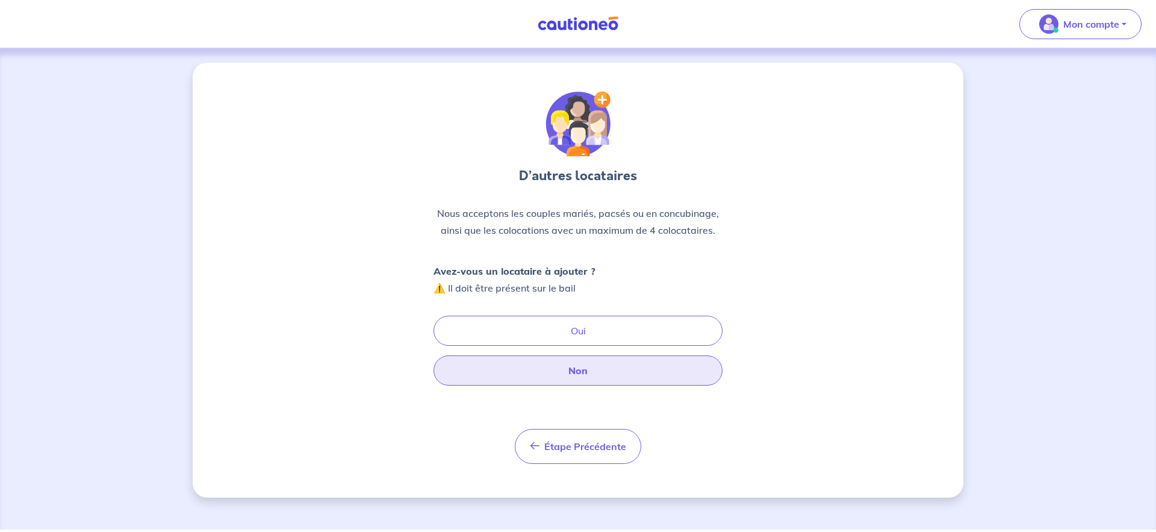
click at [583, 368] on button "Non" at bounding box center [578, 370] width 289 height 30
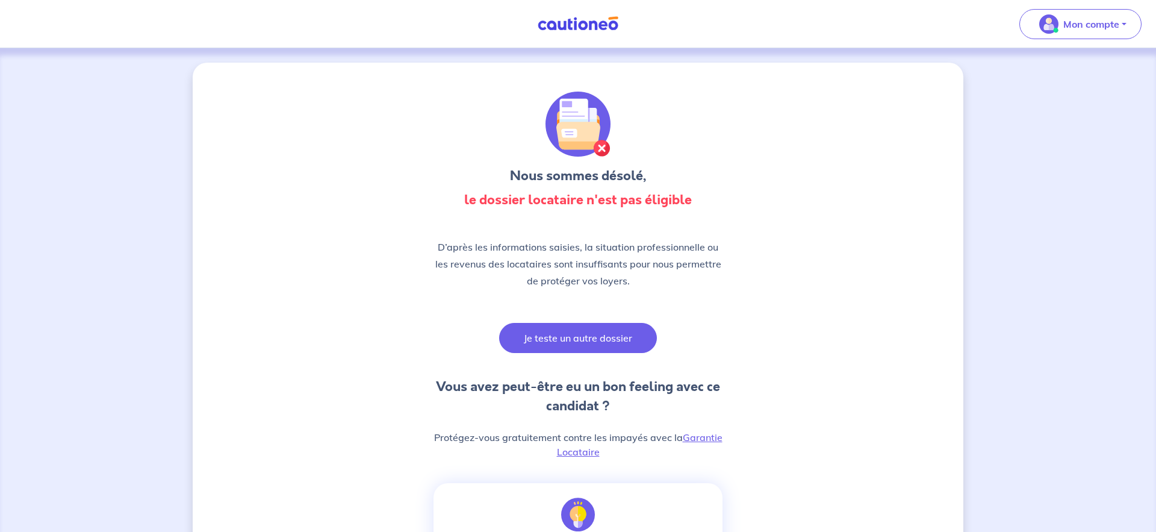
click at [600, 340] on button "Je teste un autre dossier" at bounding box center [578, 338] width 158 height 30
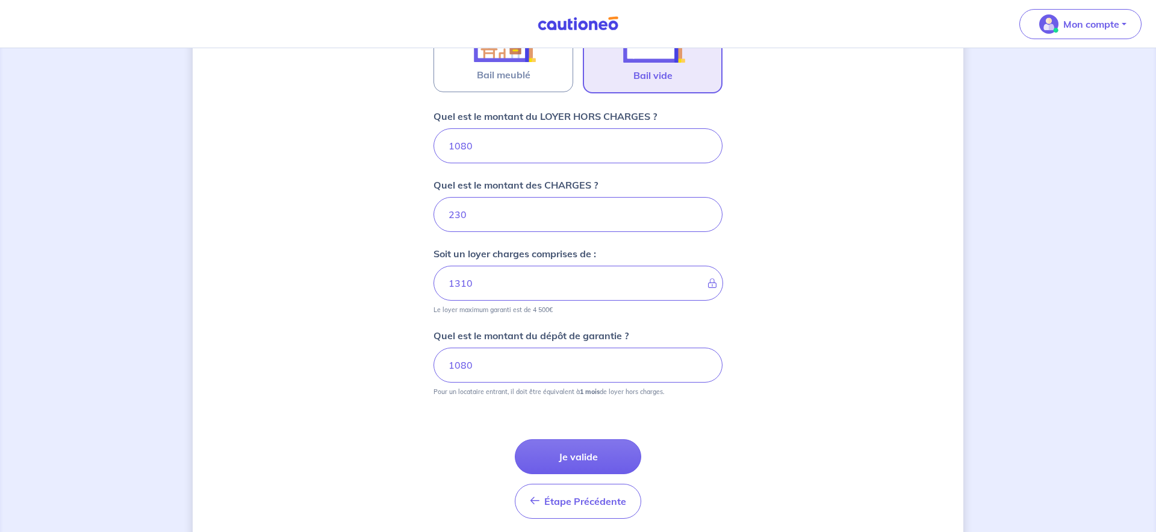
scroll to position [479, 0]
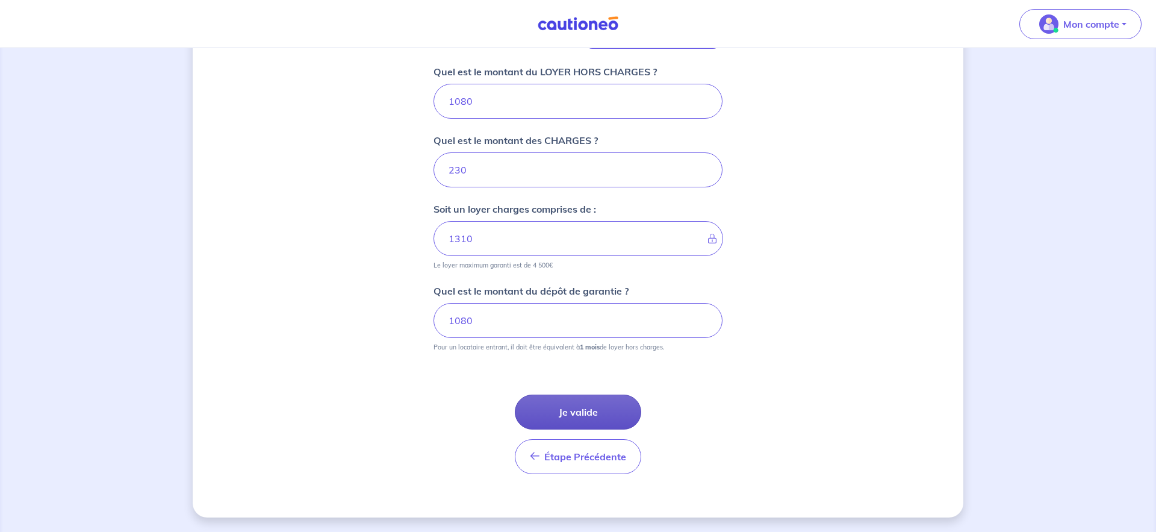
click at [567, 406] on button "Je valide" at bounding box center [578, 412] width 126 height 35
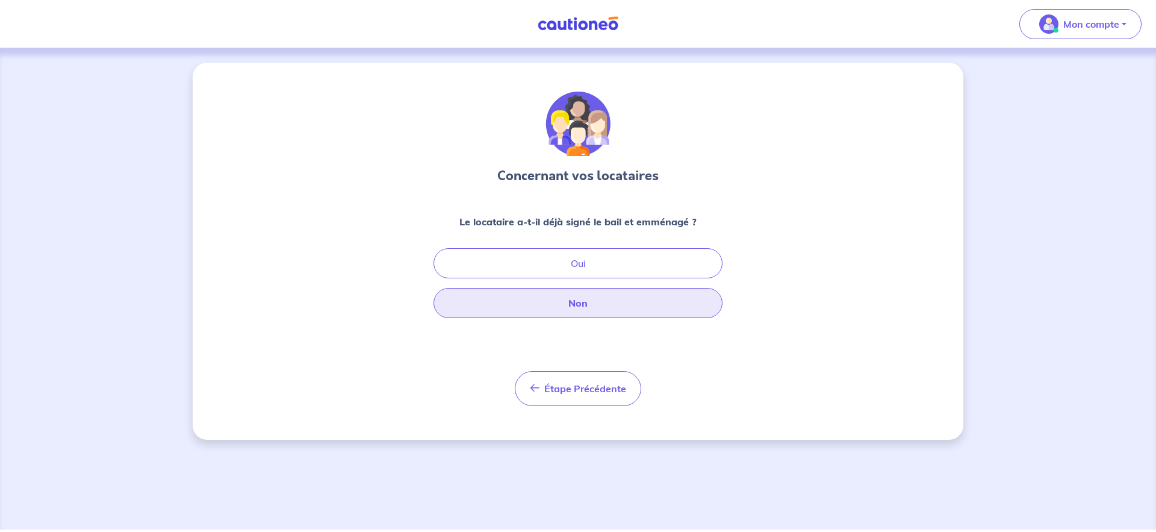
click at [573, 311] on button "Non" at bounding box center [578, 303] width 289 height 30
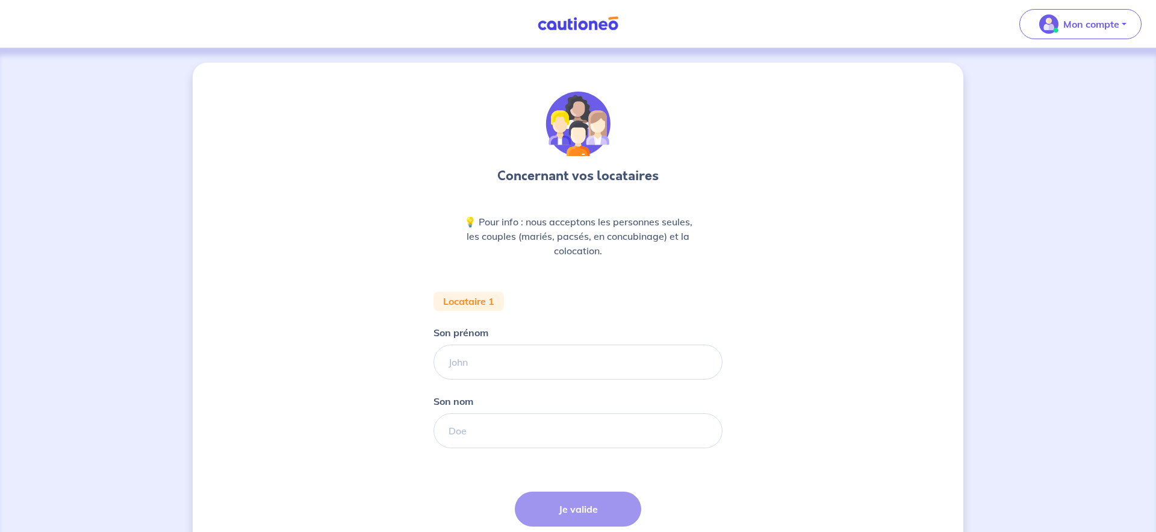
click at [523, 381] on form "Locataire 1 Son prénom [PERSON_NAME] nom Étape Précédente Précédent Je valide J…" at bounding box center [578, 436] width 289 height 289
click at [457, 360] on input "Son prénom" at bounding box center [578, 362] width 289 height 35
click at [464, 360] on input "Son prénom" at bounding box center [578, 360] width 289 height 35
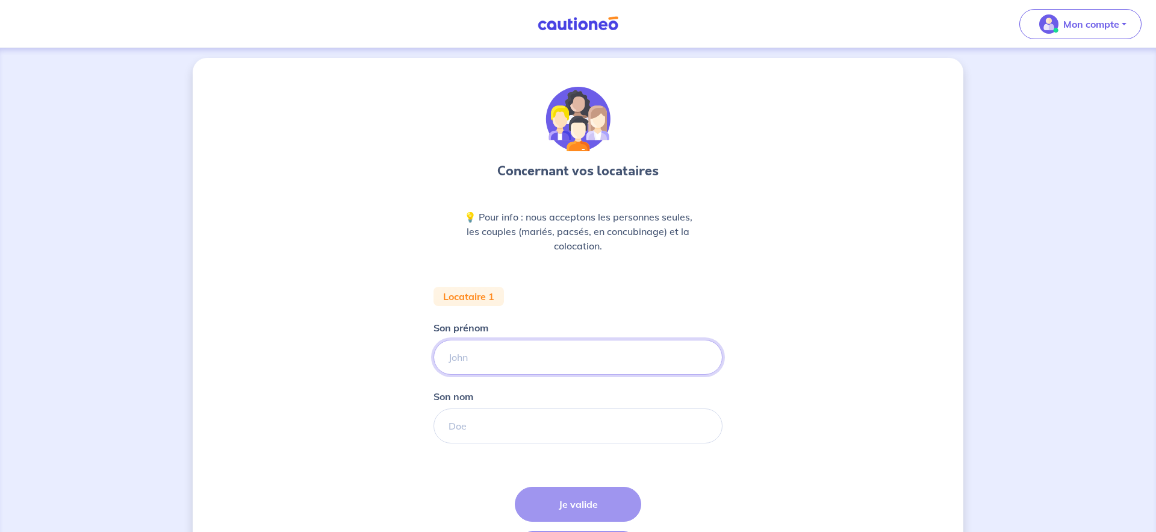
click at [464, 360] on input "Son prénom" at bounding box center [578, 357] width 289 height 35
click at [464, 360] on input "Son prénom" at bounding box center [578, 356] width 289 height 35
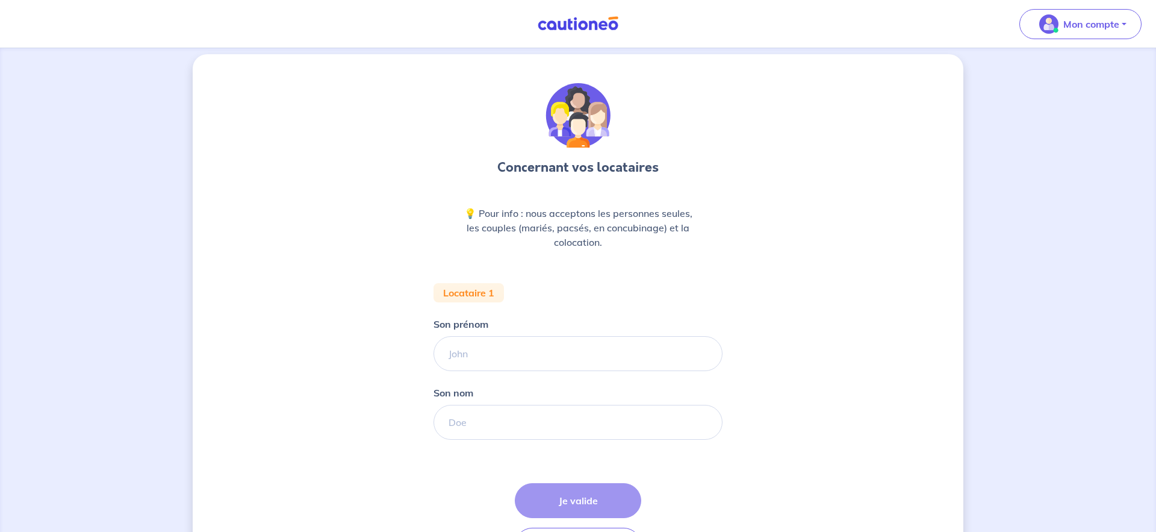
click at [464, 360] on input "Son prénom" at bounding box center [578, 353] width 289 height 35
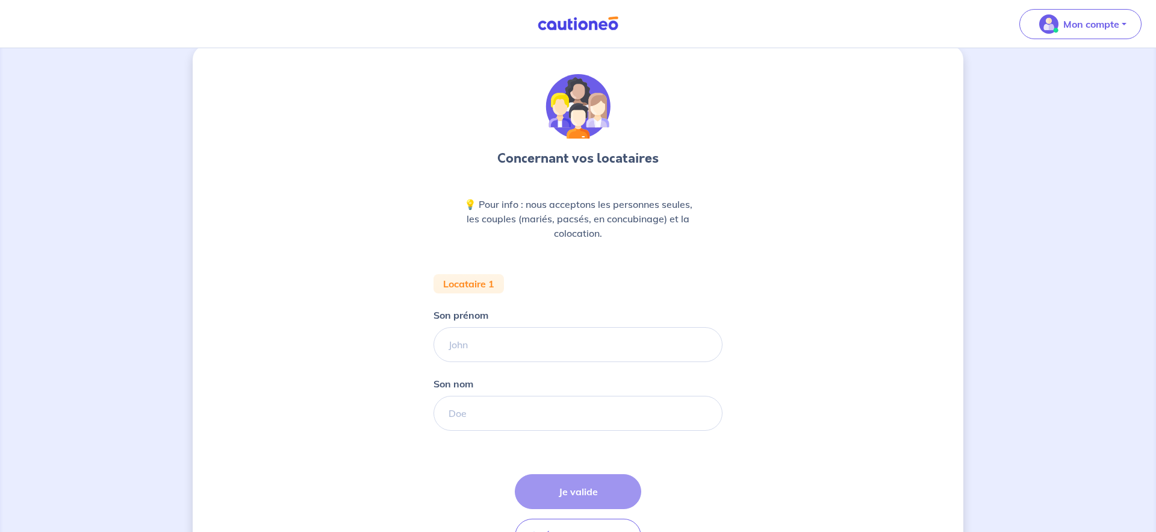
scroll to position [19, 0]
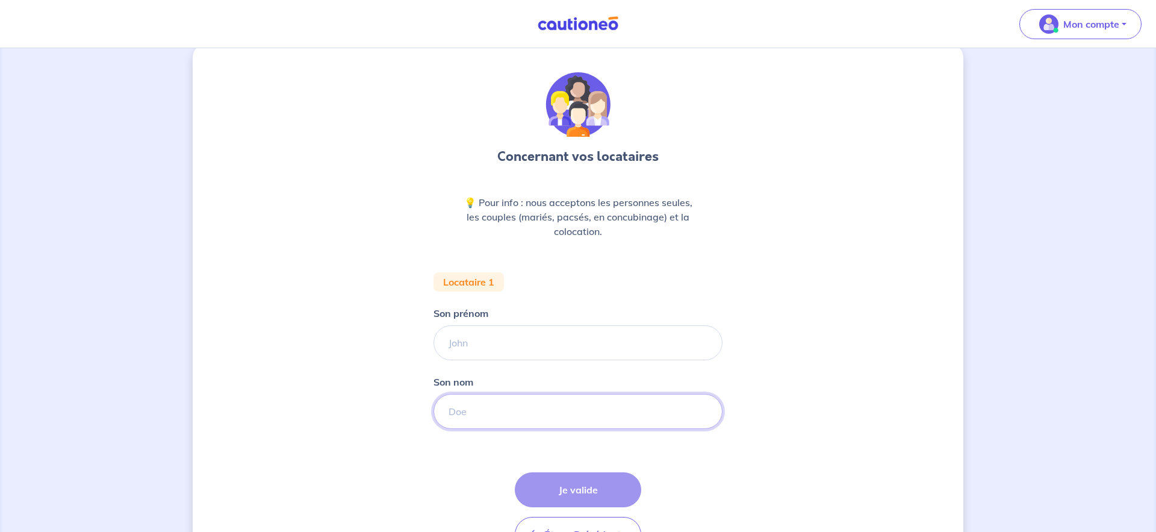
click at [469, 410] on input "Son nom" at bounding box center [578, 411] width 289 height 35
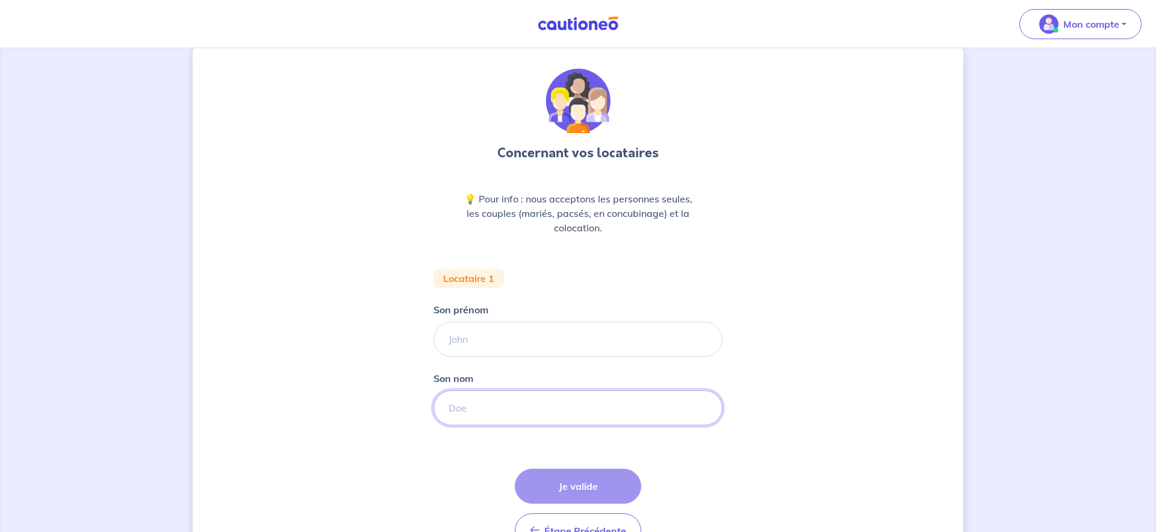
click at [479, 414] on input "Son nom" at bounding box center [578, 407] width 289 height 35
click at [473, 416] on input "Son nom" at bounding box center [578, 407] width 289 height 35
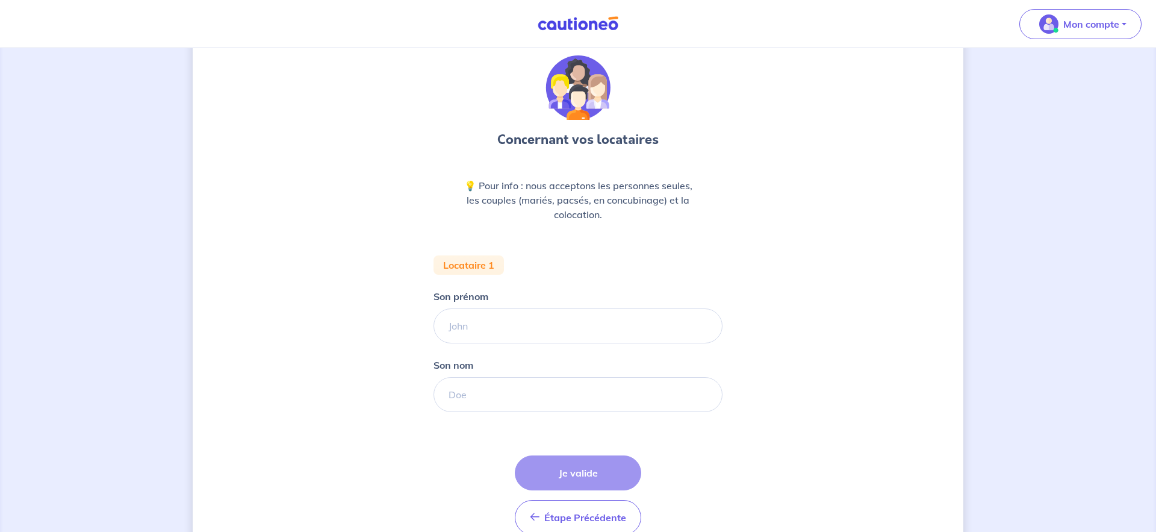
scroll to position [37, 0]
click at [473, 324] on input "Son prénom" at bounding box center [578, 325] width 289 height 35
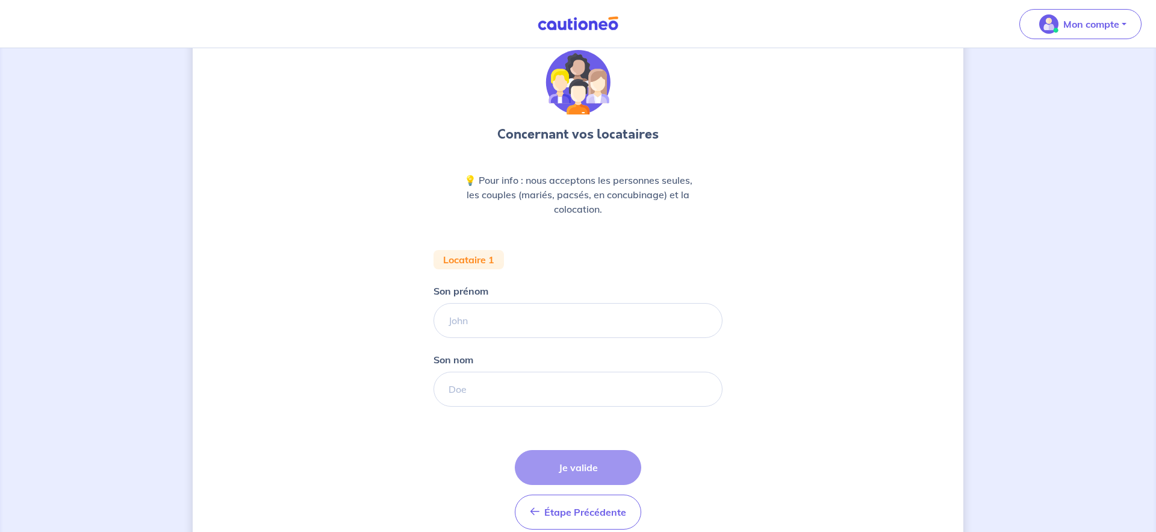
scroll to position [45, 0]
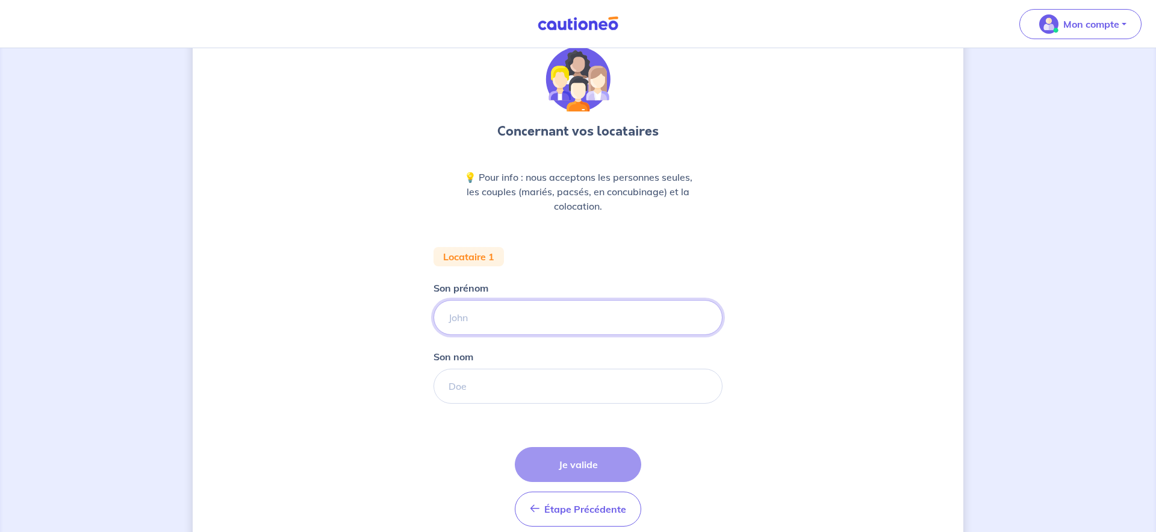
click at [473, 324] on input "Son prénom" at bounding box center [578, 317] width 289 height 35
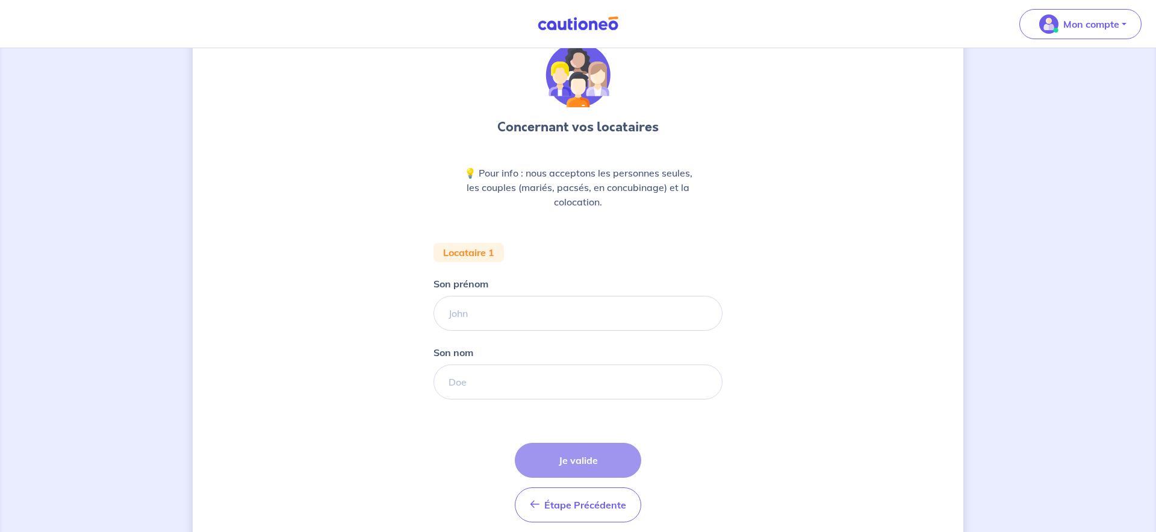
click at [578, 469] on div "Étape Précédente Précédent Je valide Je valide" at bounding box center [578, 483] width 126 height 80
click at [578, 457] on div "Étape Précédente Précédent Je valide Je valide" at bounding box center [578, 480] width 126 height 80
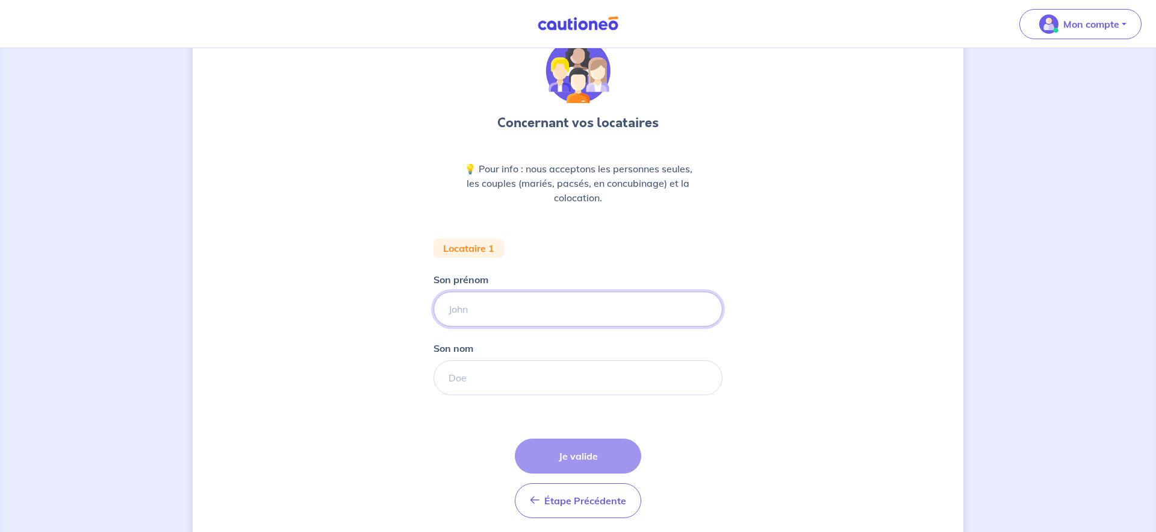
click at [481, 307] on input "Son prénom" at bounding box center [578, 309] width 289 height 35
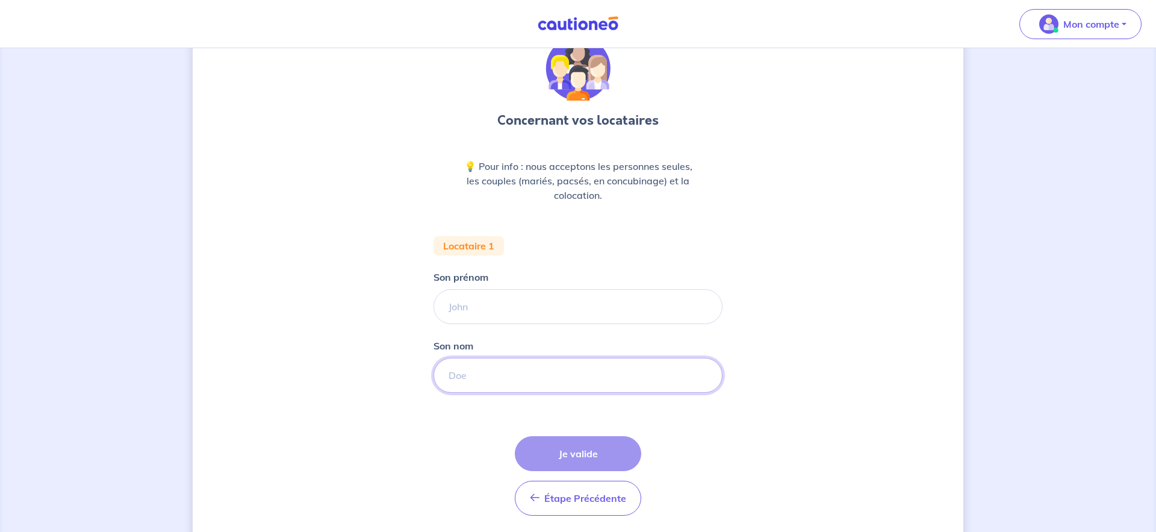
click at [496, 381] on input "Son nom" at bounding box center [578, 375] width 289 height 35
type input "fdggrq"
click at [485, 308] on input "Son prénom" at bounding box center [578, 306] width 289 height 35
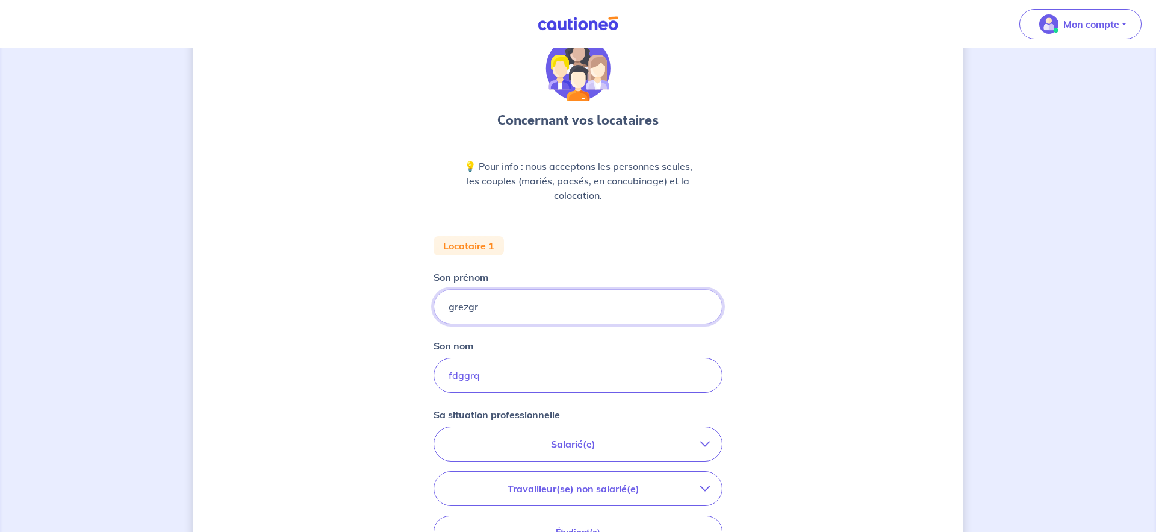
type input "grezgr"
click at [579, 445] on p "Salarié(e)" at bounding box center [573, 444] width 254 height 14
click at [508, 481] on strong "hors période d'essai" at bounding box center [538, 478] width 95 height 12
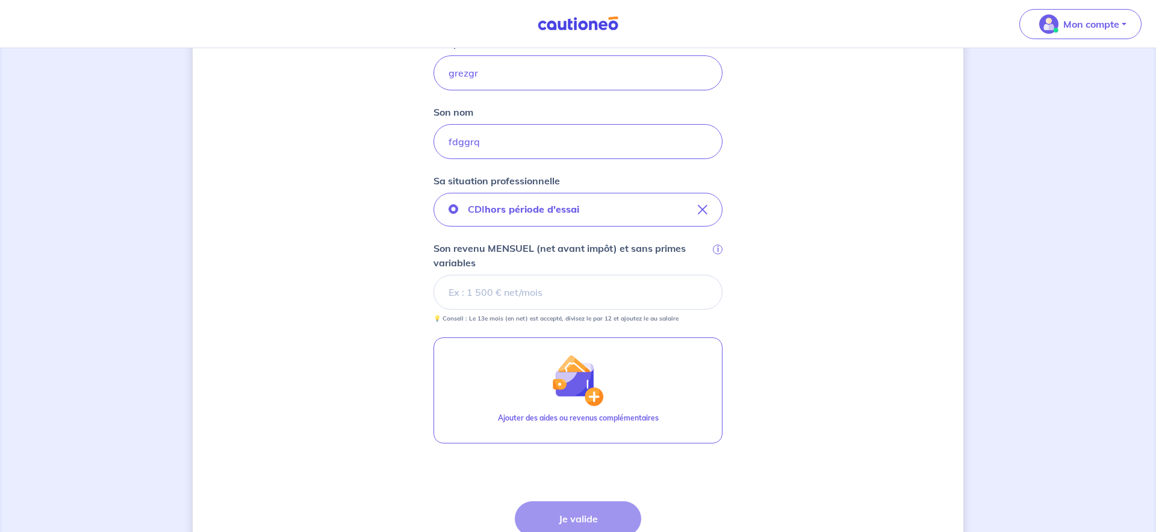
scroll to position [382, 0]
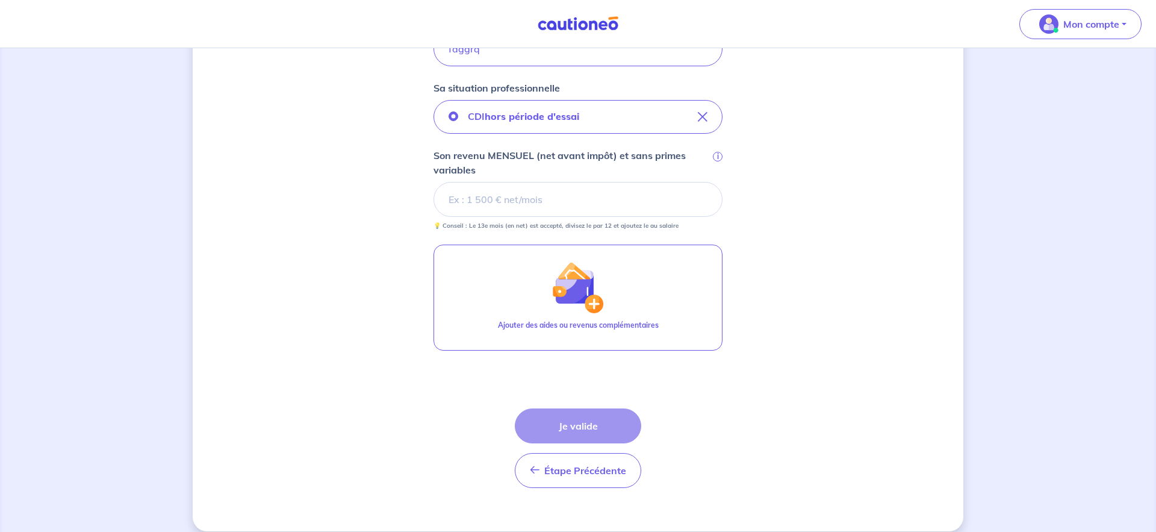
click at [503, 204] on input "Son revenu MENSUEL (net avant impôt) et sans primes variables i" at bounding box center [578, 199] width 289 height 35
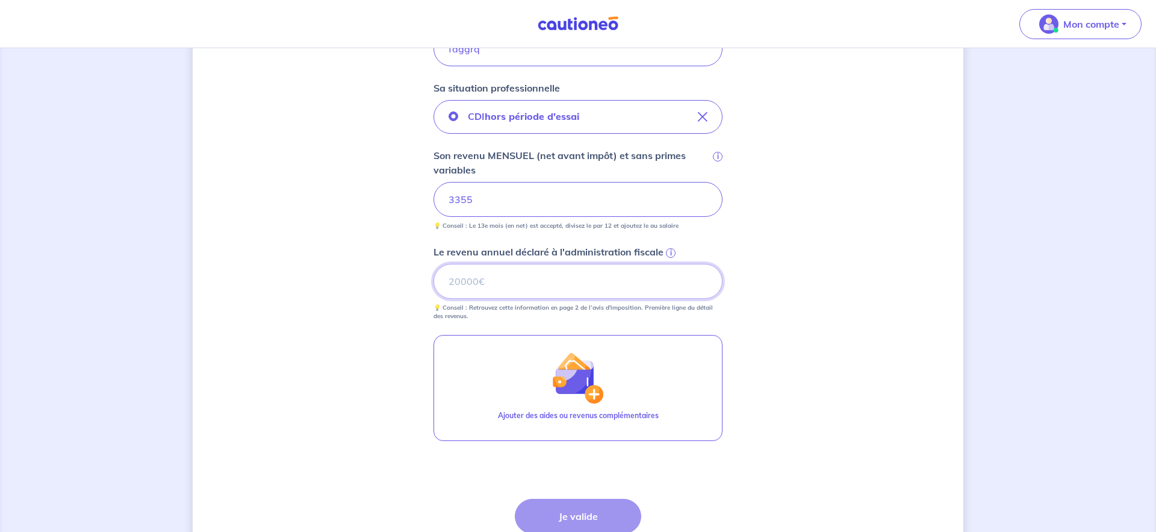
click at [489, 281] on input "Le revenu annuel déclaré à l'administration fiscale i" at bounding box center [578, 281] width 289 height 35
click at [455, 280] on input "Le revenu annuel déclaré à l'administration fiscale i" at bounding box center [578, 281] width 289 height 35
click at [481, 198] on input "3355" at bounding box center [578, 199] width 289 height 35
click at [457, 284] on input "Le revenu annuel déclaré à l'administration fiscale i" at bounding box center [578, 281] width 289 height 35
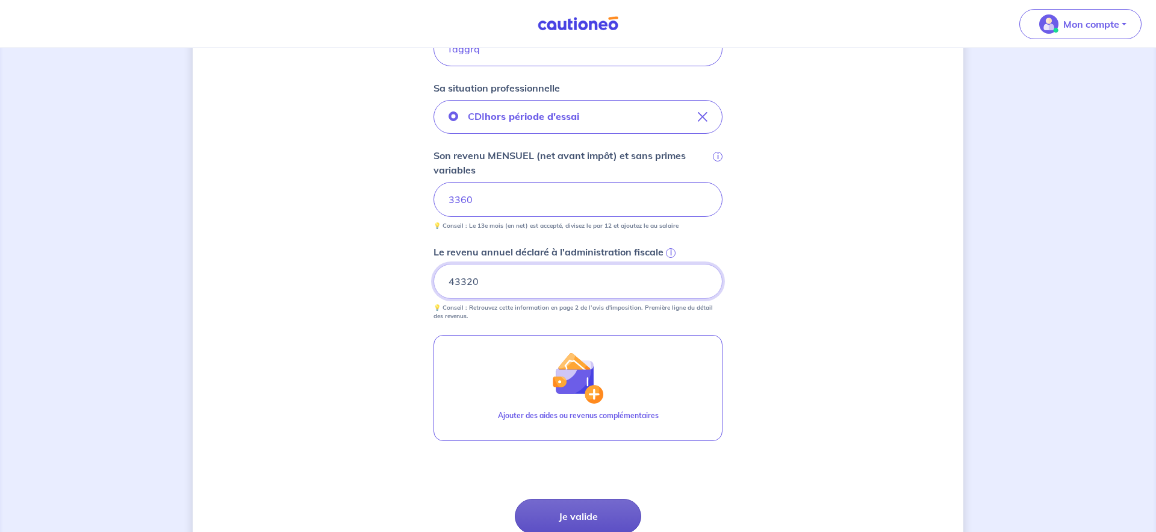
type input "43320"
click at [572, 515] on button "Je valide" at bounding box center [578, 516] width 126 height 35
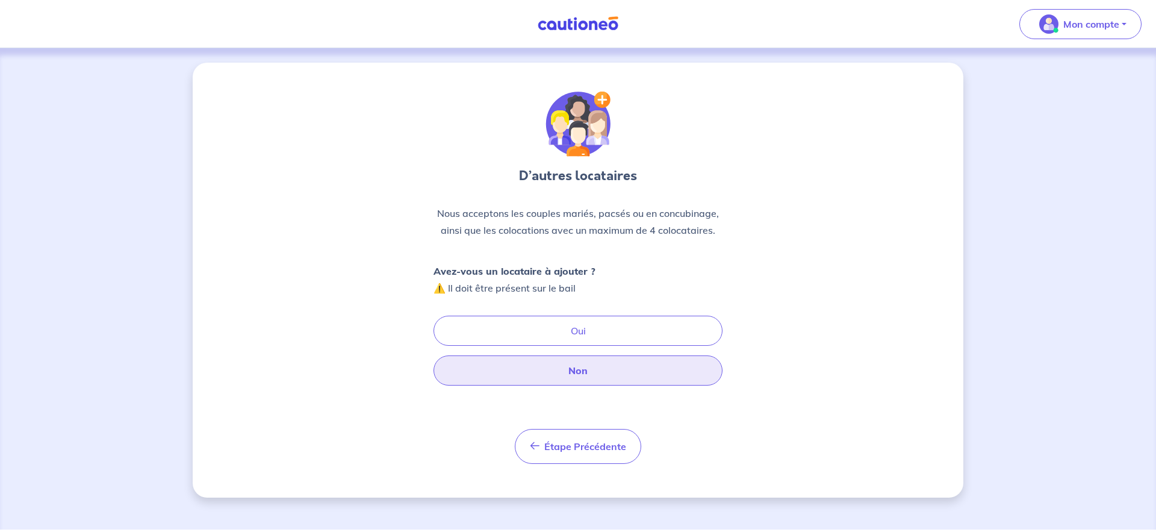
click at [575, 379] on button "Non" at bounding box center [578, 370] width 289 height 30
